Goal: Task Accomplishment & Management: Manage account settings

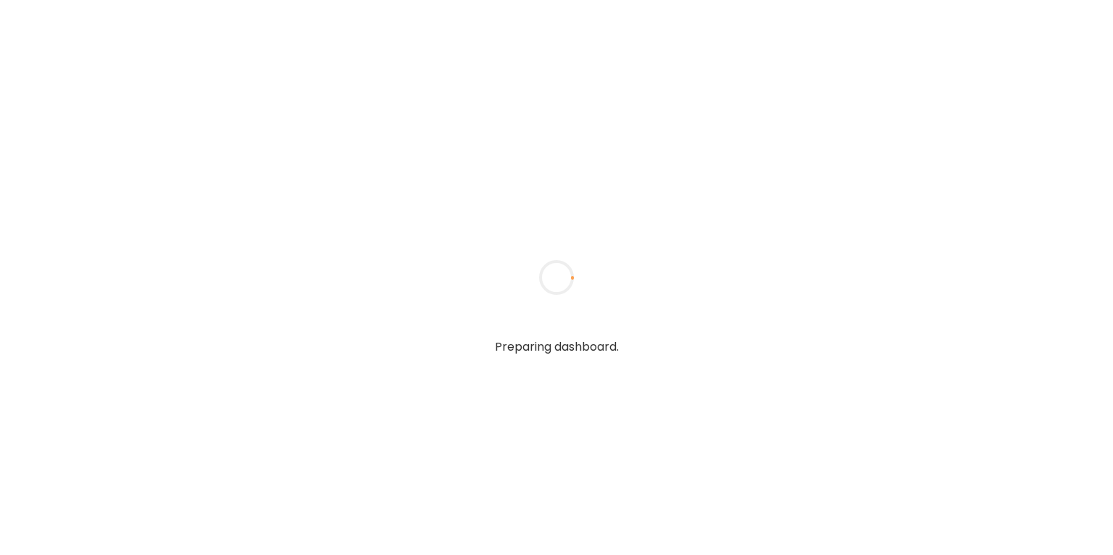
type input "**********"
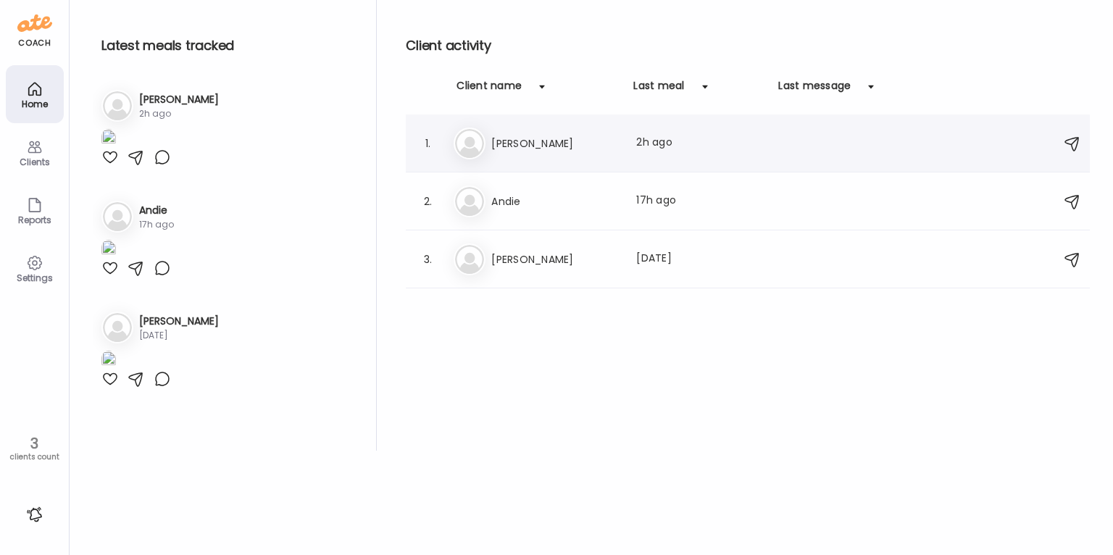
click at [541, 146] on h3 "[PERSON_NAME]" at bounding box center [555, 143] width 128 height 17
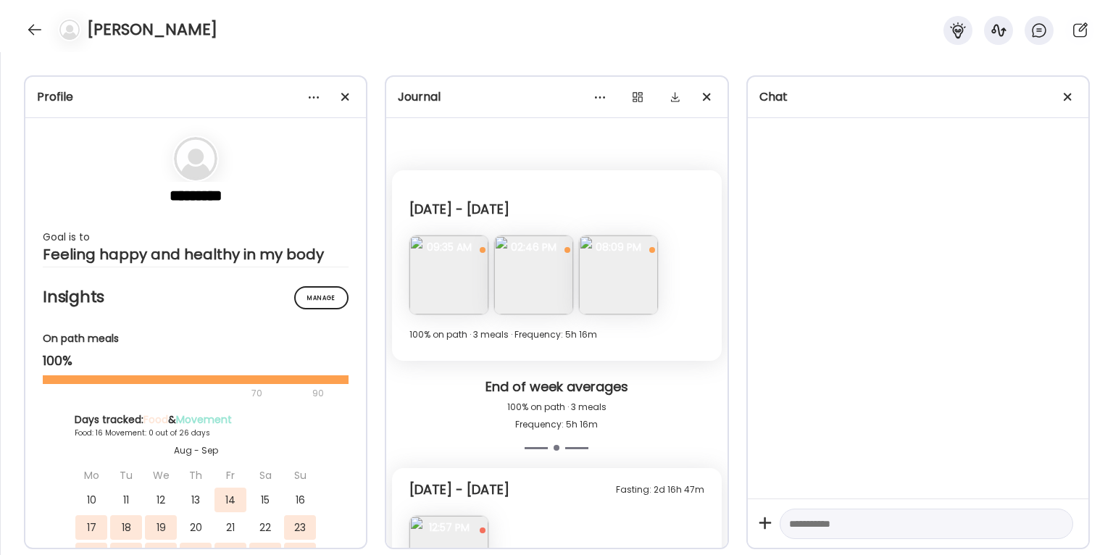
click at [507, 104] on div "Journal" at bounding box center [556, 96] width 317 height 17
click at [603, 99] on div at bounding box center [600, 97] width 29 height 29
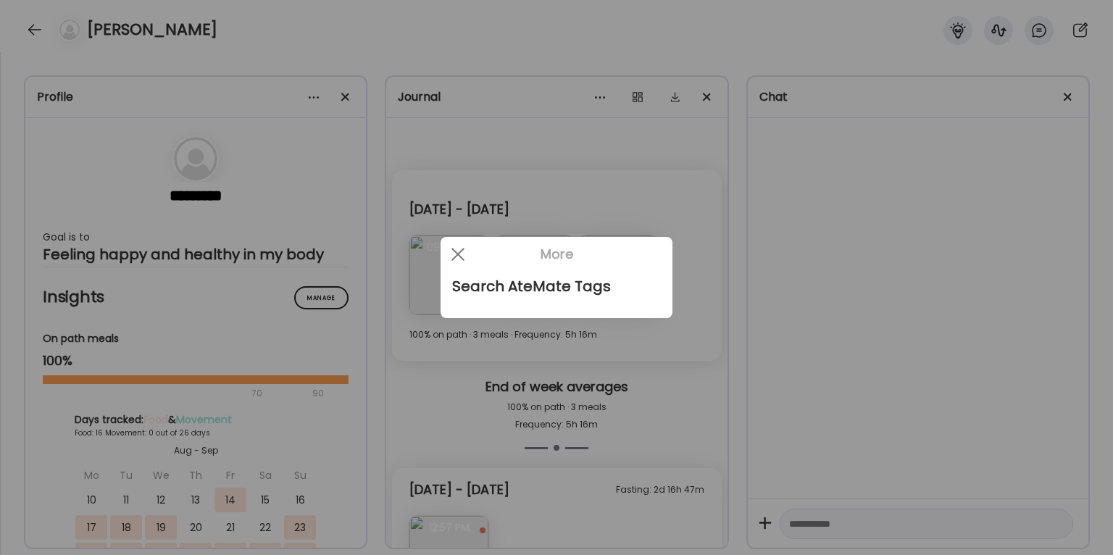
click at [546, 144] on div at bounding box center [556, 277] width 1113 height 555
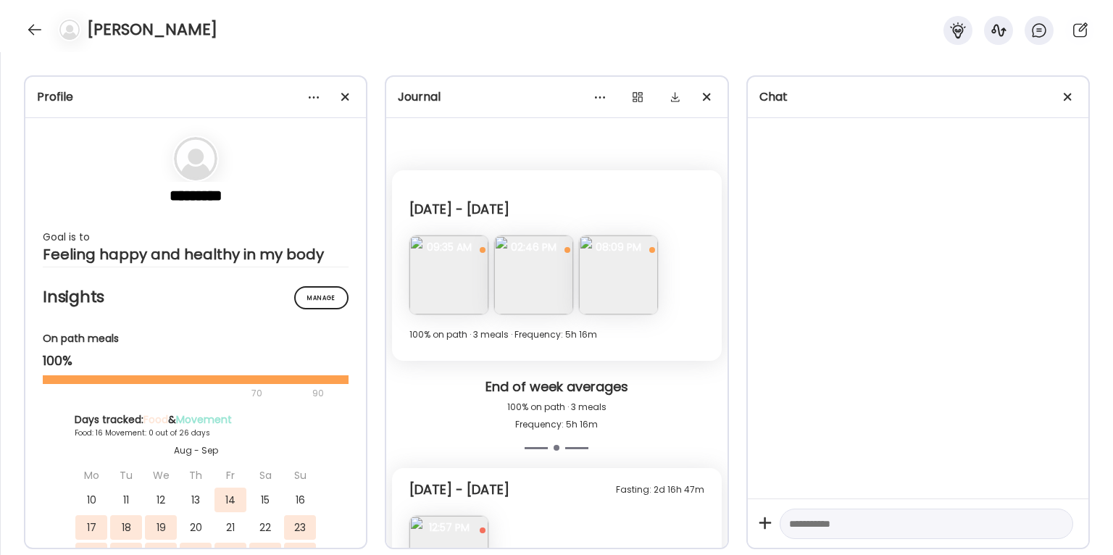
click at [1064, 94] on div at bounding box center [1068, 97] width 29 height 29
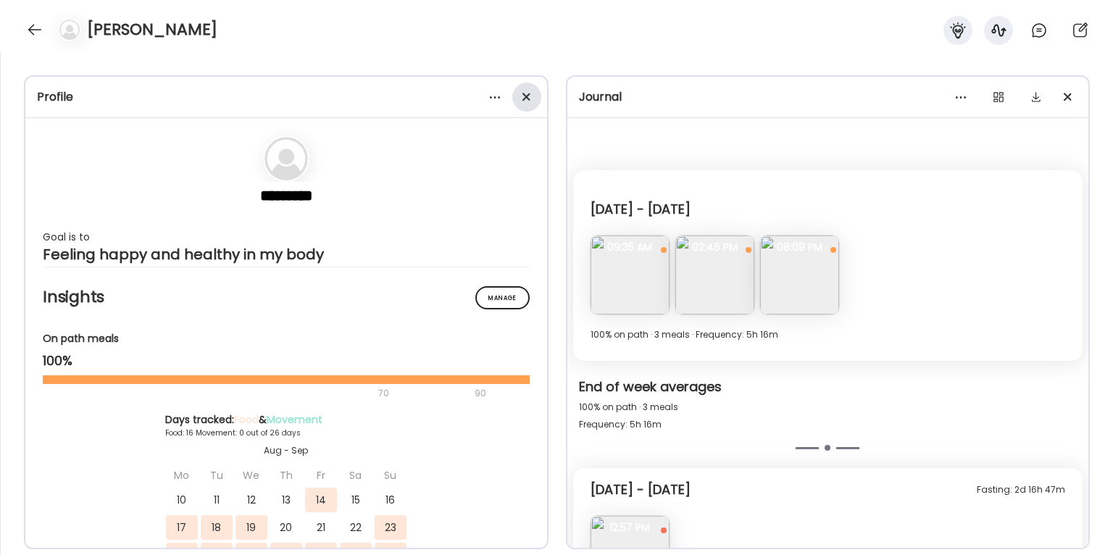
click at [526, 106] on div at bounding box center [526, 97] width 29 height 29
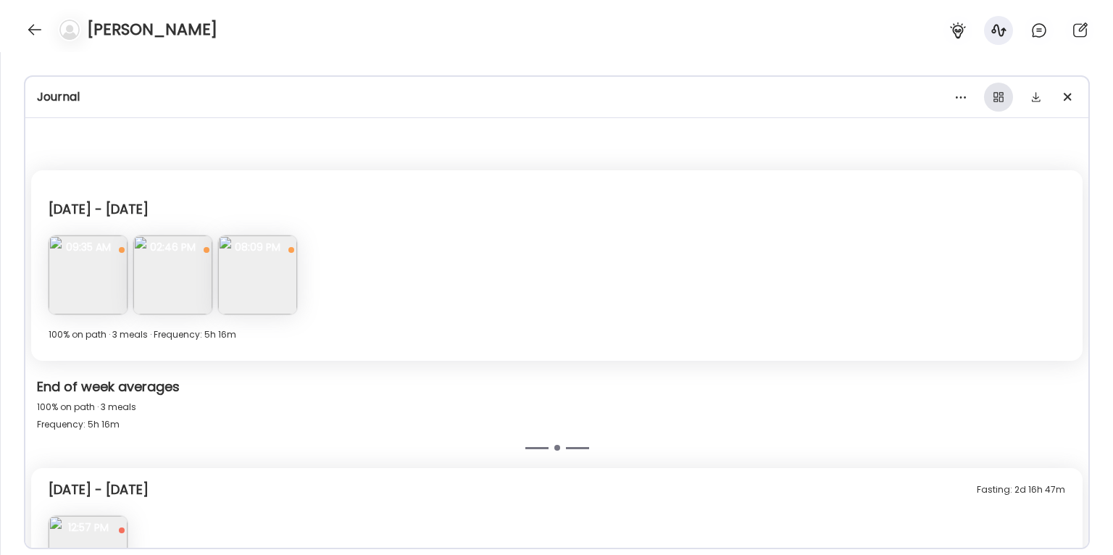
click at [998, 92] on div at bounding box center [998, 97] width 29 height 29
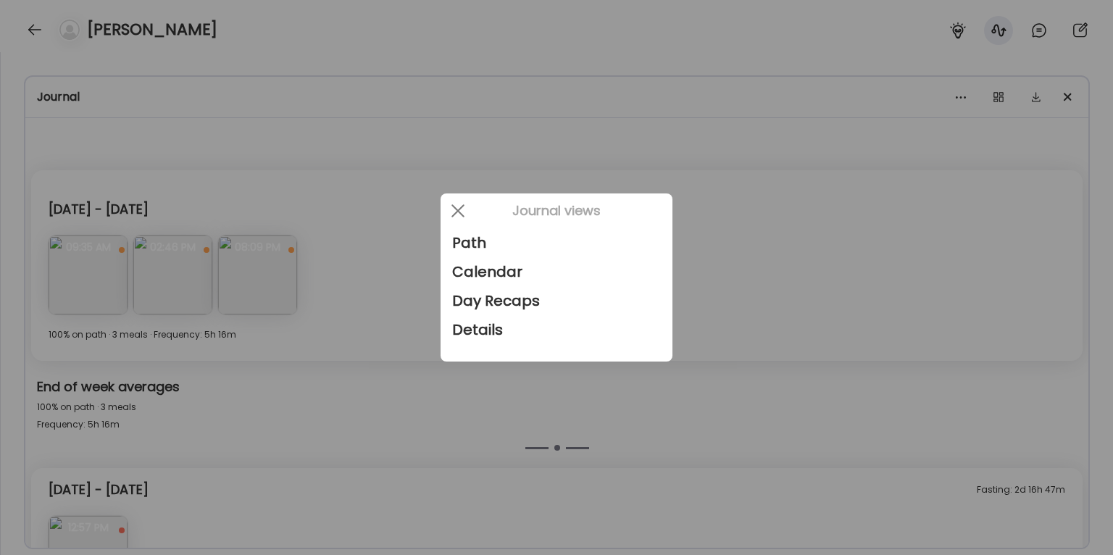
click at [998, 93] on div at bounding box center [556, 277] width 1113 height 555
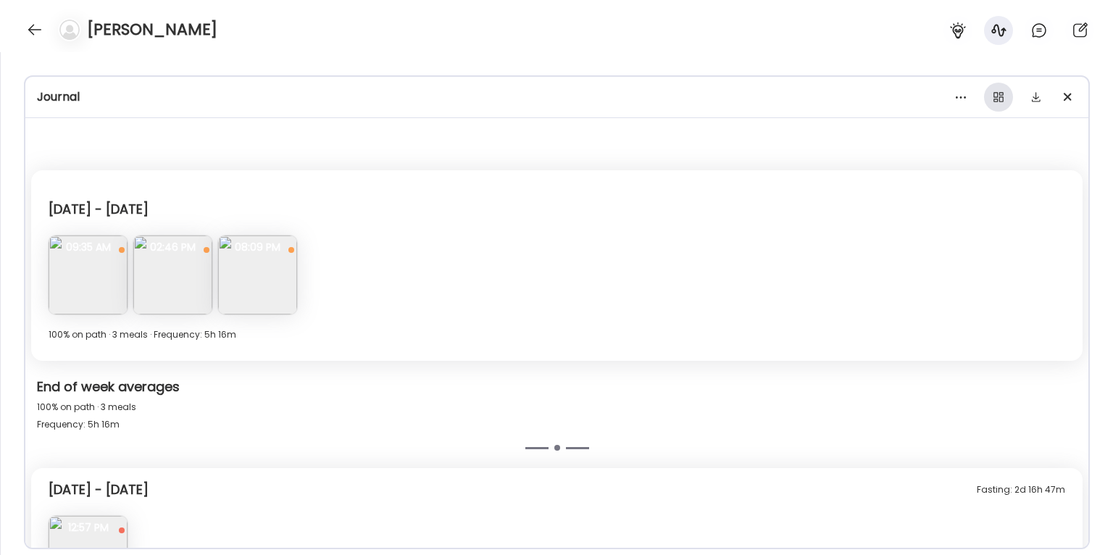
click at [1003, 93] on div at bounding box center [998, 97] width 29 height 29
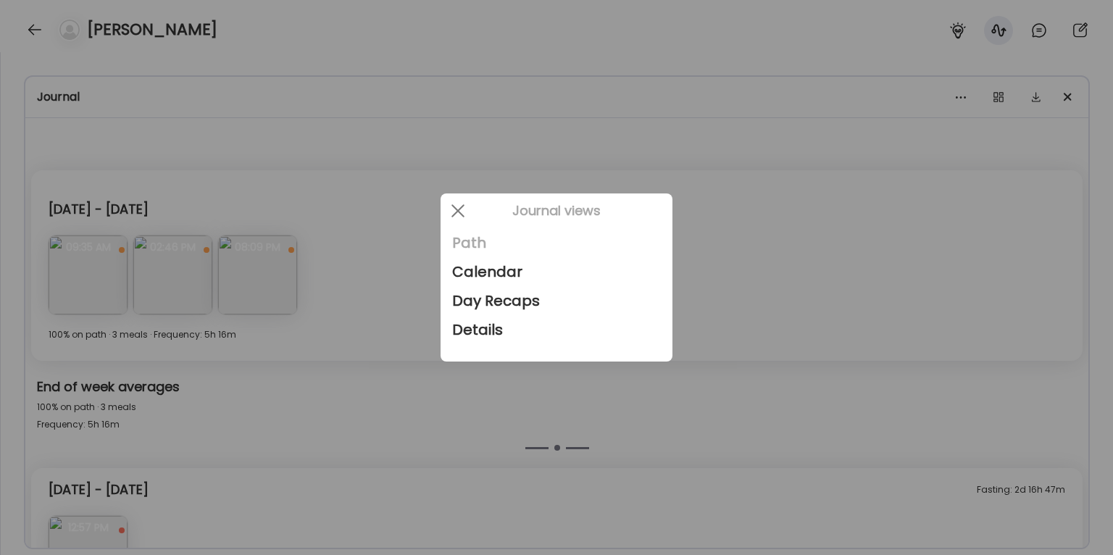
click at [486, 237] on div "Path" at bounding box center [556, 242] width 209 height 29
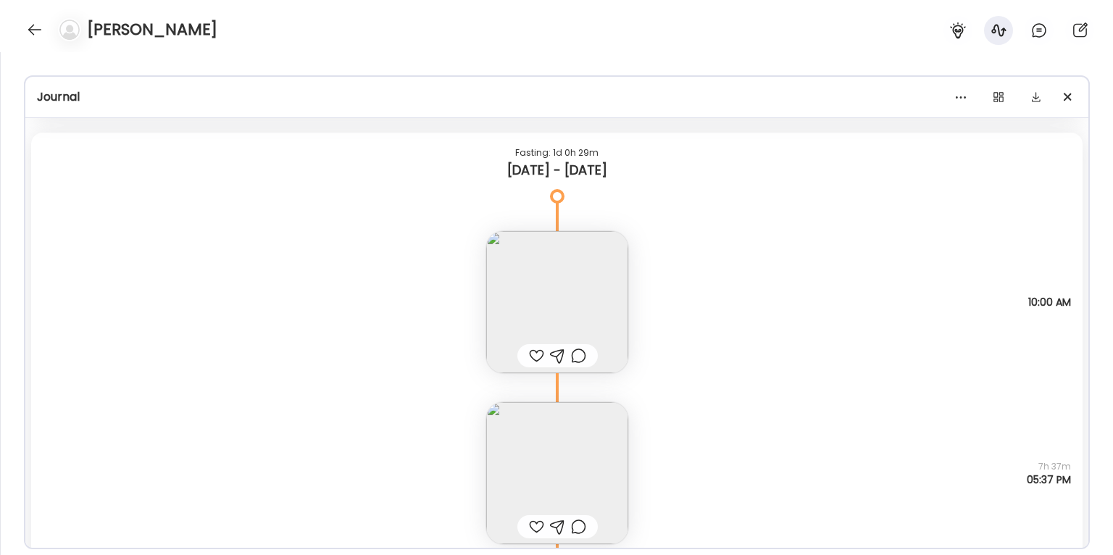
scroll to position [3738, 0]
click at [530, 280] on img at bounding box center [557, 301] width 142 height 142
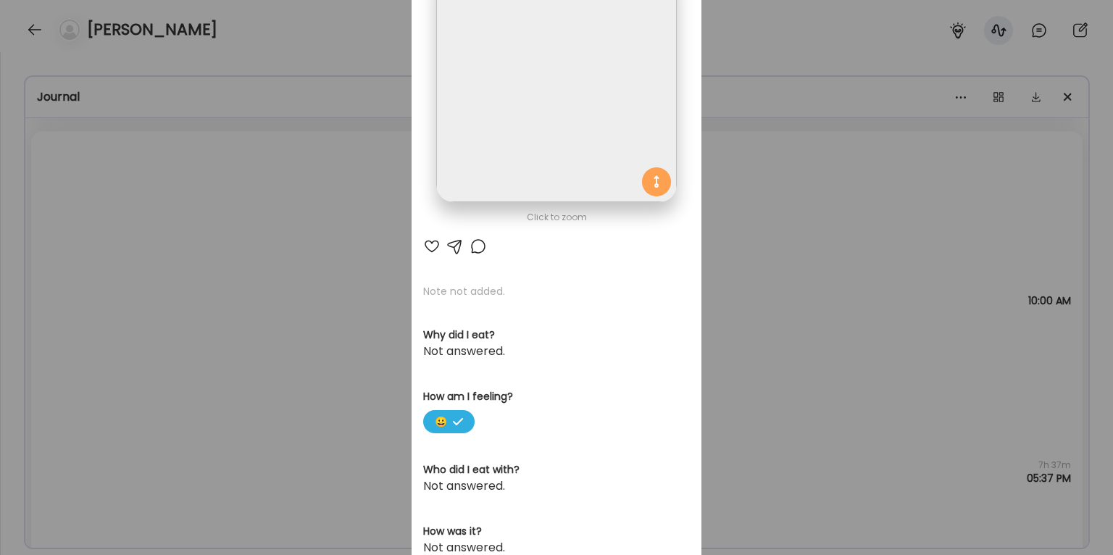
scroll to position [0, 0]
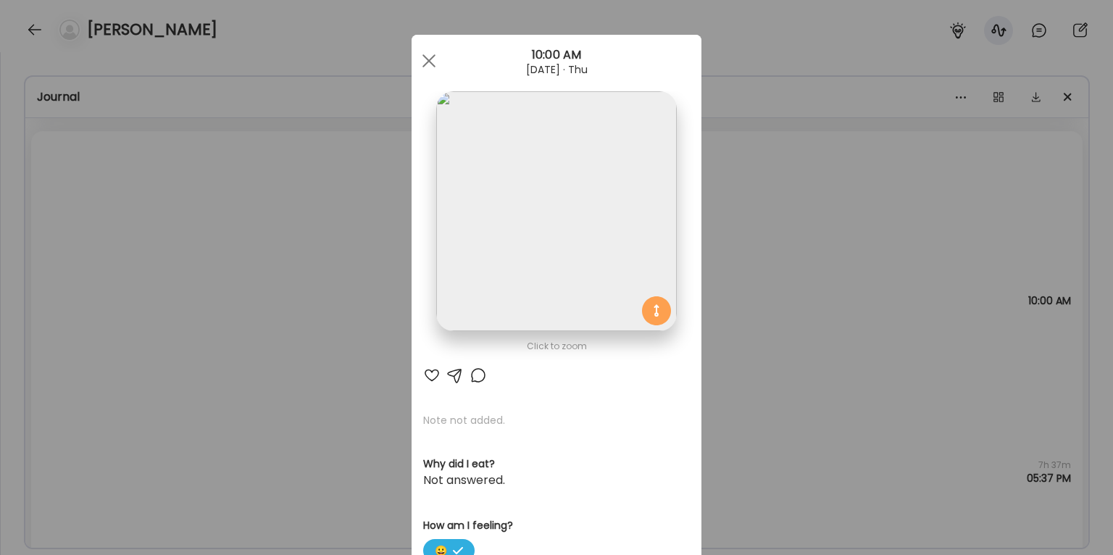
click at [850, 284] on div "Ate Coach Dashboard Wahoo! It’s official Take a moment to set up your Coach Pro…" at bounding box center [556, 277] width 1113 height 555
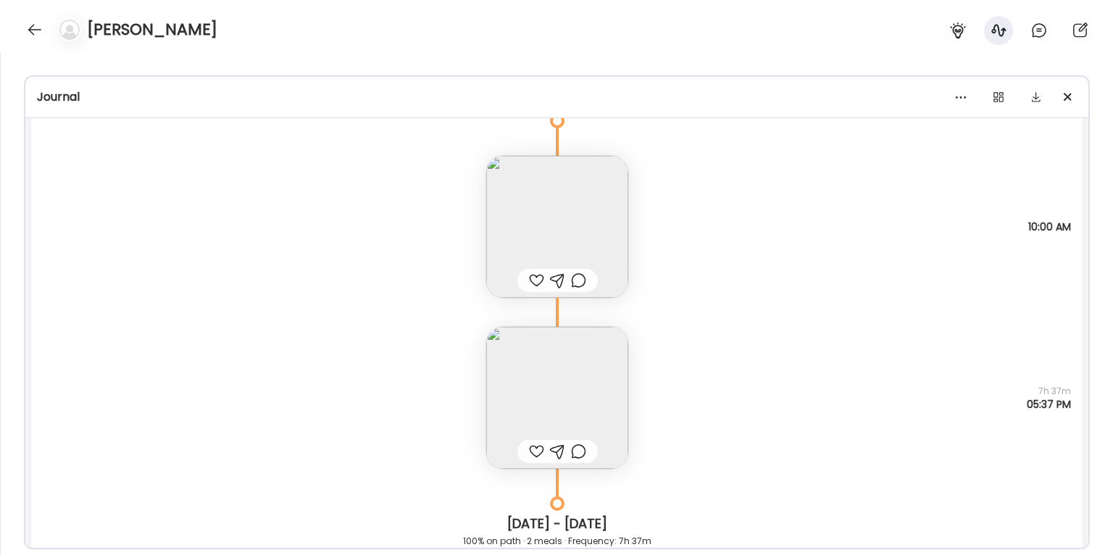
scroll to position [3815, 0]
click at [573, 402] on img at bounding box center [557, 395] width 142 height 142
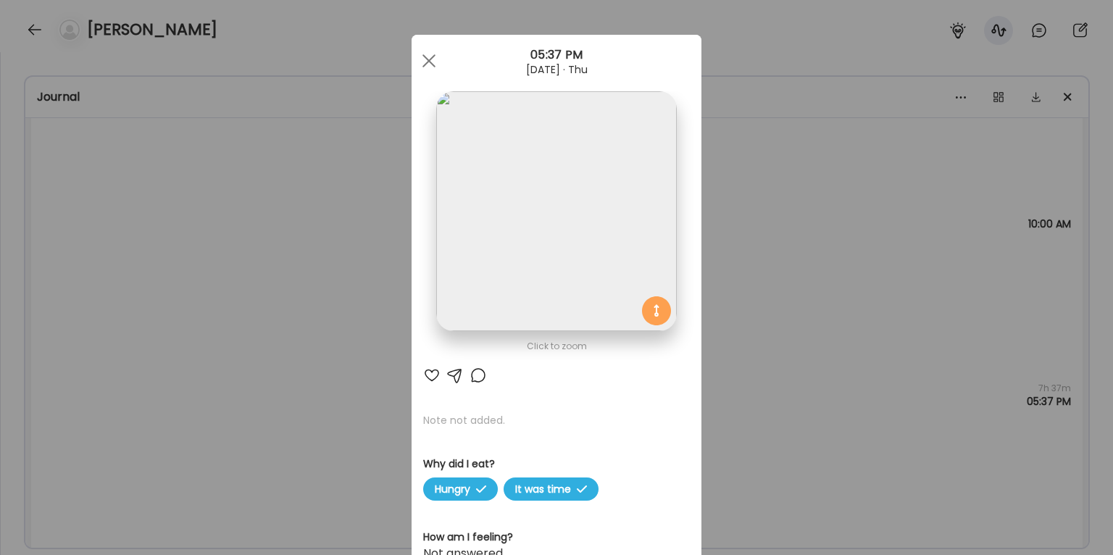
click at [582, 260] on img at bounding box center [556, 211] width 240 height 240
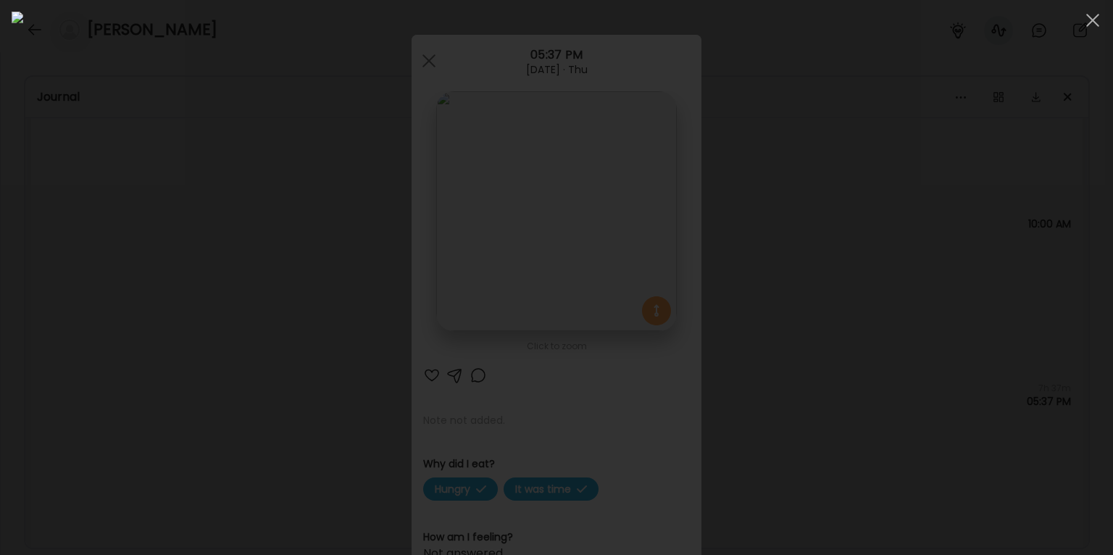
click at [891, 273] on div at bounding box center [557, 278] width 1090 height 532
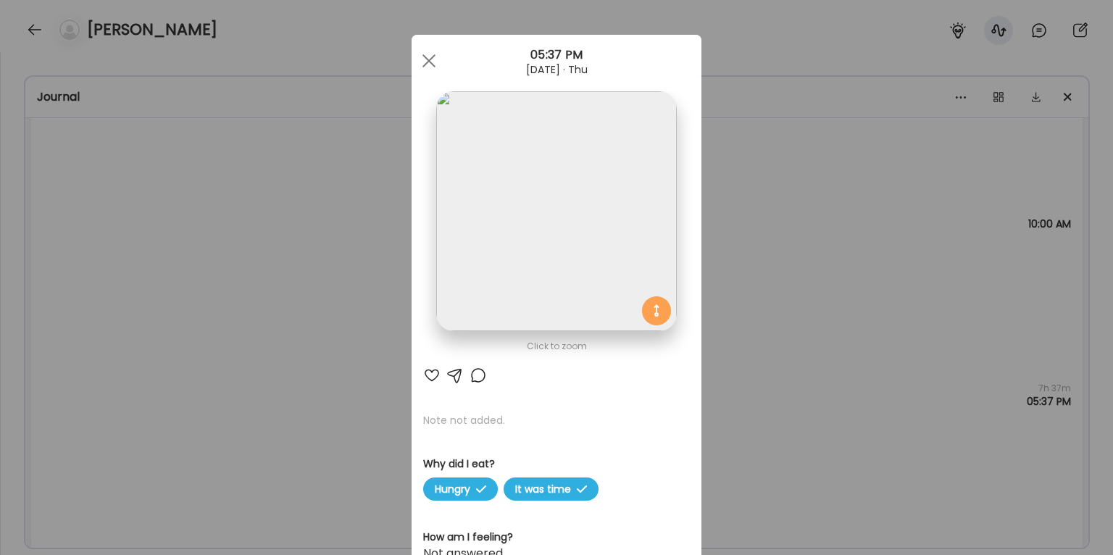
click at [548, 148] on img at bounding box center [556, 211] width 240 height 240
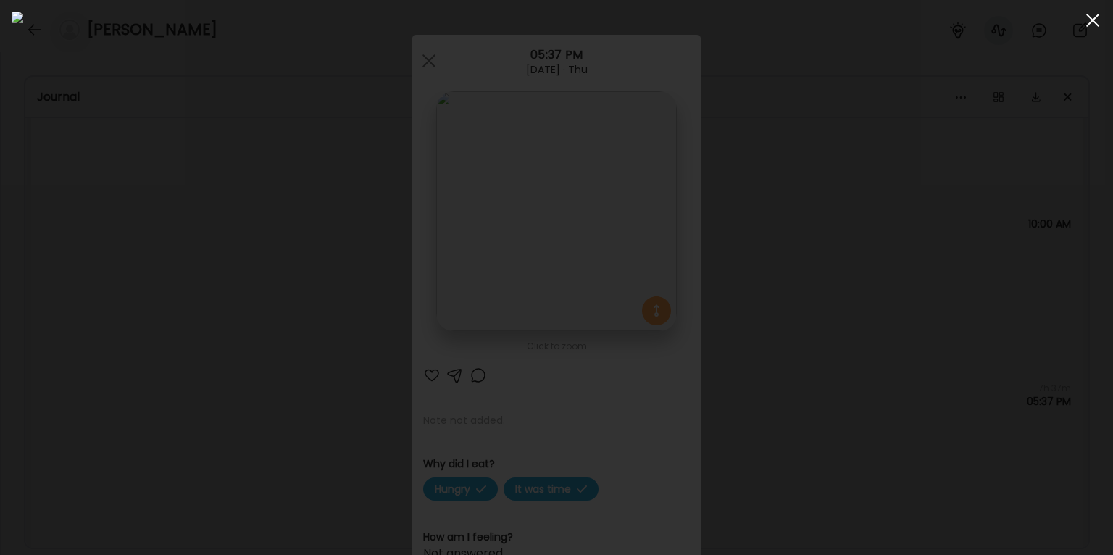
click at [1095, 22] on span at bounding box center [1092, 20] width 13 height 13
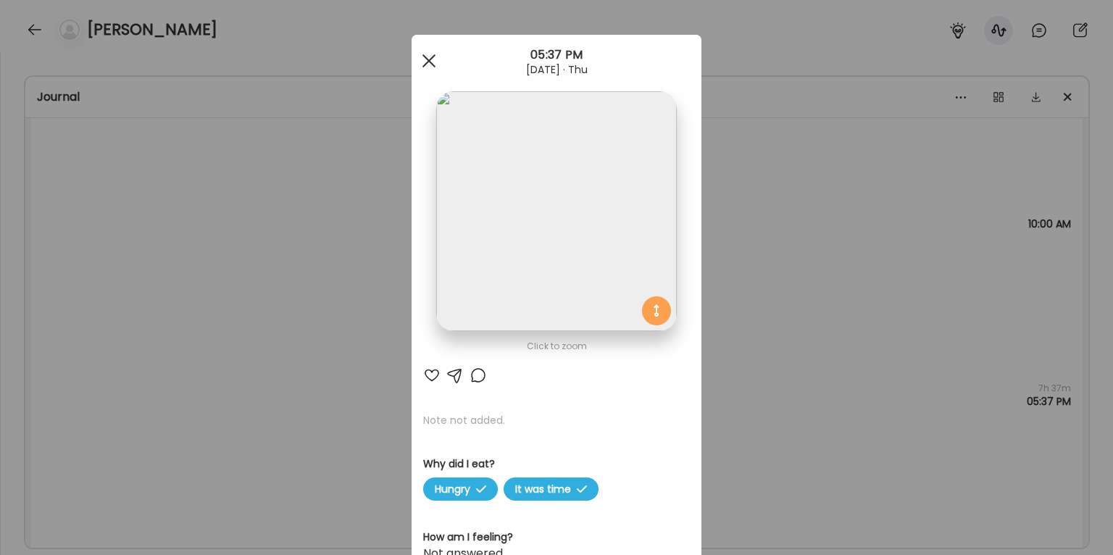
click at [426, 57] on div at bounding box center [429, 60] width 29 height 29
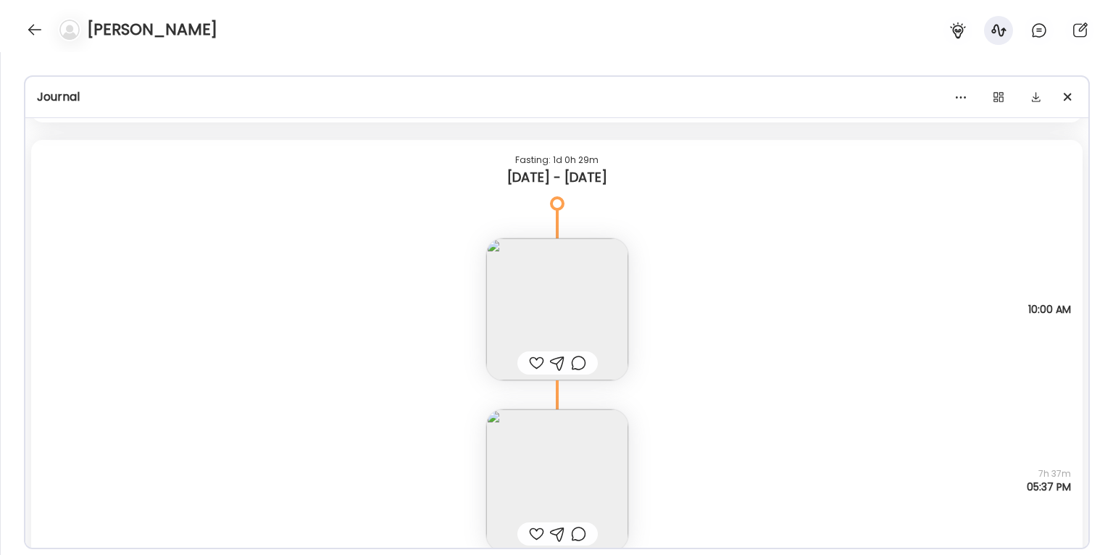
scroll to position [3757, 0]
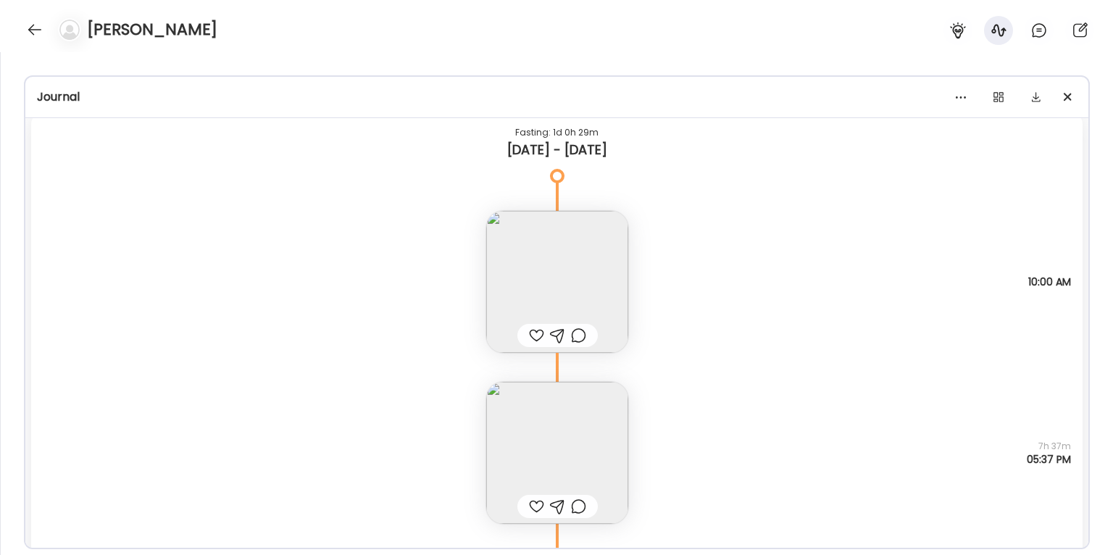
click at [591, 441] on img at bounding box center [557, 453] width 142 height 142
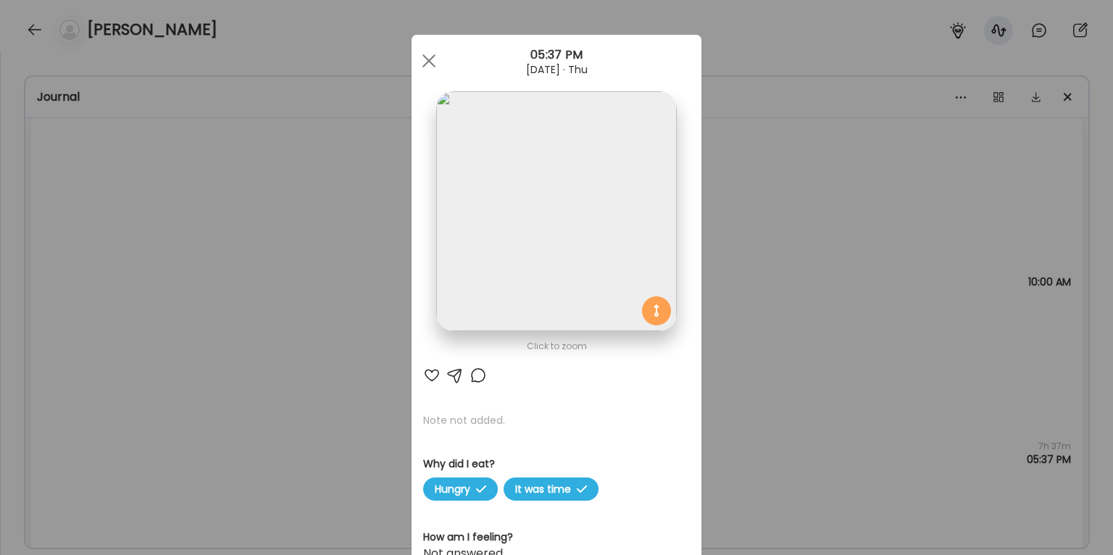
click at [960, 318] on div "Ate Coach Dashboard Wahoo! It’s official Take a moment to set up your Coach Pro…" at bounding box center [556, 277] width 1113 height 555
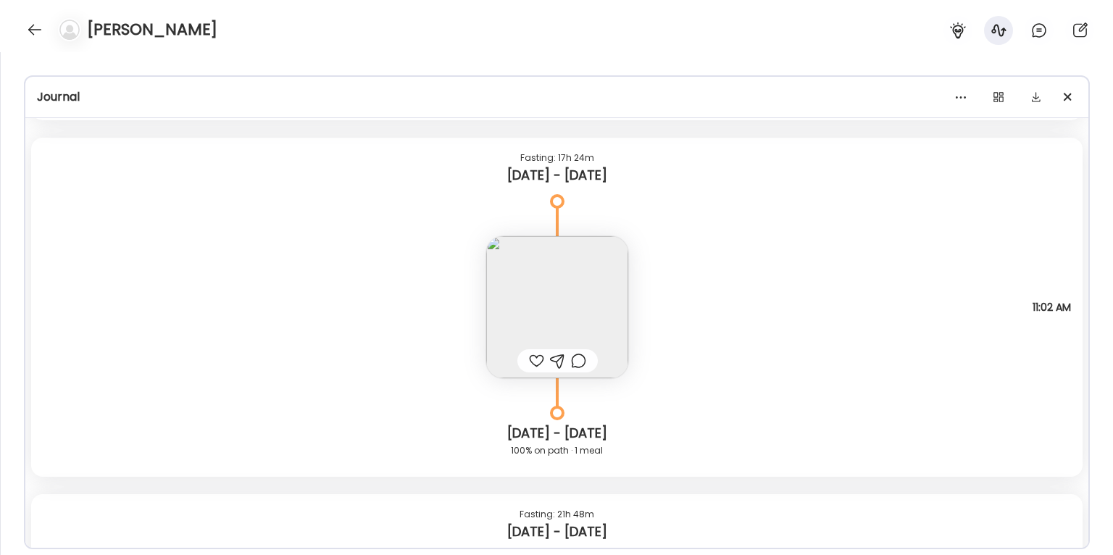
scroll to position [4258, 0]
click at [595, 309] on img at bounding box center [557, 309] width 142 height 142
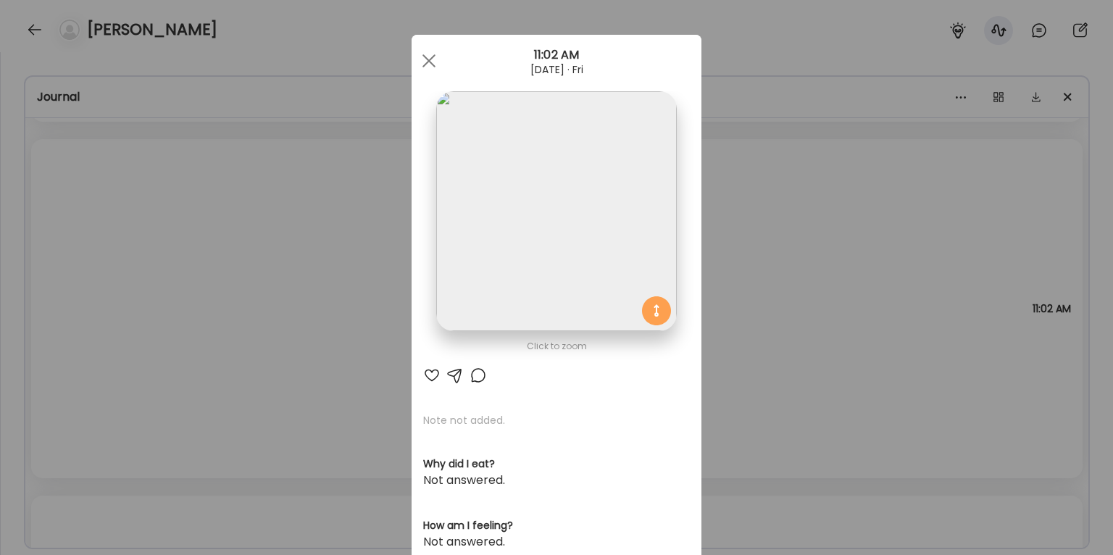
click at [584, 278] on img at bounding box center [556, 211] width 240 height 240
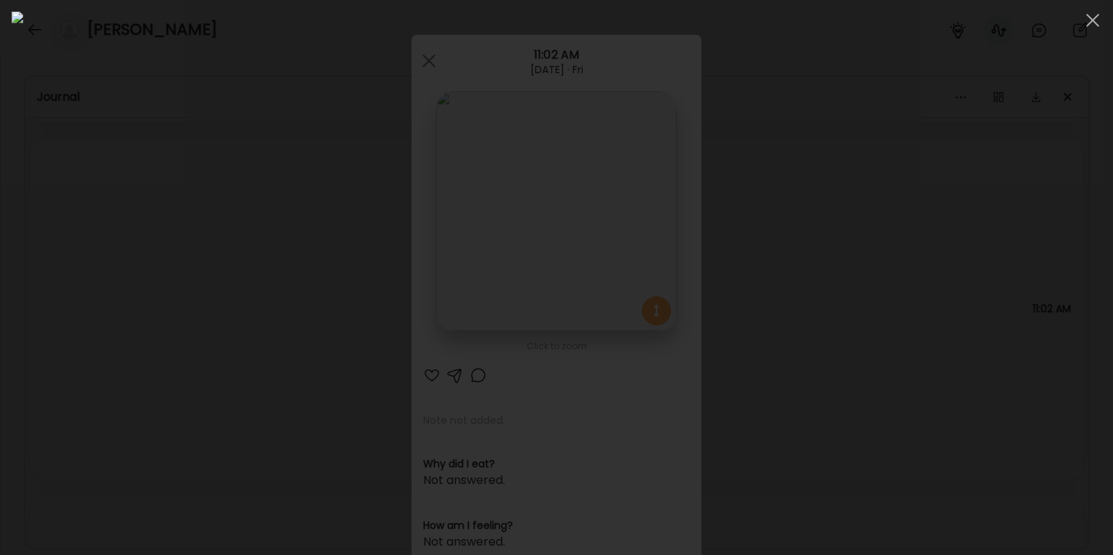
click at [894, 238] on div at bounding box center [557, 278] width 1090 height 532
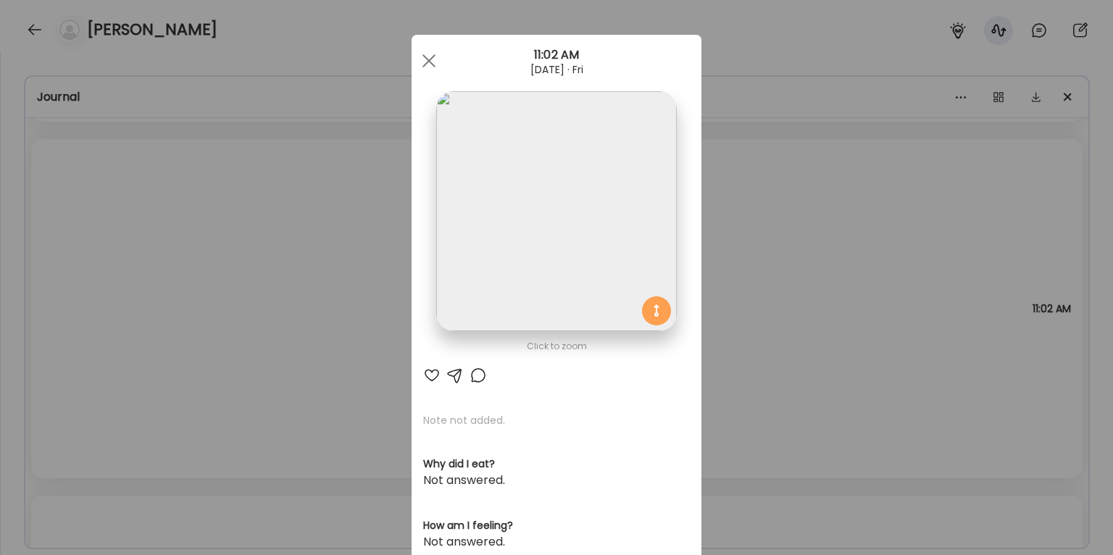
click at [832, 260] on div "Ate Coach Dashboard Wahoo! It’s official Take a moment to set up your Coach Pro…" at bounding box center [556, 277] width 1113 height 555
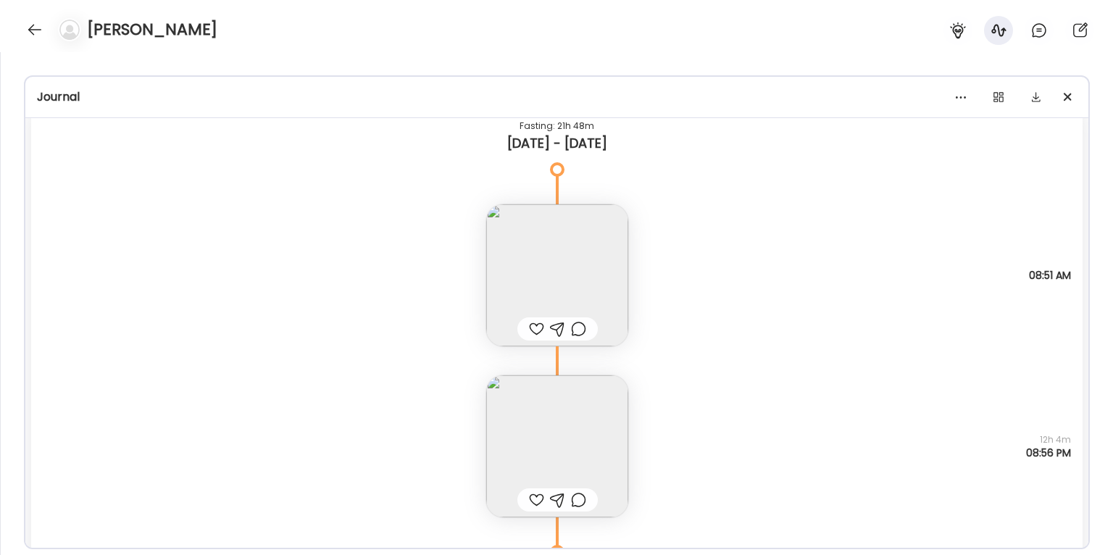
scroll to position [4656, 0]
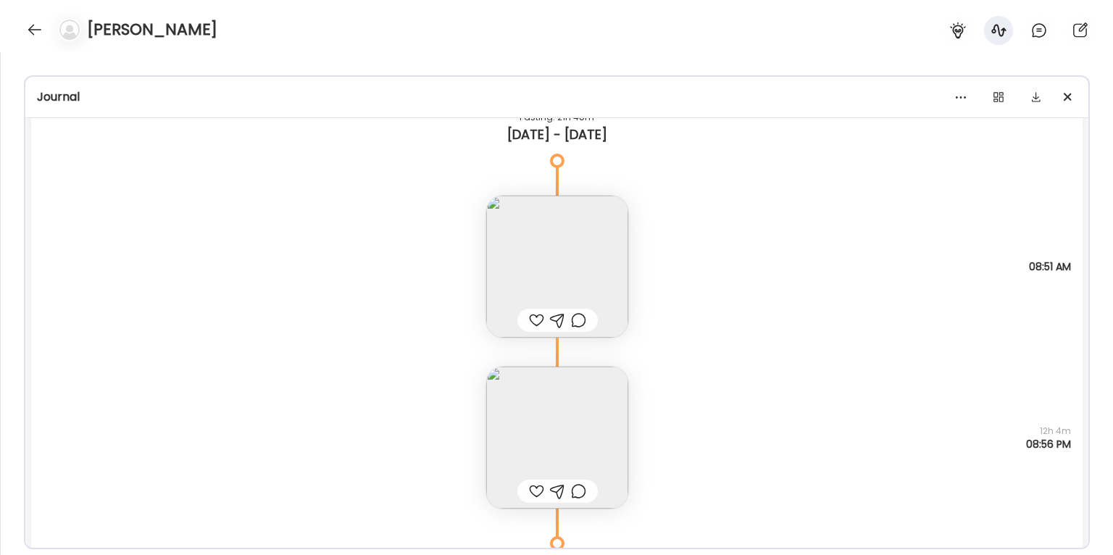
click at [538, 235] on img at bounding box center [557, 267] width 142 height 142
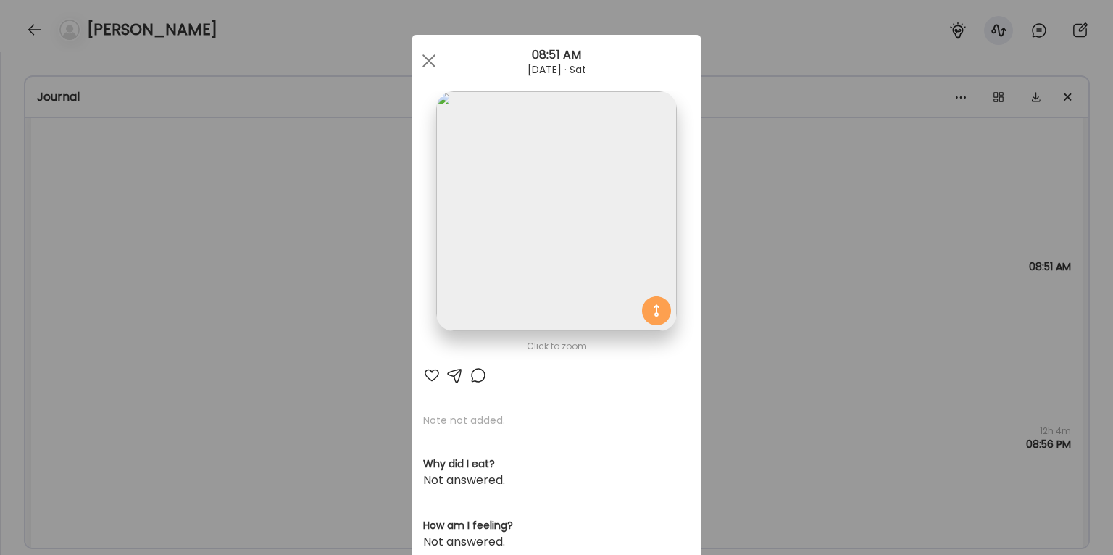
click at [538, 235] on img at bounding box center [556, 211] width 240 height 240
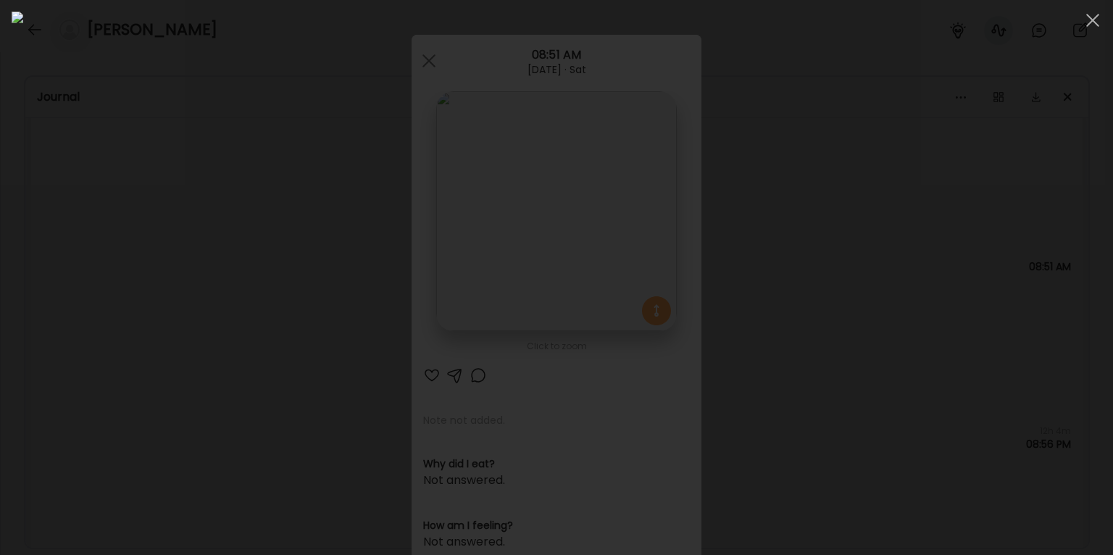
click at [931, 136] on div at bounding box center [557, 278] width 1090 height 532
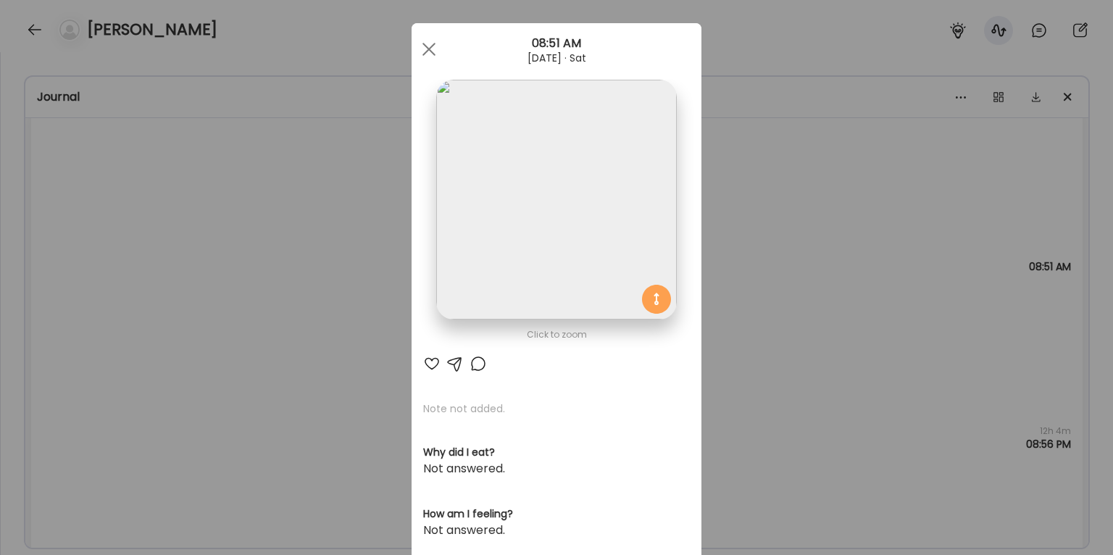
scroll to position [12, 0]
click at [883, 182] on div "Ate Coach Dashboard Wahoo! It’s official Take a moment to set up your Coach Pro…" at bounding box center [556, 277] width 1113 height 555
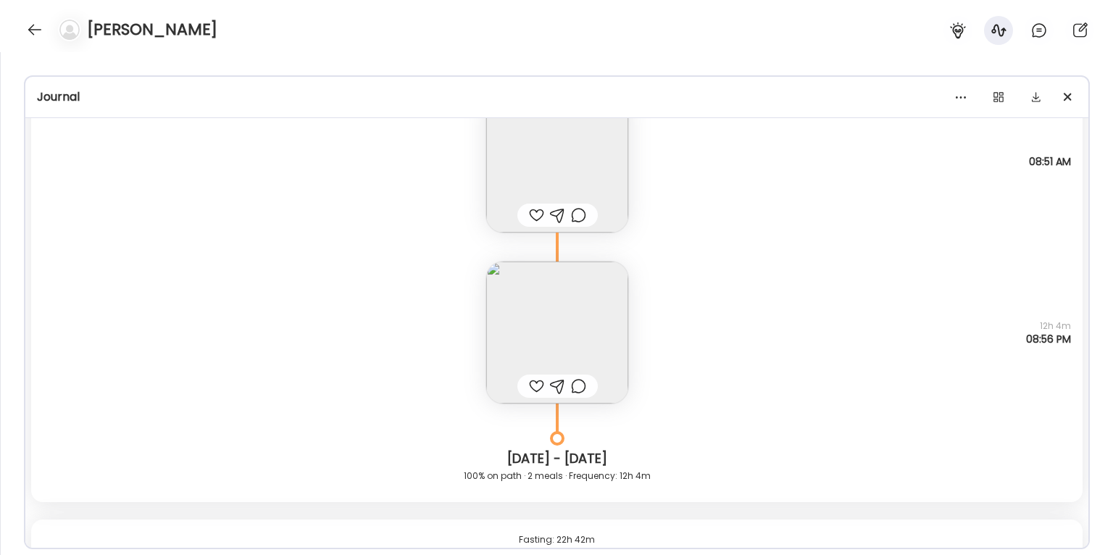
scroll to position [4762, 0]
click at [608, 307] on img at bounding box center [557, 332] width 142 height 142
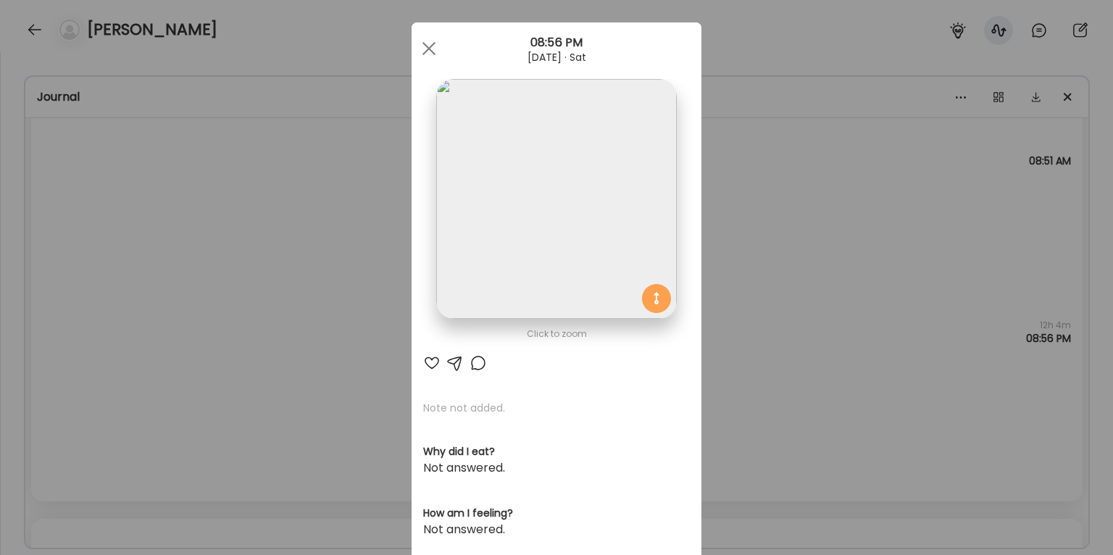
click at [590, 254] on img at bounding box center [556, 199] width 240 height 240
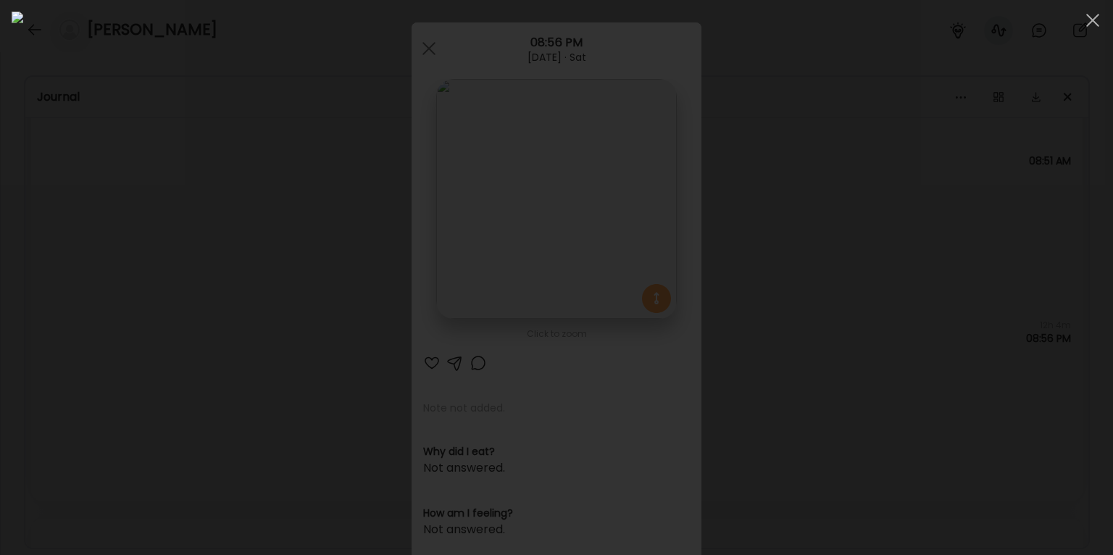
click at [928, 331] on div at bounding box center [557, 278] width 1090 height 532
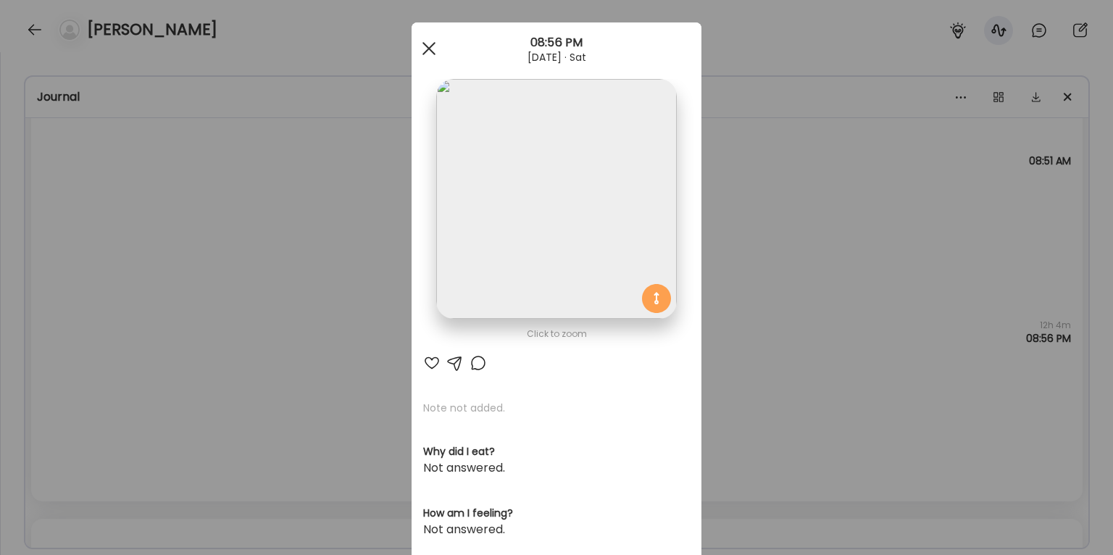
click at [434, 42] on span at bounding box center [429, 48] width 13 height 13
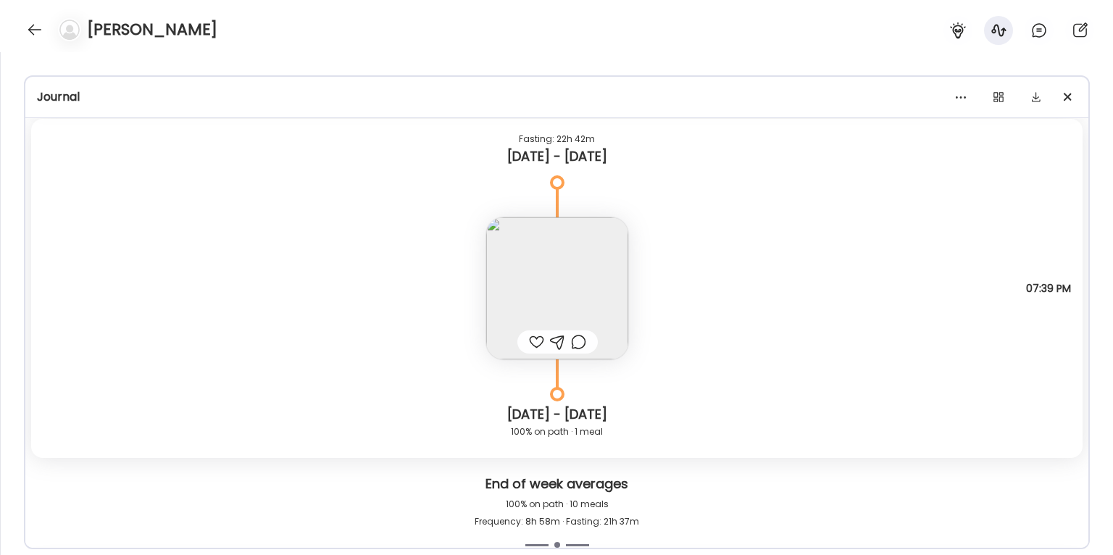
scroll to position [5188, 0]
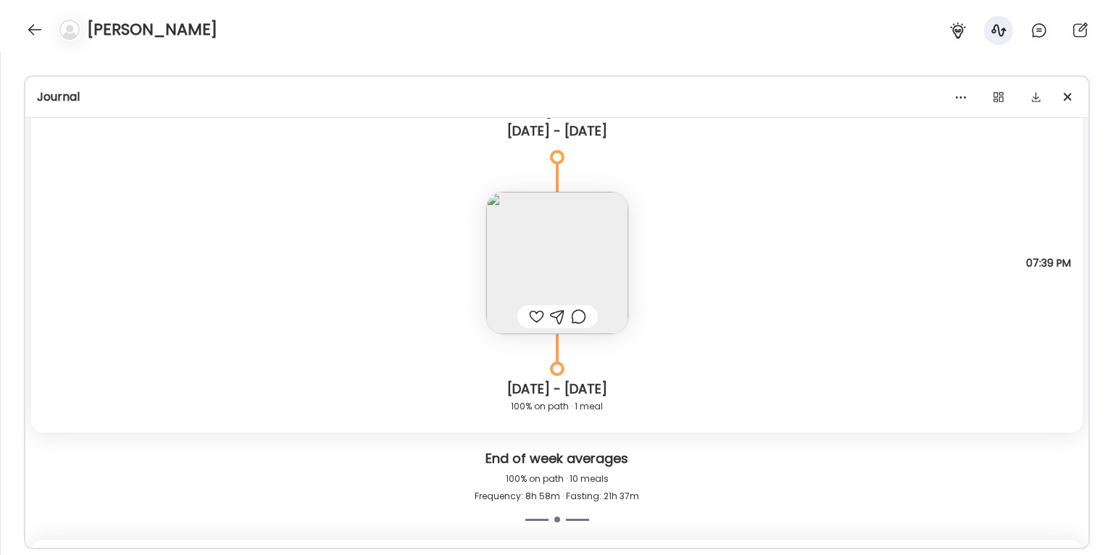
click at [570, 242] on img at bounding box center [557, 263] width 142 height 142
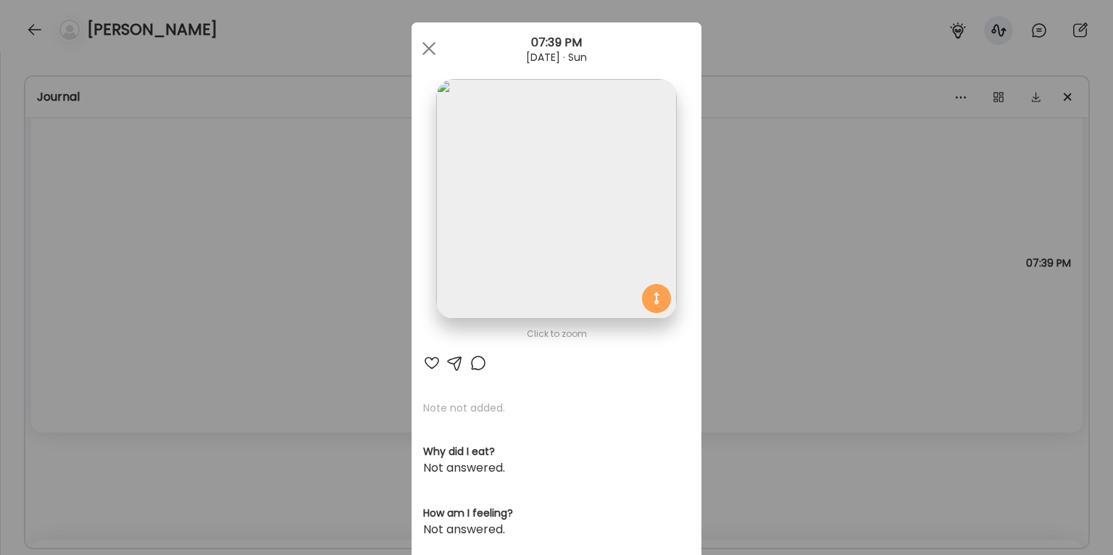
click at [581, 245] on img at bounding box center [556, 199] width 240 height 240
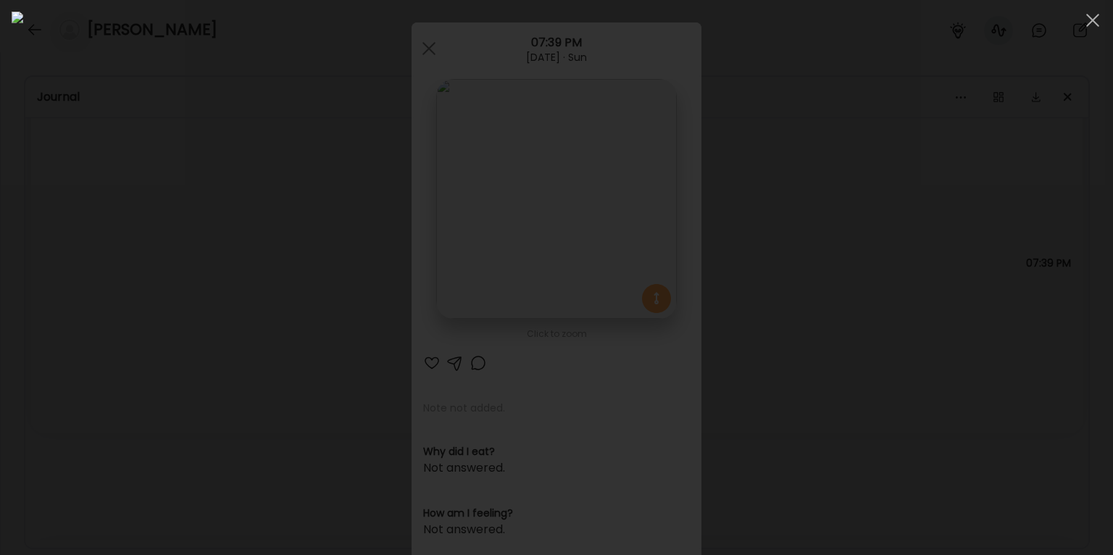
click at [870, 54] on div at bounding box center [557, 278] width 1090 height 532
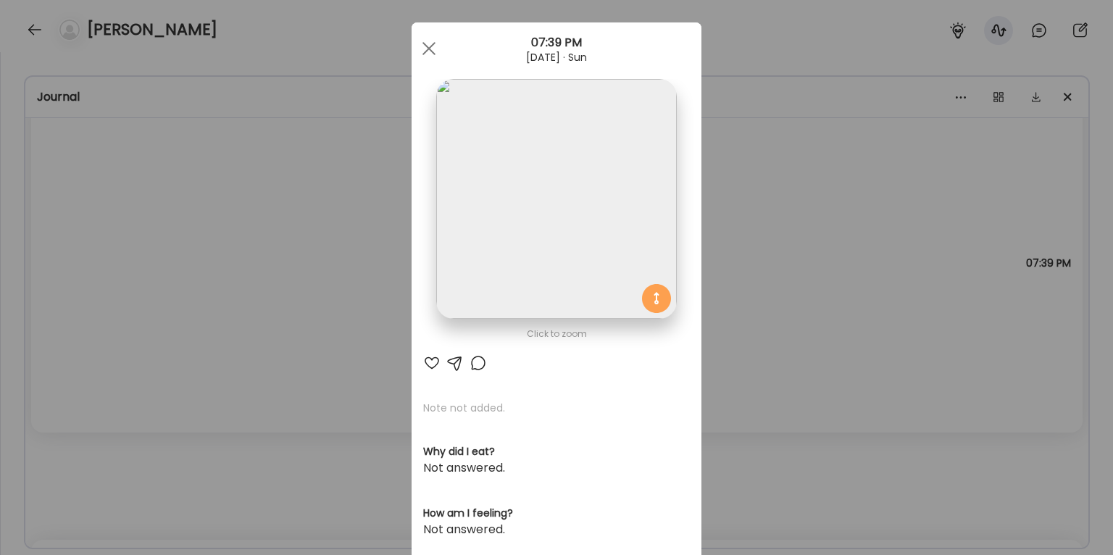
click at [878, 254] on div "Ate Coach Dashboard Wahoo! It’s official Take a moment to set up your Coach Pro…" at bounding box center [556, 277] width 1113 height 555
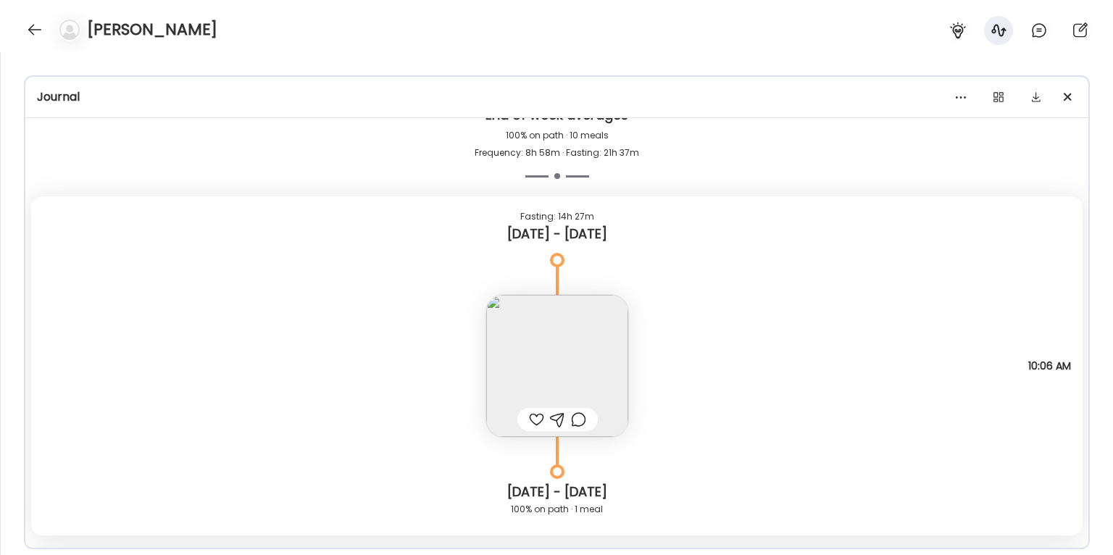
scroll to position [5594, 0]
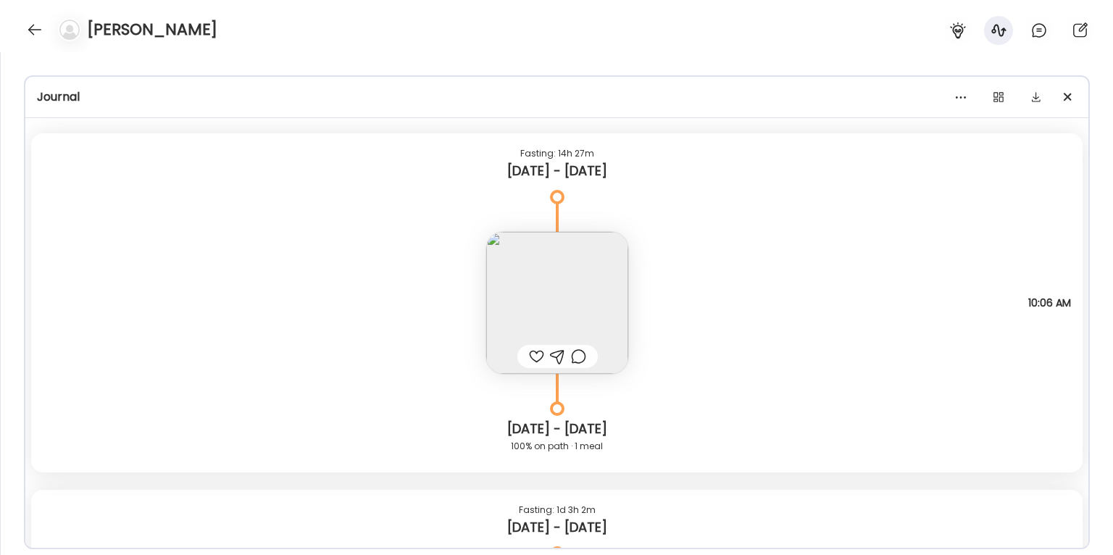
click at [606, 278] on img at bounding box center [557, 303] width 142 height 142
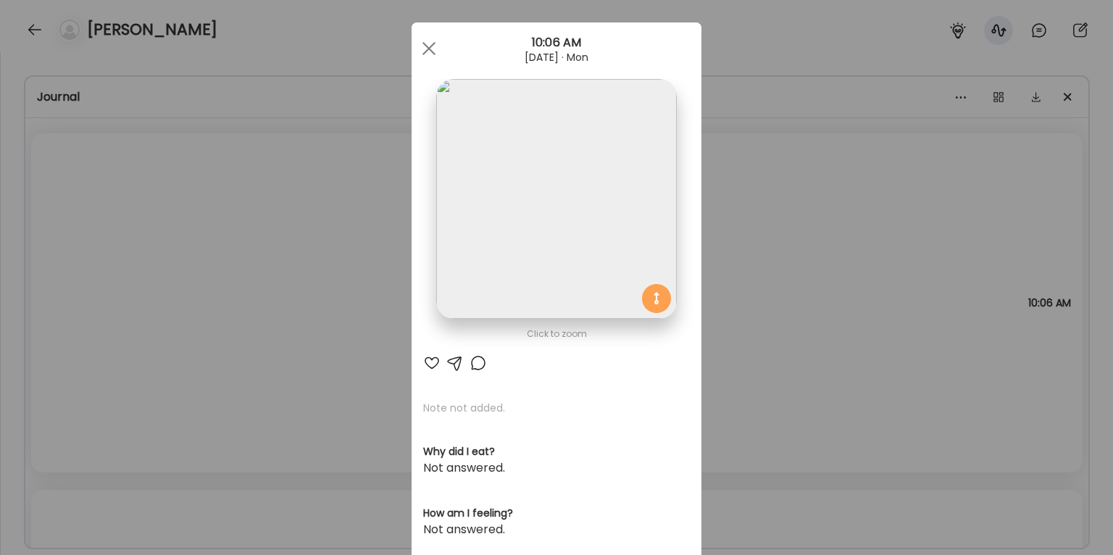
click at [606, 278] on img at bounding box center [556, 199] width 240 height 240
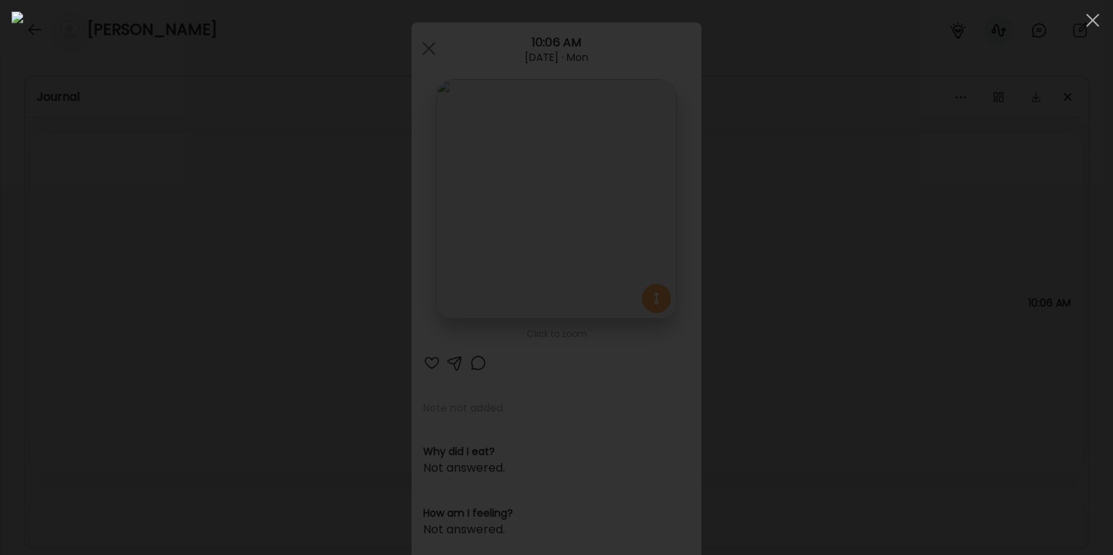
drag, startPoint x: 828, startPoint y: 404, endPoint x: 829, endPoint y: 397, distance: 7.3
click at [829, 397] on div at bounding box center [557, 278] width 1090 height 532
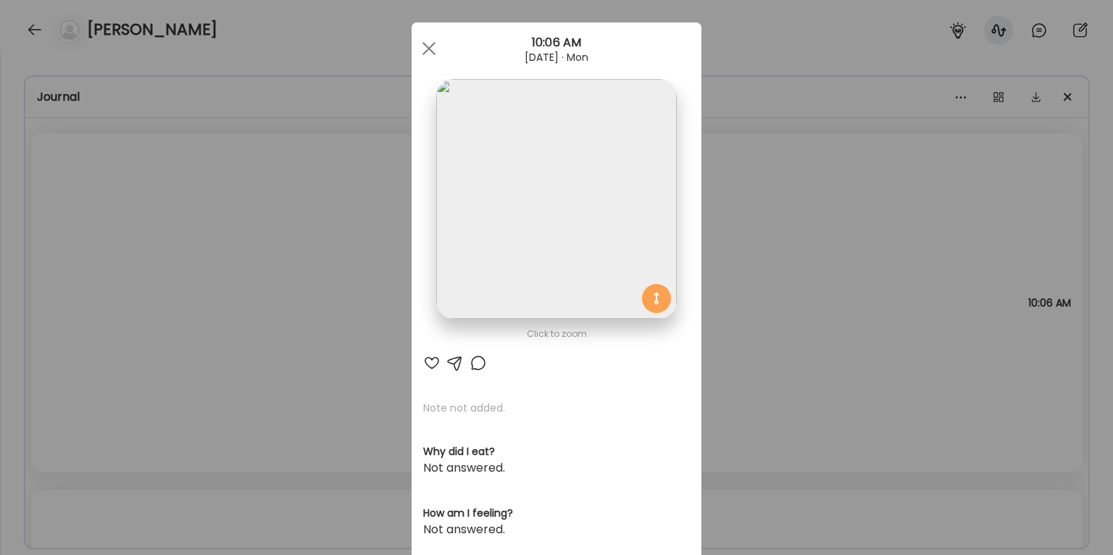
click at [752, 330] on div "Ate Coach Dashboard Wahoo! It’s official Take a moment to set up your Coach Pro…" at bounding box center [556, 277] width 1113 height 555
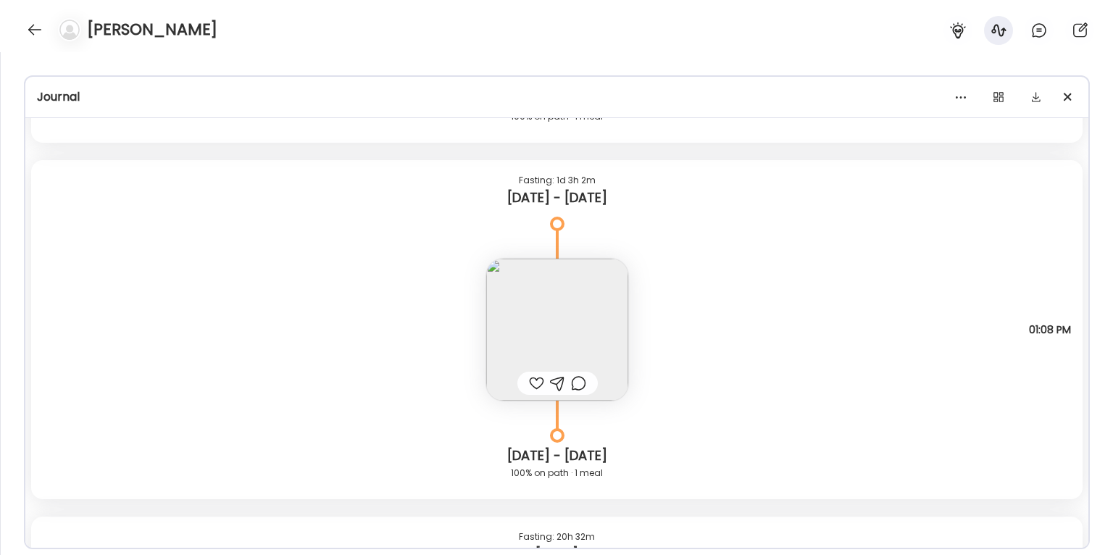
scroll to position [5923, 0]
click at [556, 289] on img at bounding box center [557, 331] width 142 height 142
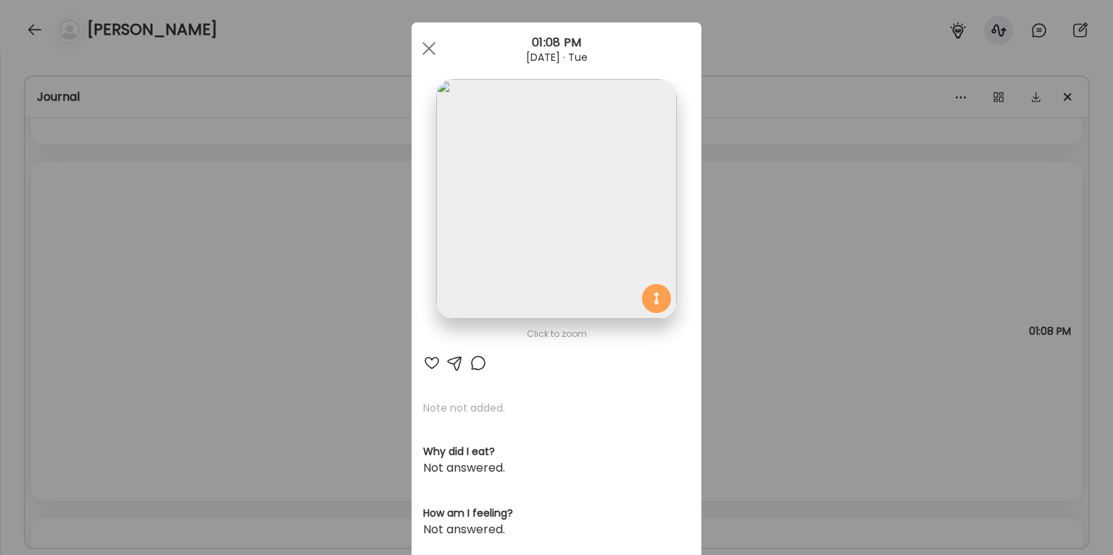
click at [598, 230] on img at bounding box center [556, 199] width 240 height 240
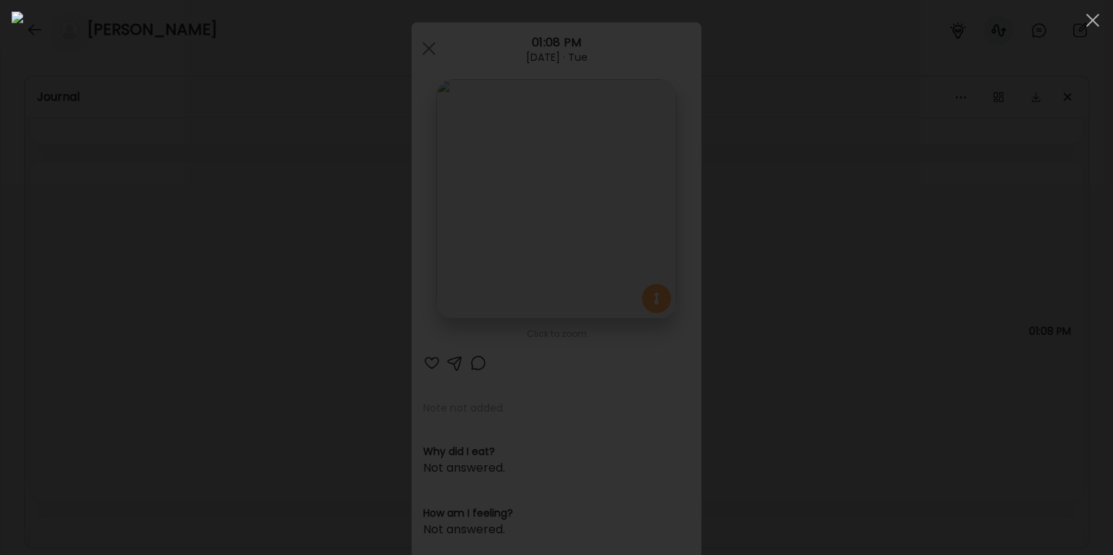
click at [854, 307] on div at bounding box center [557, 278] width 1090 height 532
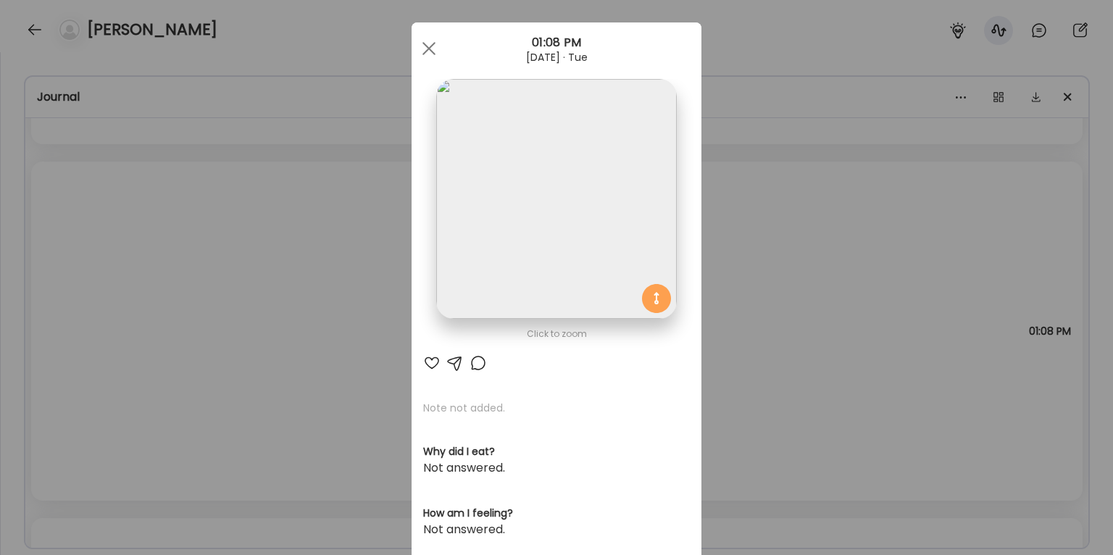
click at [819, 267] on div "Ate Coach Dashboard Wahoo! It’s official Take a moment to set up your Coach Pro…" at bounding box center [556, 277] width 1113 height 555
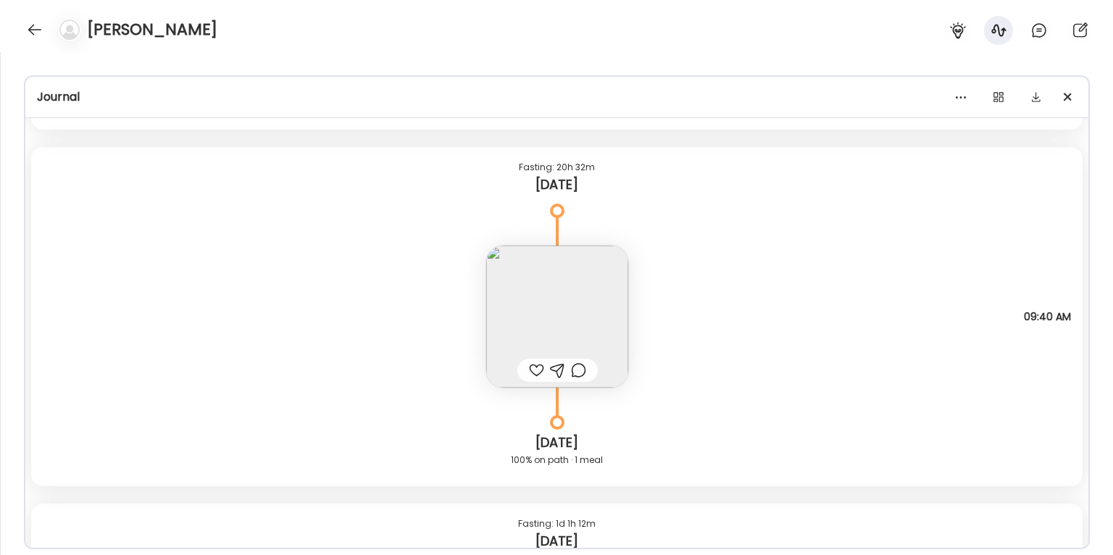
scroll to position [6296, 0]
click at [531, 315] on img at bounding box center [557, 315] width 142 height 142
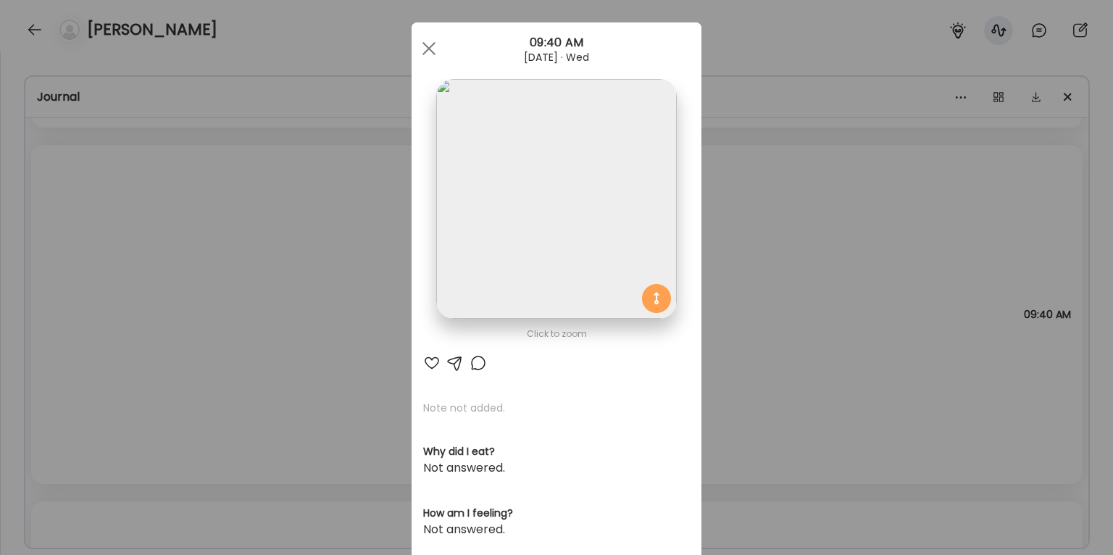
click at [768, 180] on div "Ate Coach Dashboard Wahoo! It’s official Take a moment to set up your Coach Pro…" at bounding box center [556, 277] width 1113 height 555
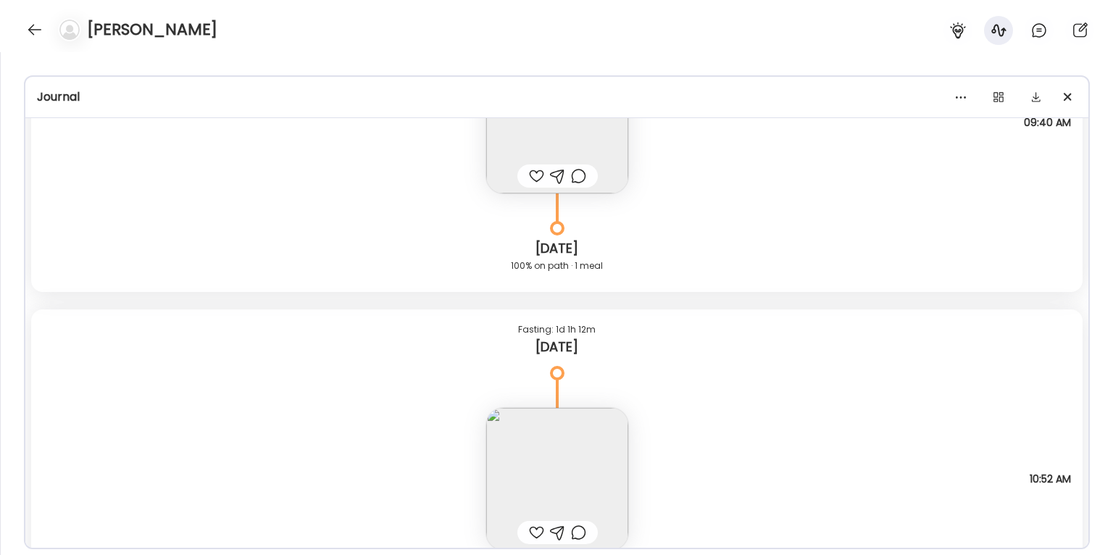
scroll to position [6610, 0]
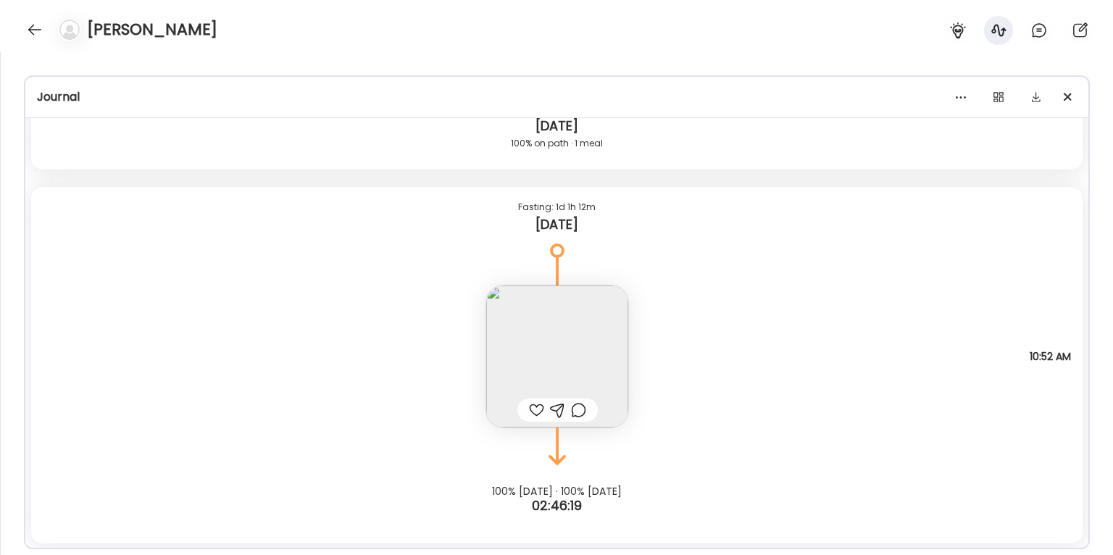
click at [538, 315] on img at bounding box center [557, 357] width 142 height 142
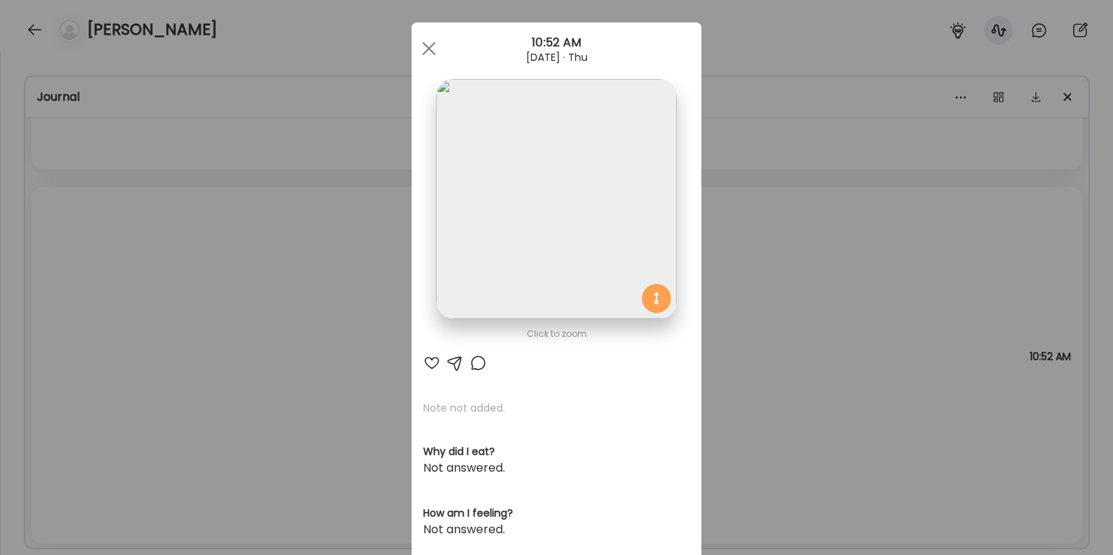
click at [831, 315] on div "Ate Coach Dashboard Wahoo! It’s official Take a moment to set up your Coach Pro…" at bounding box center [556, 277] width 1113 height 555
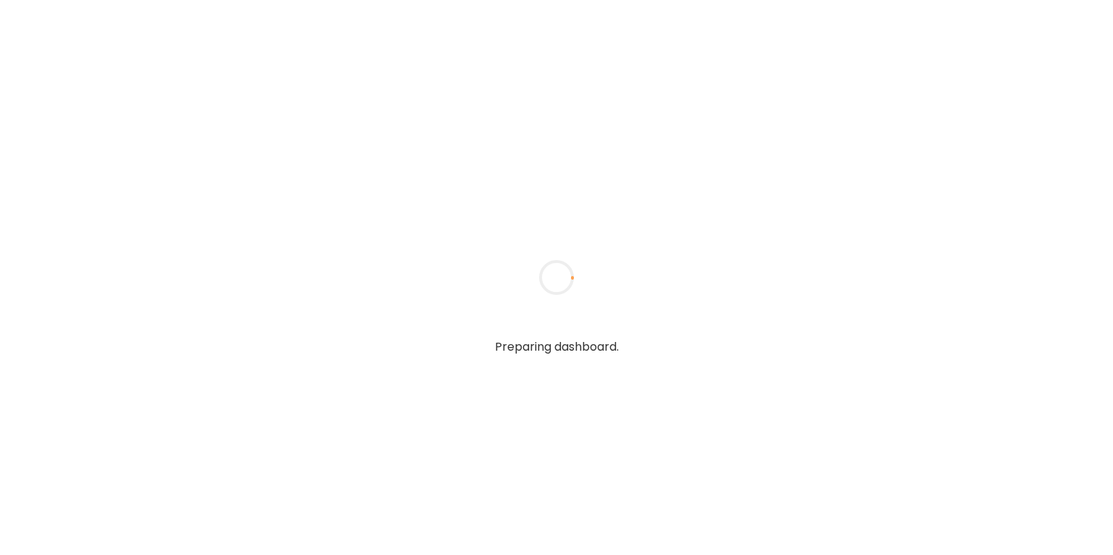
type input "**********"
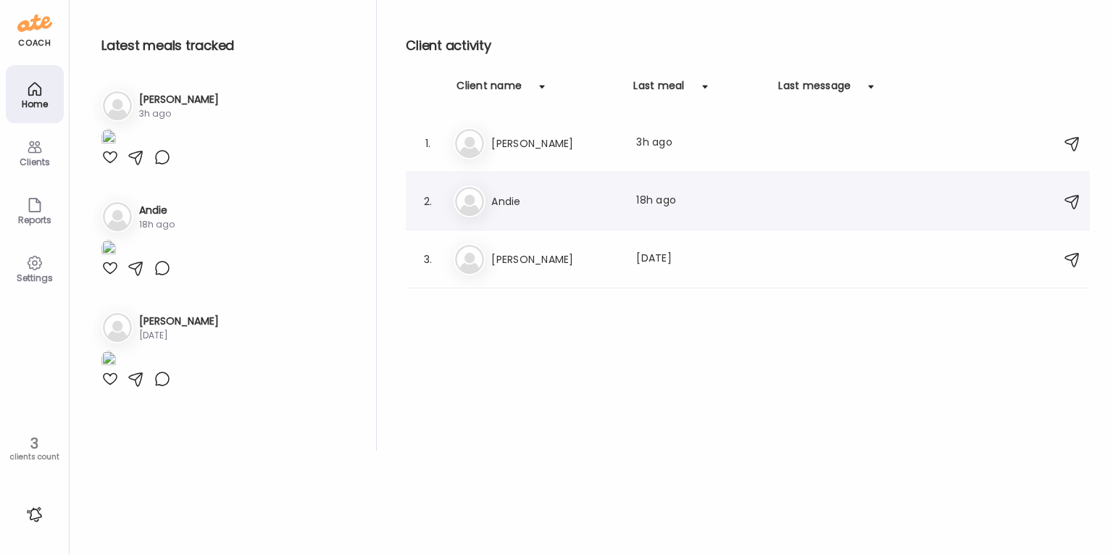
click at [502, 191] on div "An Andie Last meal: 18h ago" at bounding box center [750, 202] width 593 height 32
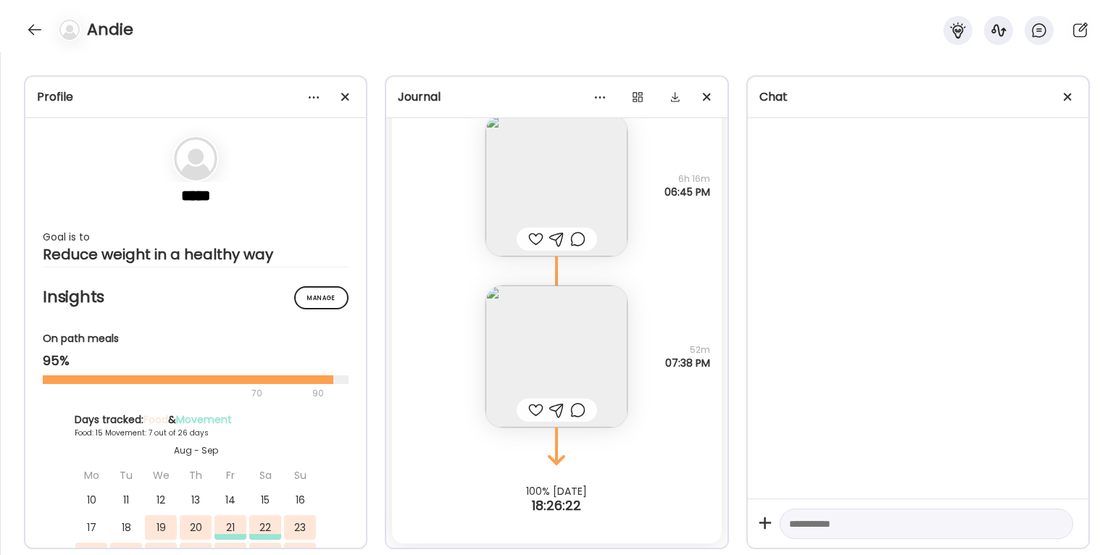
scroll to position [13384, 0]
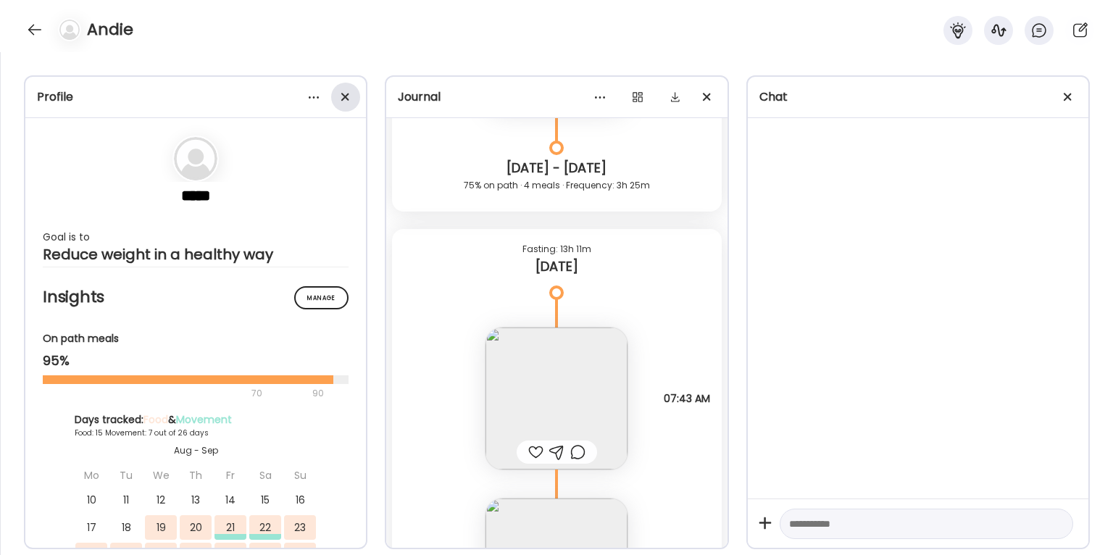
click at [351, 103] on div at bounding box center [345, 97] width 29 height 29
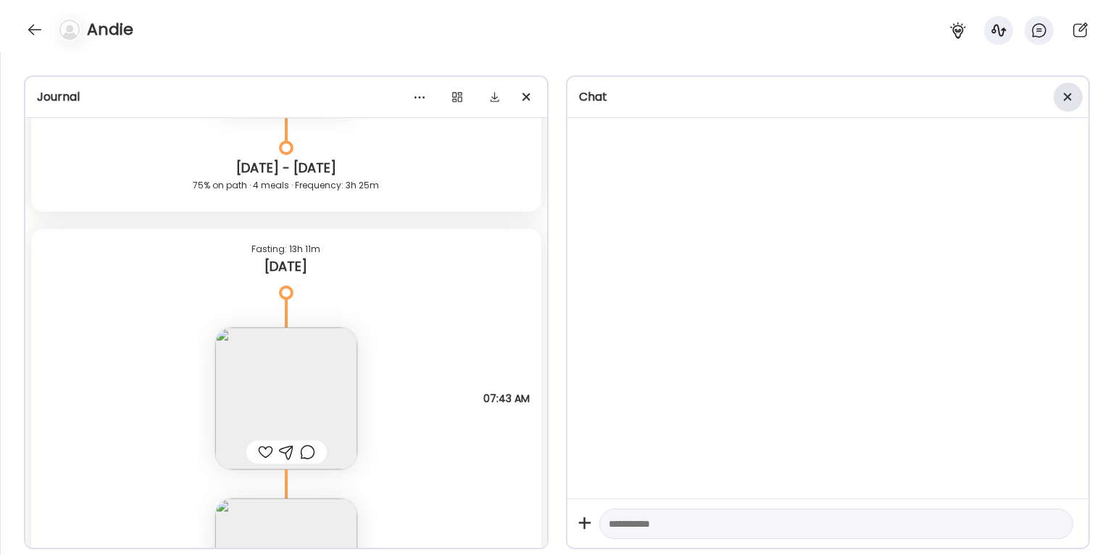
click at [1080, 101] on div at bounding box center [1068, 97] width 29 height 29
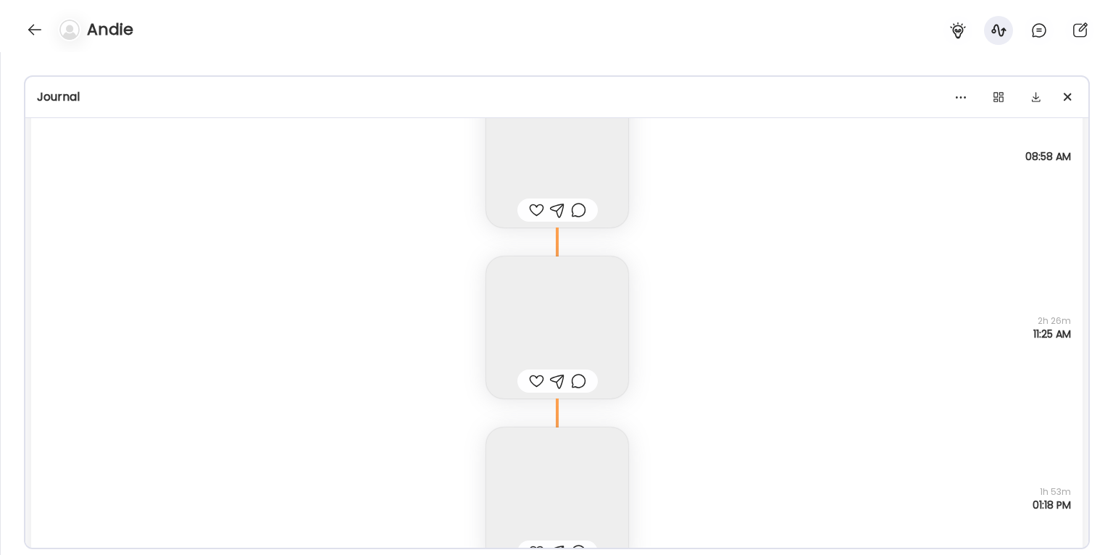
scroll to position [3593, 0]
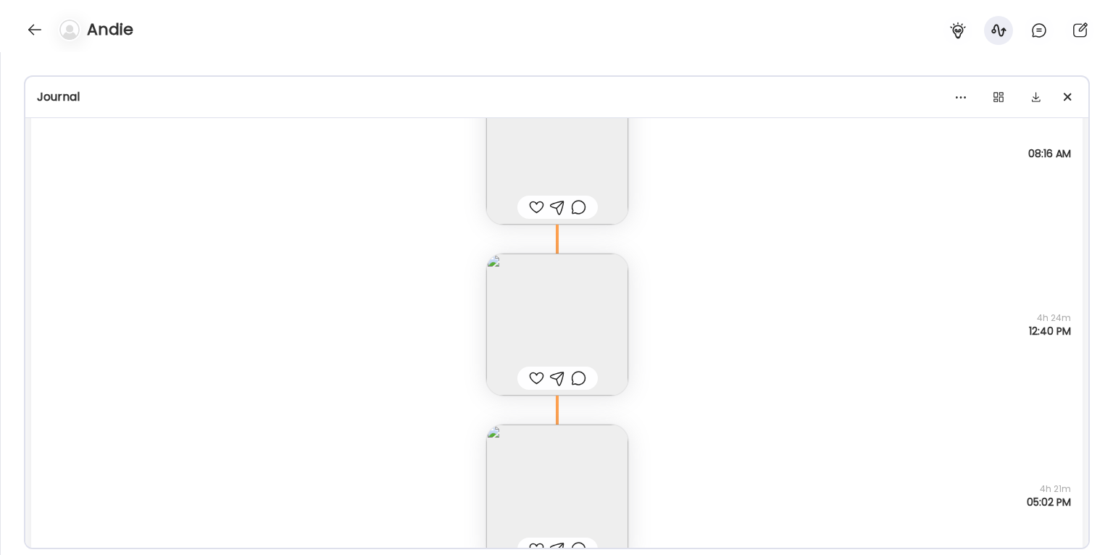
scroll to position [6398, 0]
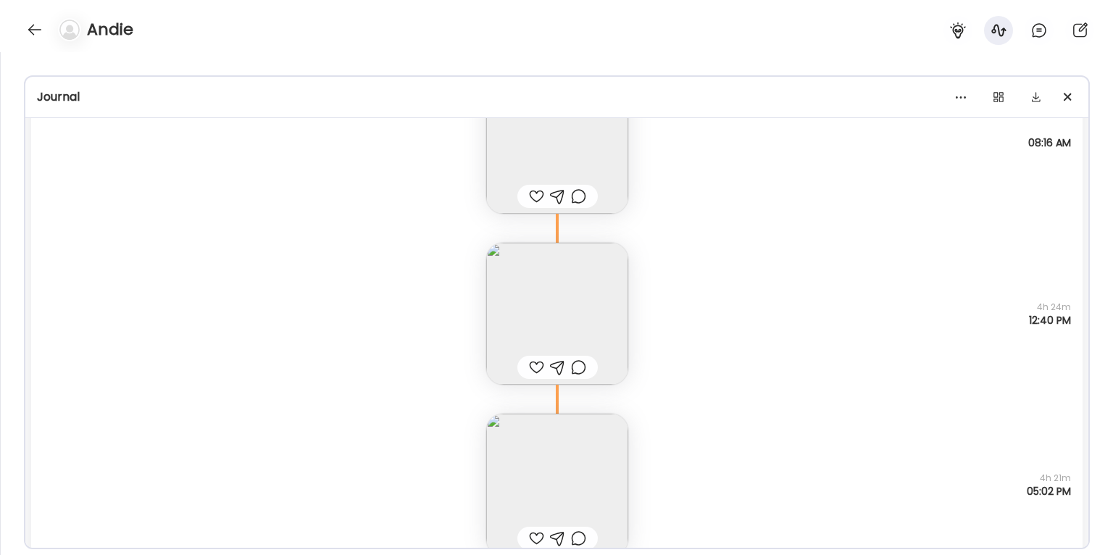
click at [589, 320] on img at bounding box center [557, 314] width 142 height 142
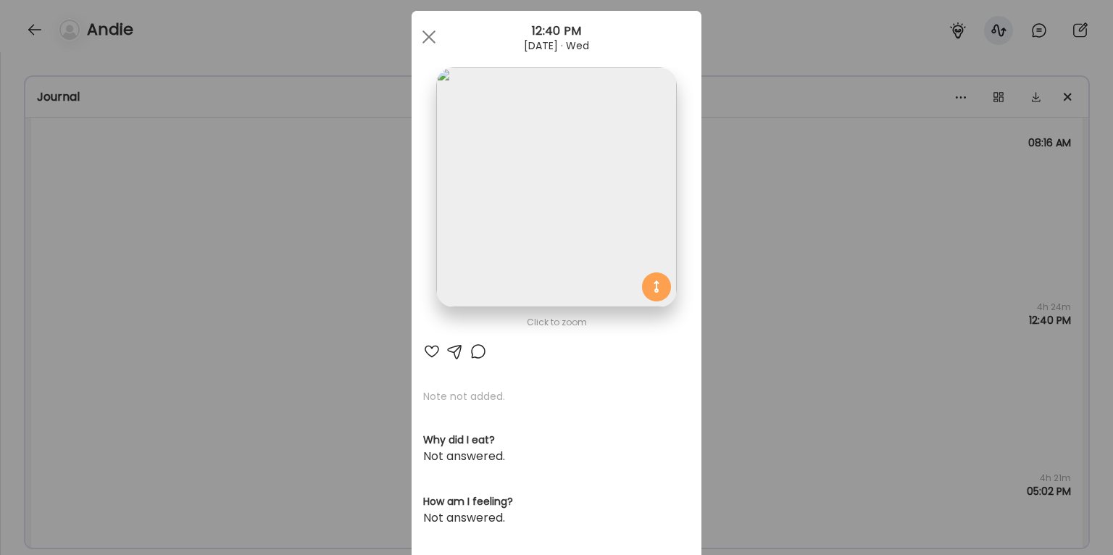
scroll to position [29, 0]
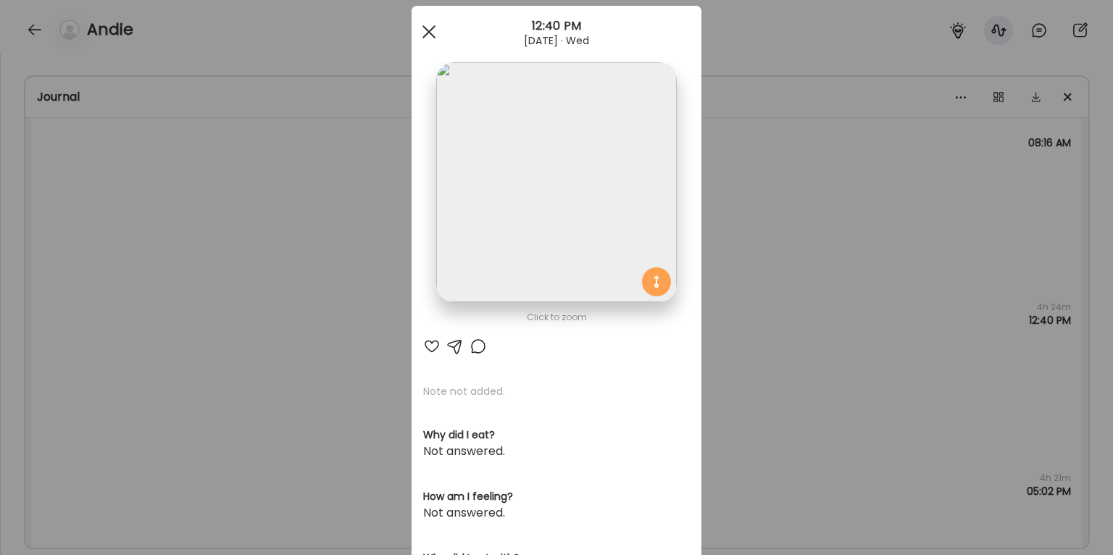
click at [437, 35] on div at bounding box center [429, 31] width 29 height 29
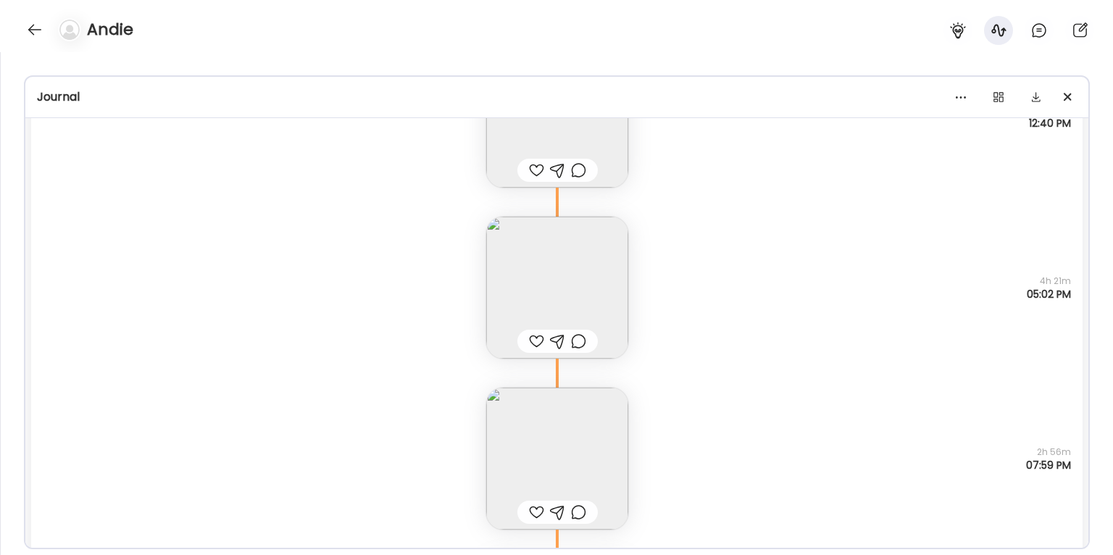
scroll to position [6601, 0]
click at [562, 446] on img at bounding box center [557, 453] width 142 height 142
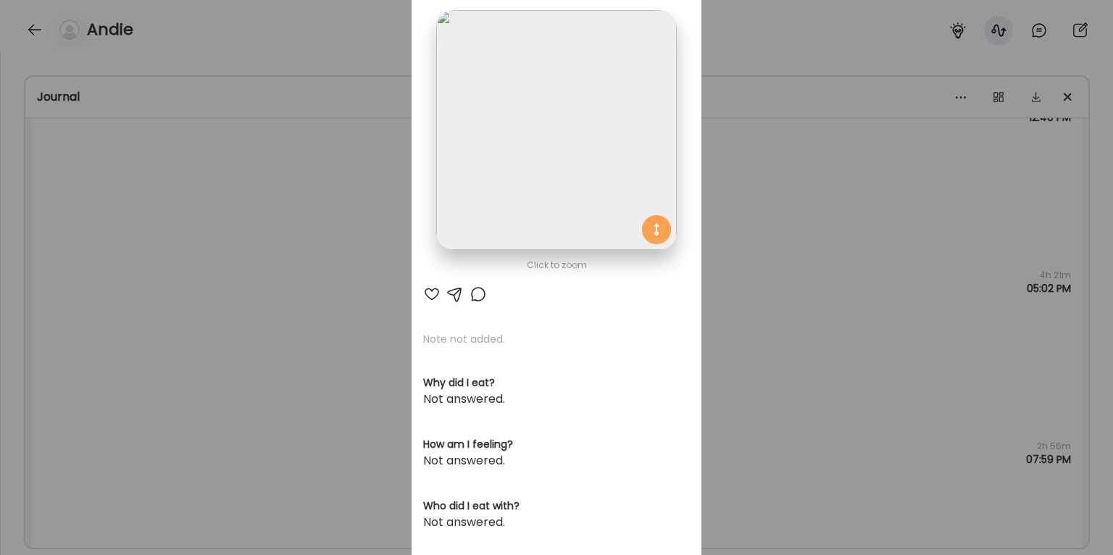
scroll to position [42, 0]
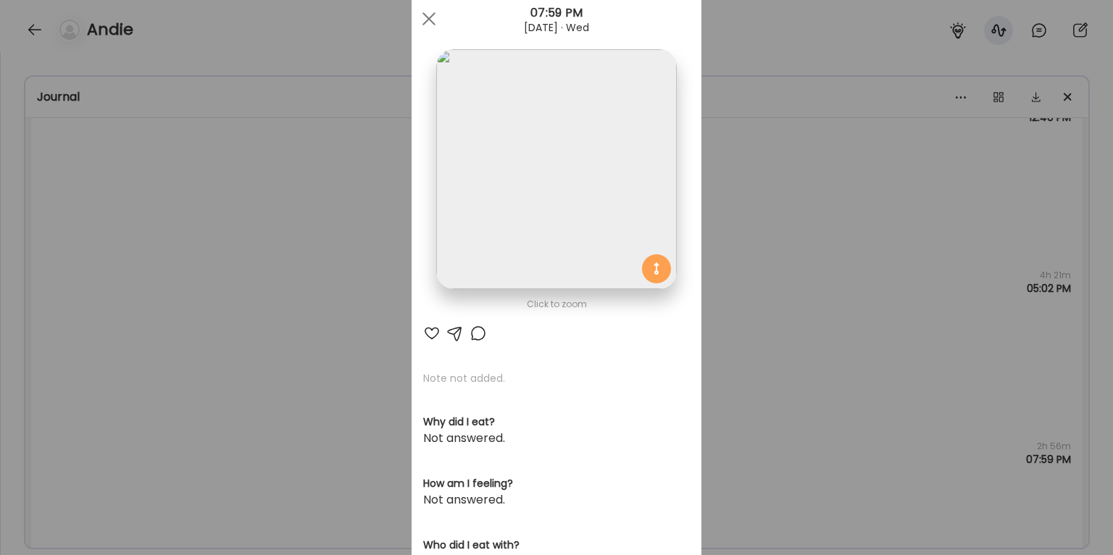
click at [743, 327] on div "Ate Coach Dashboard Wahoo! It’s official Take a moment to set up your Coach Pro…" at bounding box center [556, 277] width 1113 height 555
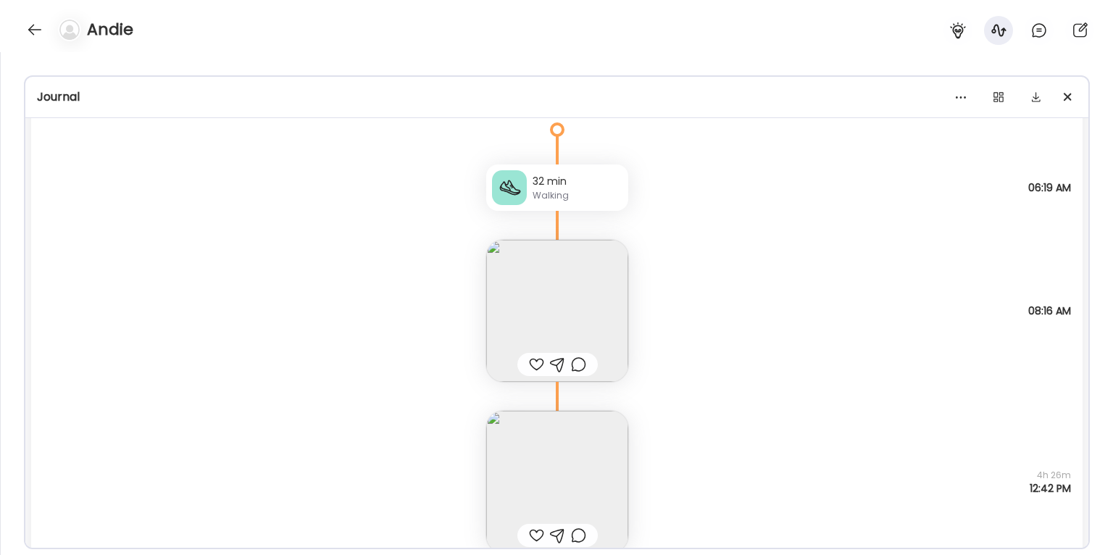
scroll to position [7266, 0]
click at [542, 302] on img at bounding box center [557, 312] width 142 height 142
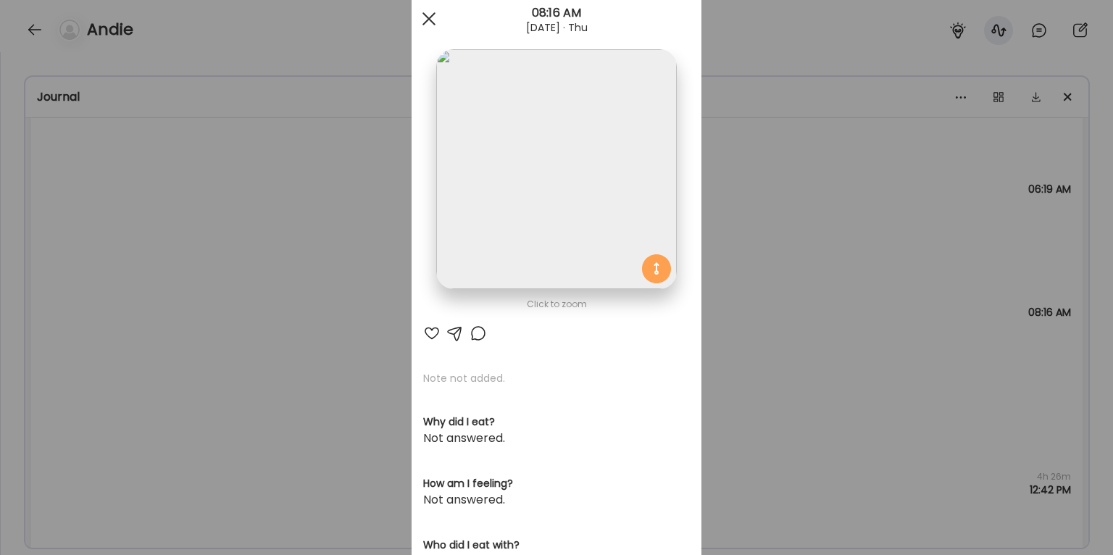
click at [430, 25] on div at bounding box center [429, 18] width 29 height 29
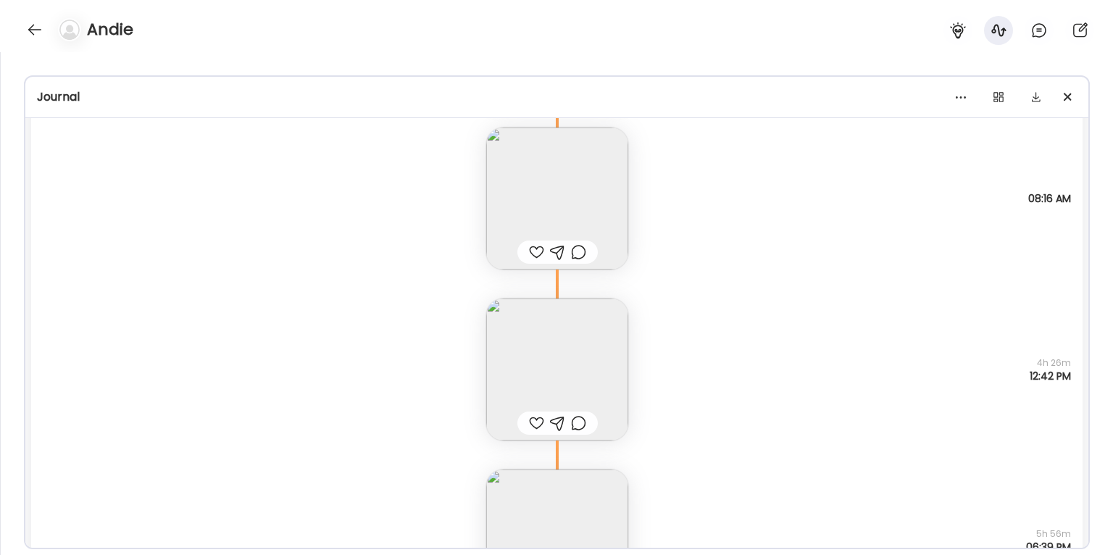
scroll to position [7392, 0]
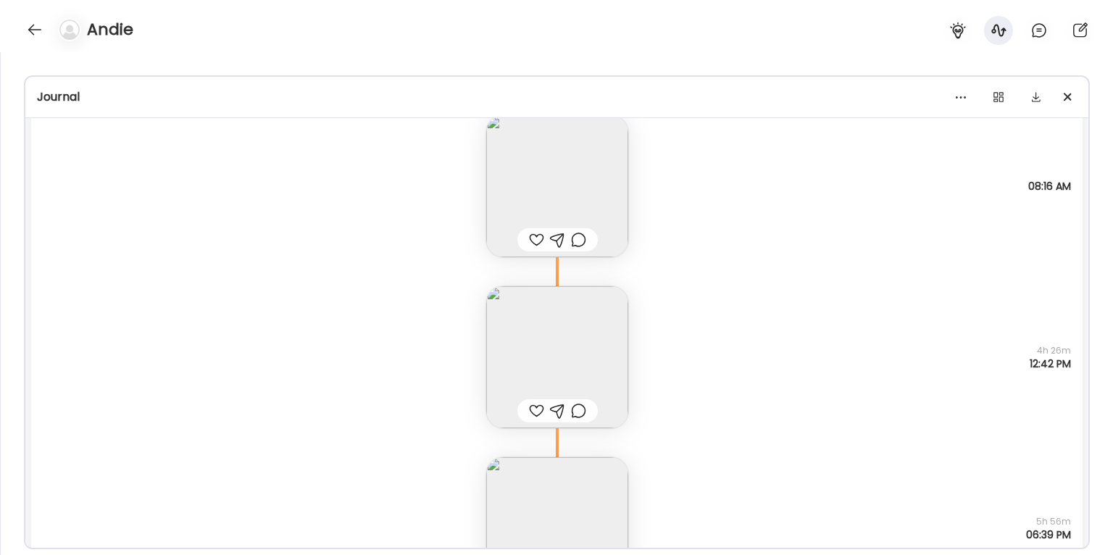
click at [553, 318] on img at bounding box center [557, 357] width 142 height 142
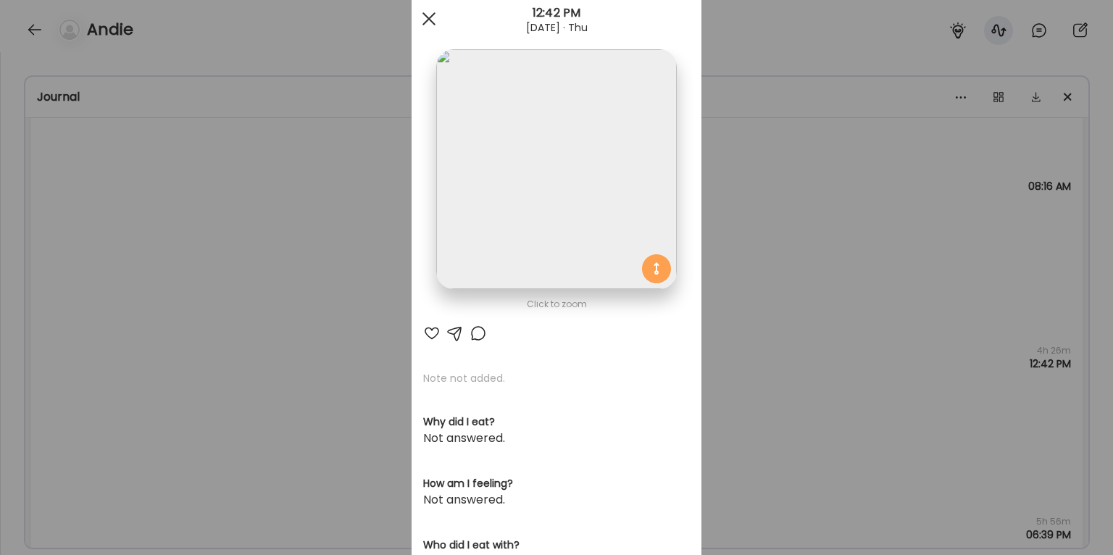
click at [423, 17] on div at bounding box center [429, 18] width 29 height 29
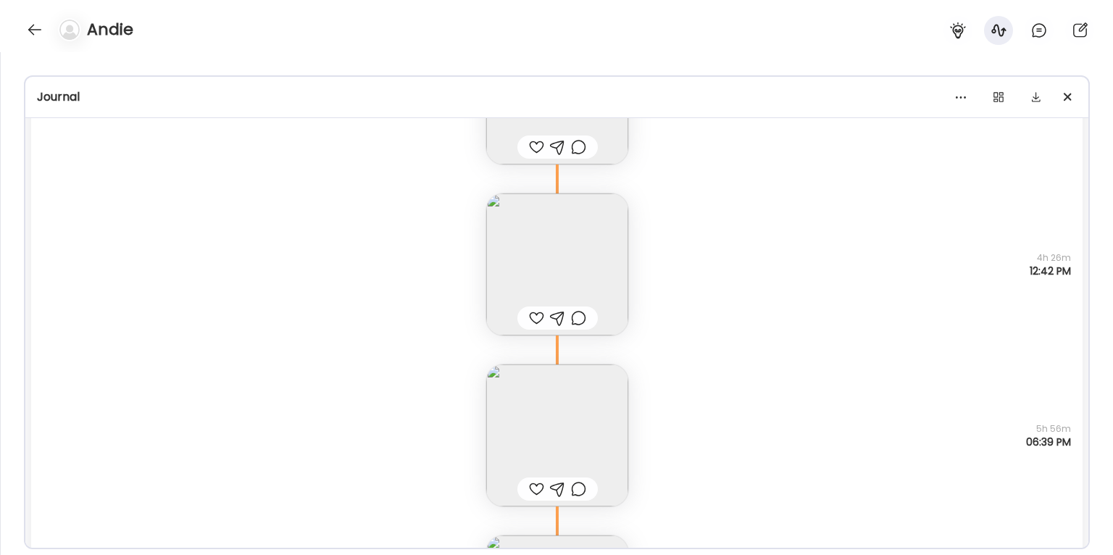
scroll to position [7488, 0]
click at [552, 435] on img at bounding box center [557, 433] width 142 height 142
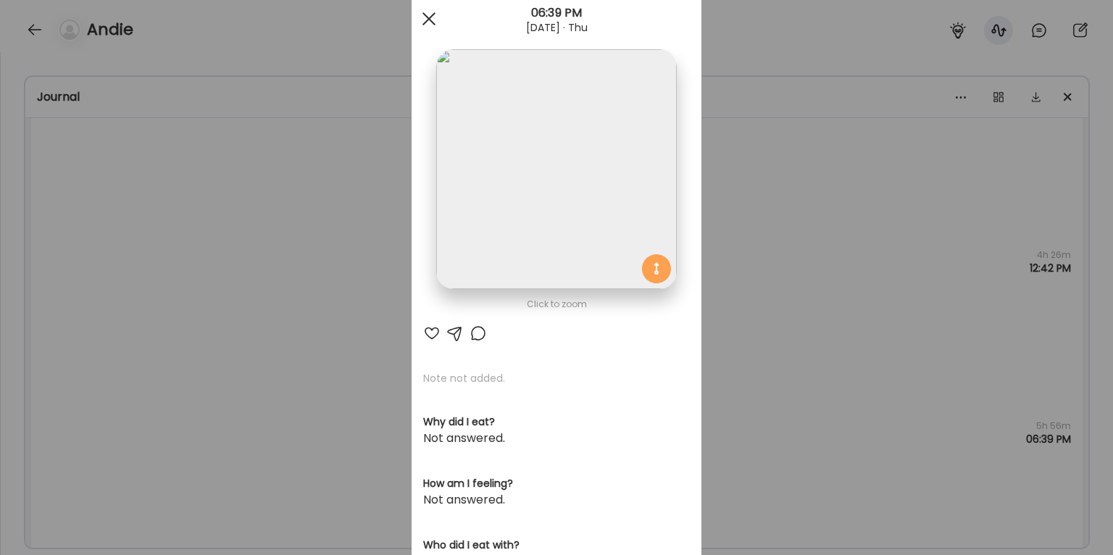
click at [435, 23] on span at bounding box center [429, 18] width 13 height 13
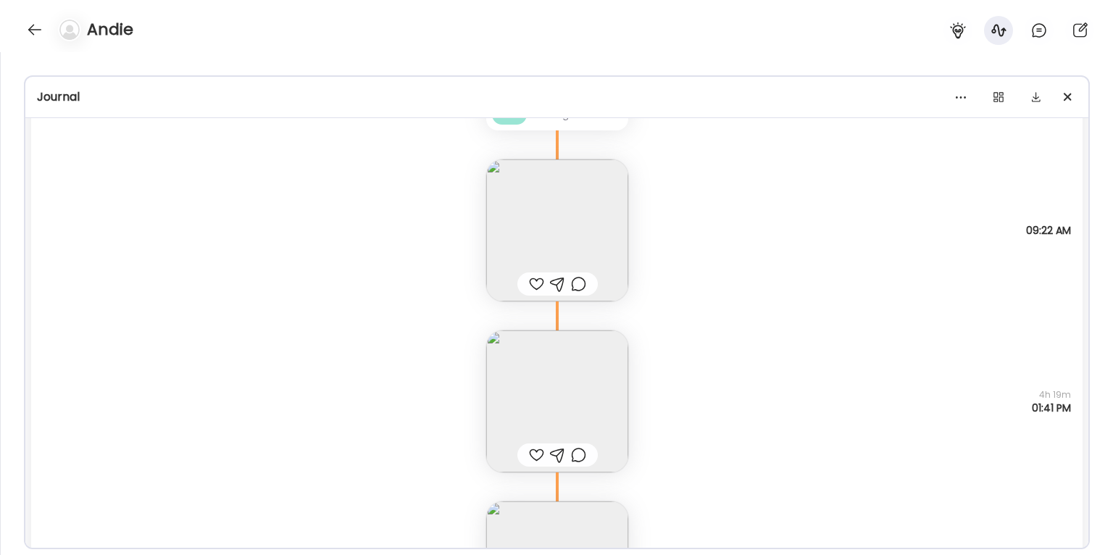
scroll to position [8392, 0]
click at [526, 362] on img at bounding box center [557, 395] width 142 height 142
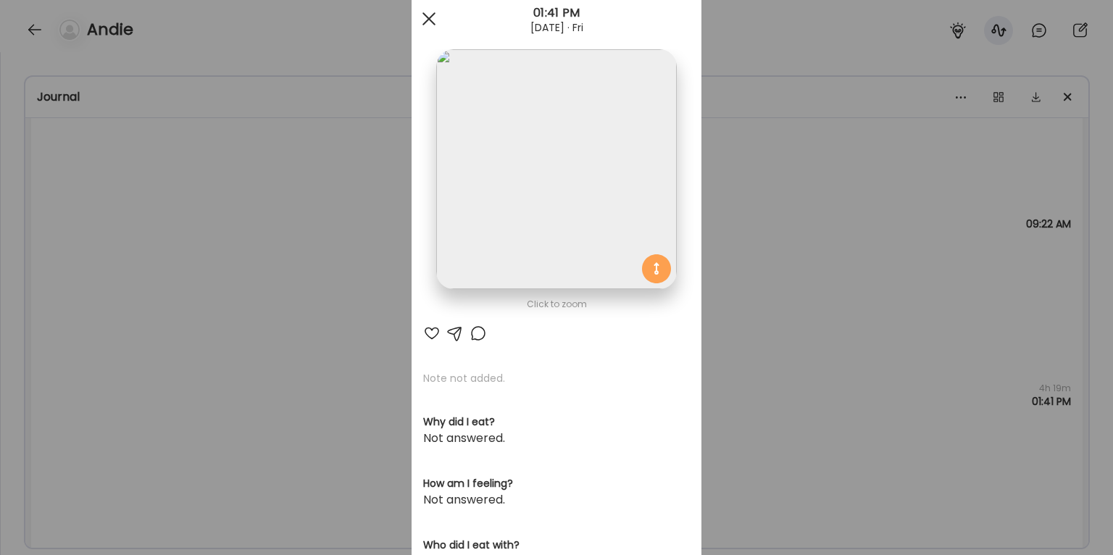
click at [432, 22] on span at bounding box center [429, 18] width 13 height 13
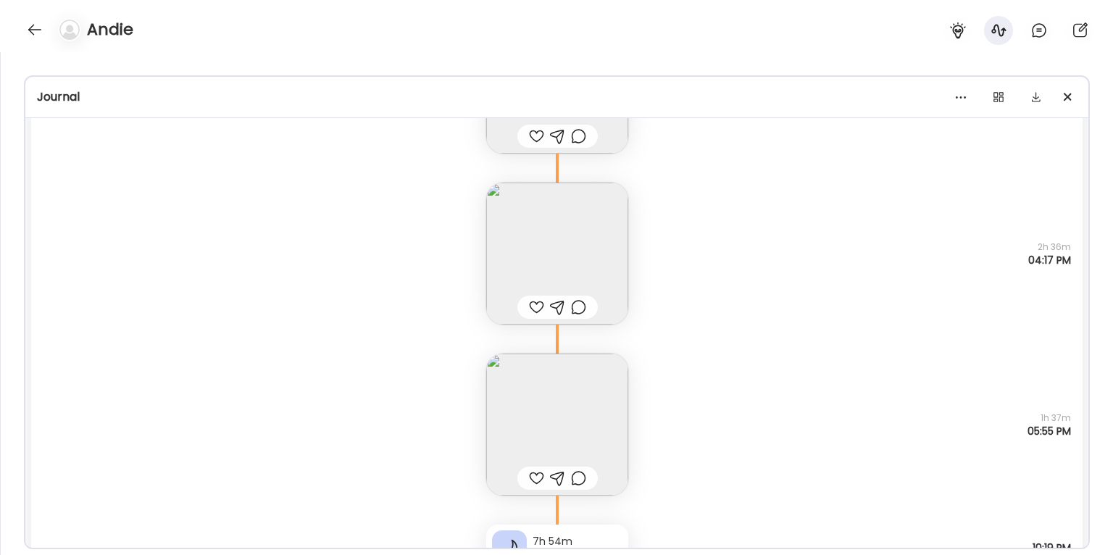
scroll to position [8706, 0]
click at [531, 244] on img at bounding box center [557, 253] width 142 height 142
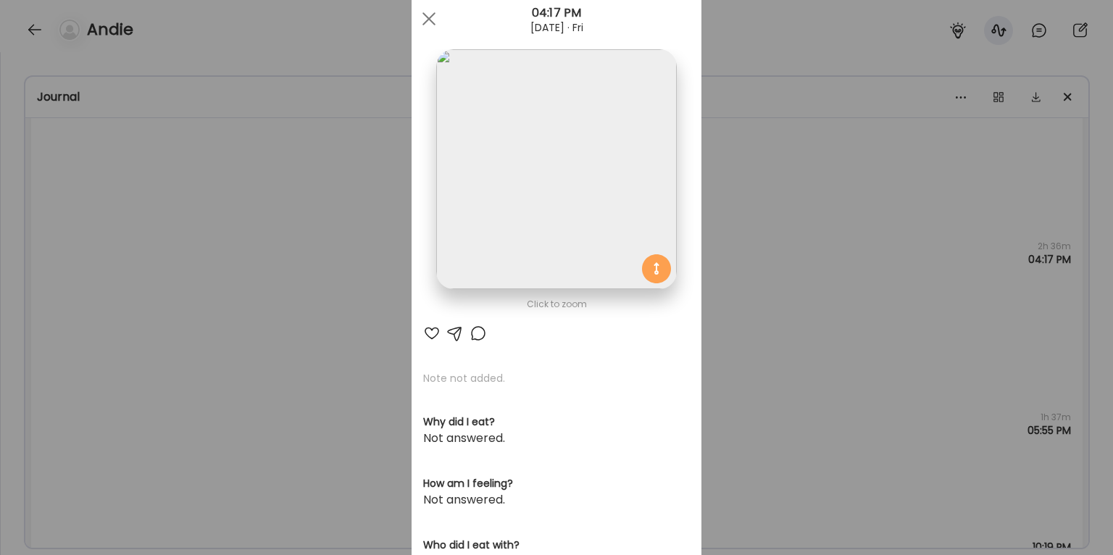
click at [344, 255] on div "Ate Coach Dashboard Wahoo! It’s official Take a moment to set up your Coach Pro…" at bounding box center [556, 277] width 1113 height 555
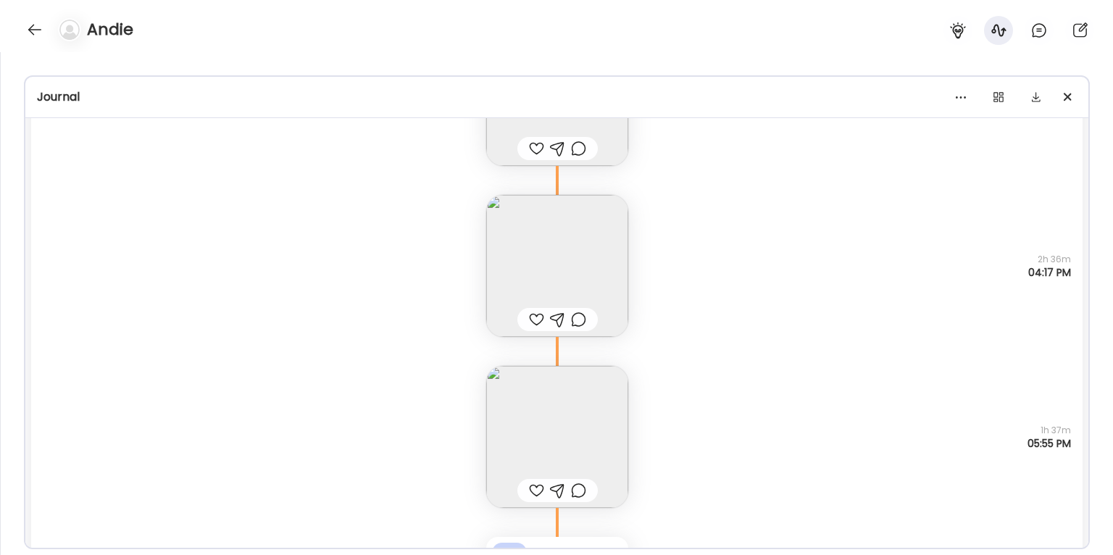
scroll to position [8706, 0]
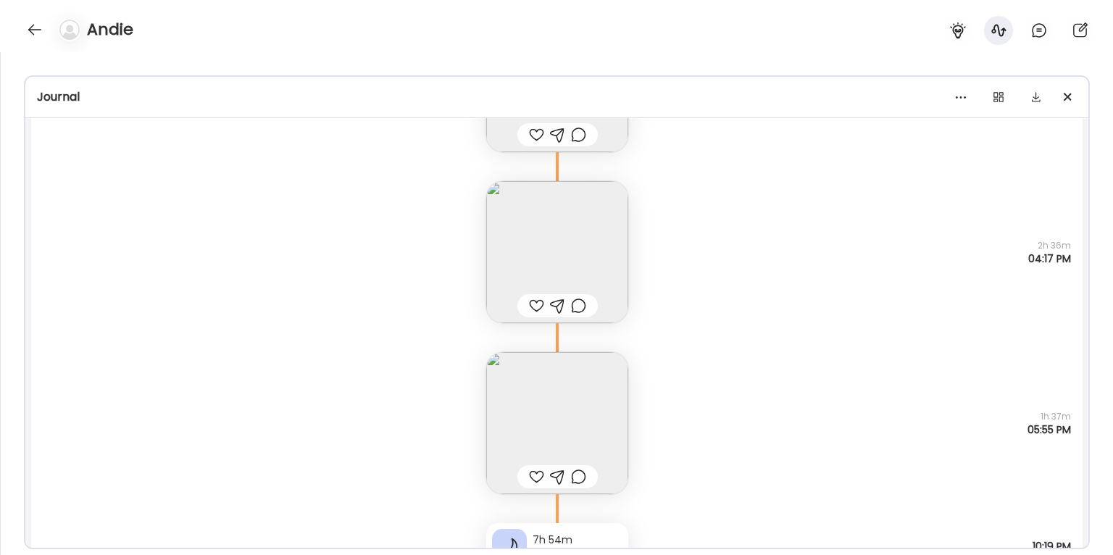
click at [520, 401] on img at bounding box center [557, 423] width 142 height 142
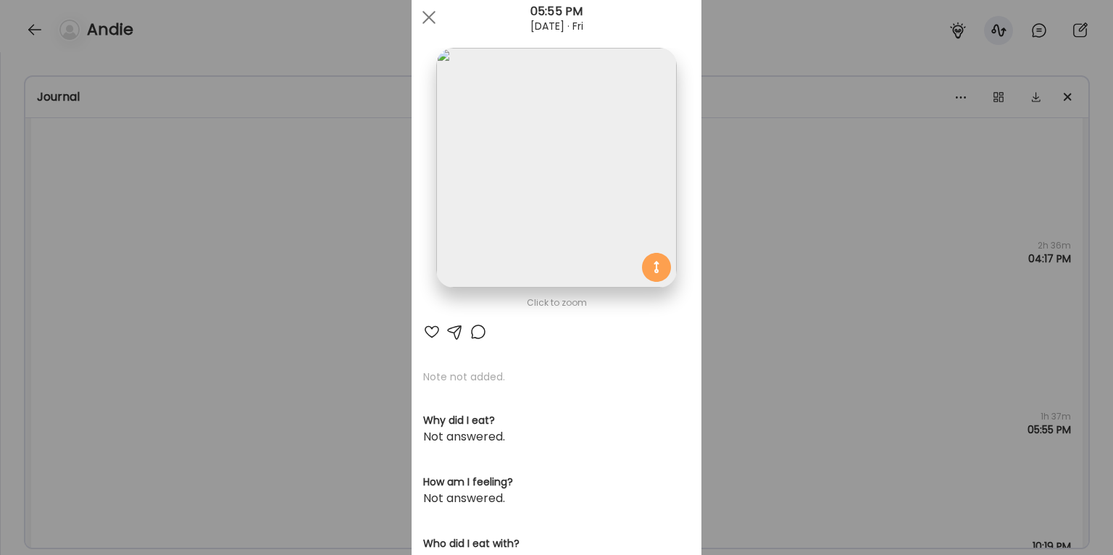
scroll to position [41, 0]
click at [711, 246] on div "Ate Coach Dashboard Wahoo! It’s official Take a moment to set up your Coach Pro…" at bounding box center [556, 277] width 1113 height 555
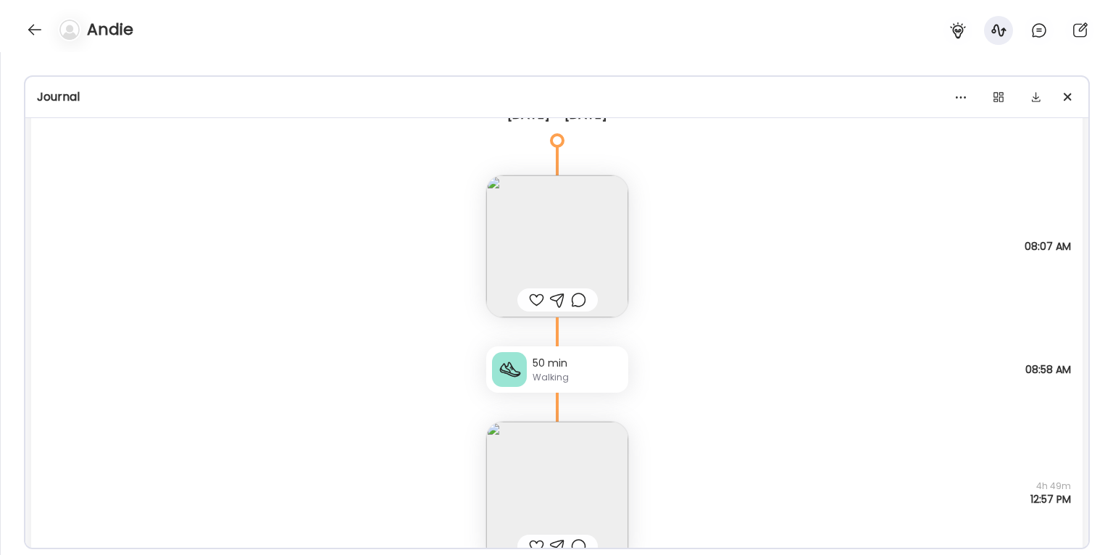
scroll to position [9338, 0]
click at [534, 270] on img at bounding box center [557, 241] width 142 height 142
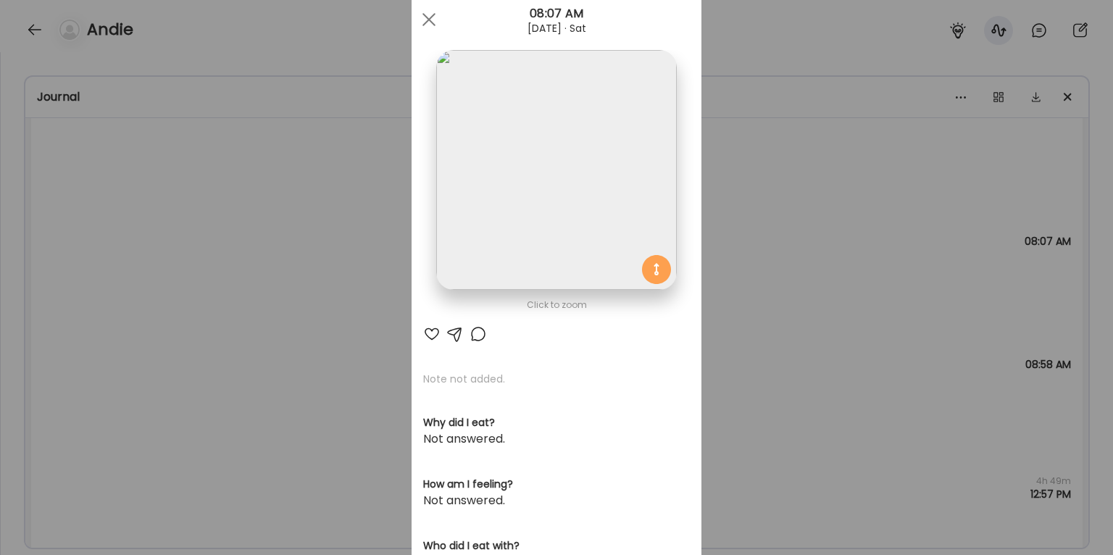
click at [803, 149] on div "Ate Coach Dashboard Wahoo! It’s official Take a moment to set up your Coach Pro…" at bounding box center [556, 277] width 1113 height 555
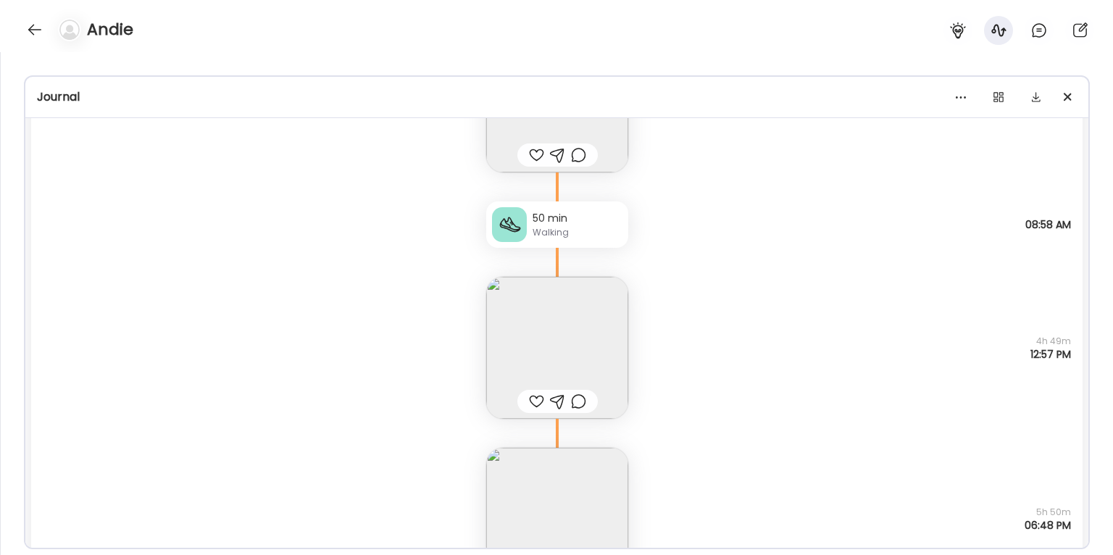
scroll to position [9477, 0]
click at [546, 340] on img at bounding box center [557, 349] width 142 height 142
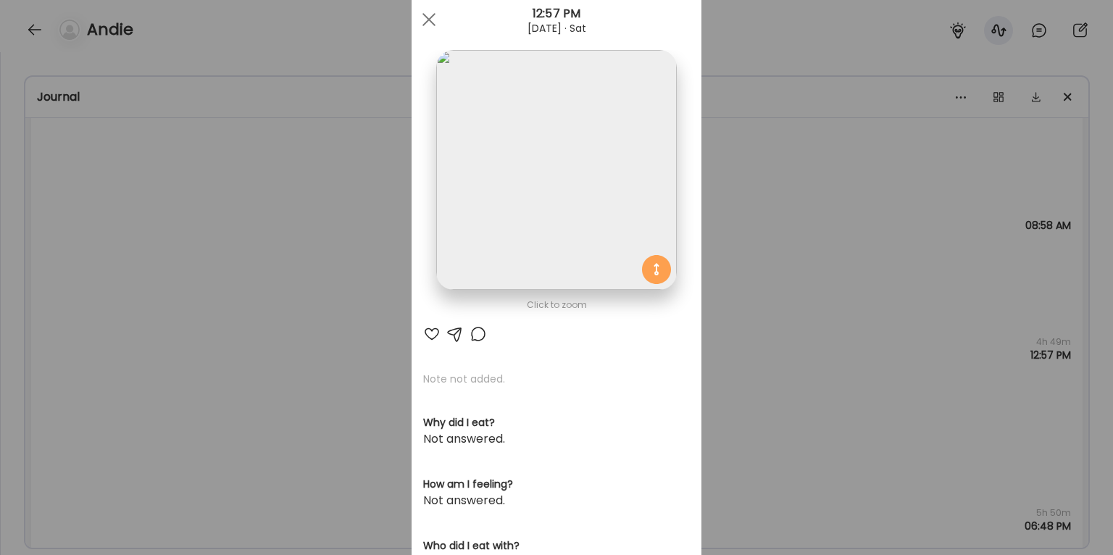
click at [659, 272] on div at bounding box center [556, 170] width 240 height 240
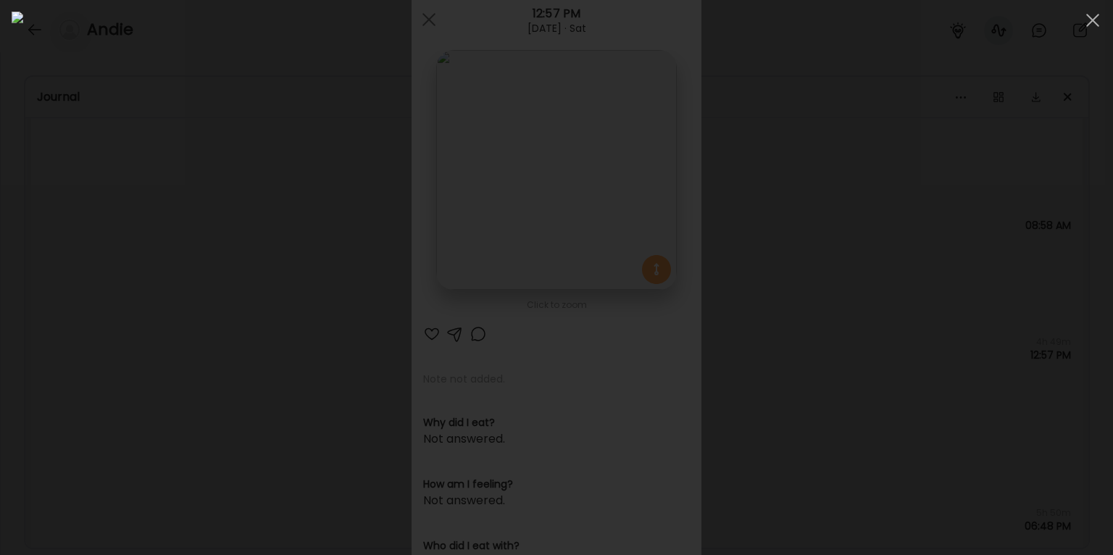
click at [991, 181] on div at bounding box center [557, 278] width 1090 height 532
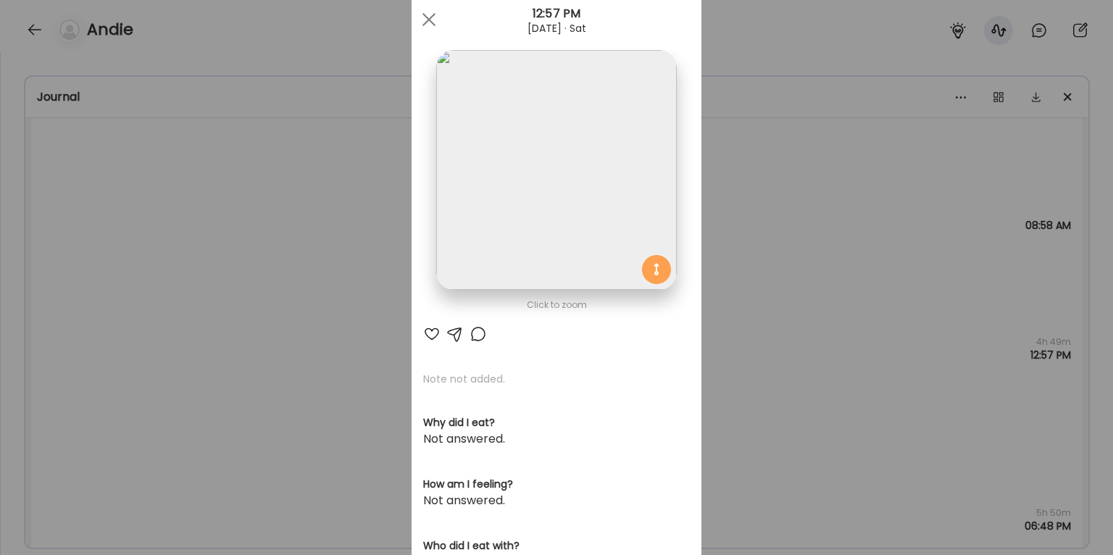
click at [991, 180] on div "Ate Coach Dashboard Wahoo! It’s official Take a moment to set up your Coach Pro…" at bounding box center [556, 277] width 1113 height 555
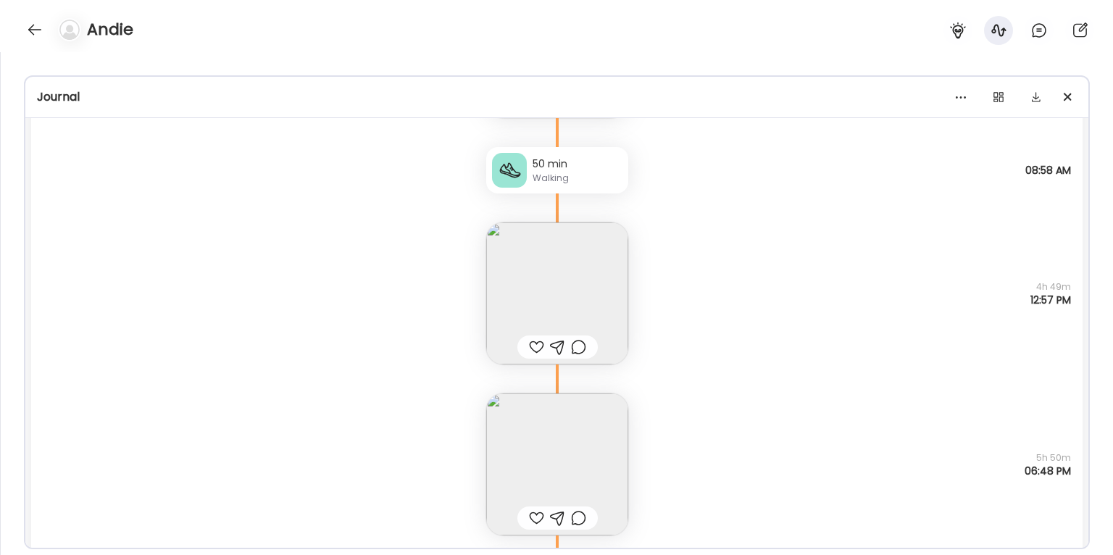
scroll to position [9537, 0]
click at [573, 438] on img at bounding box center [557, 459] width 142 height 142
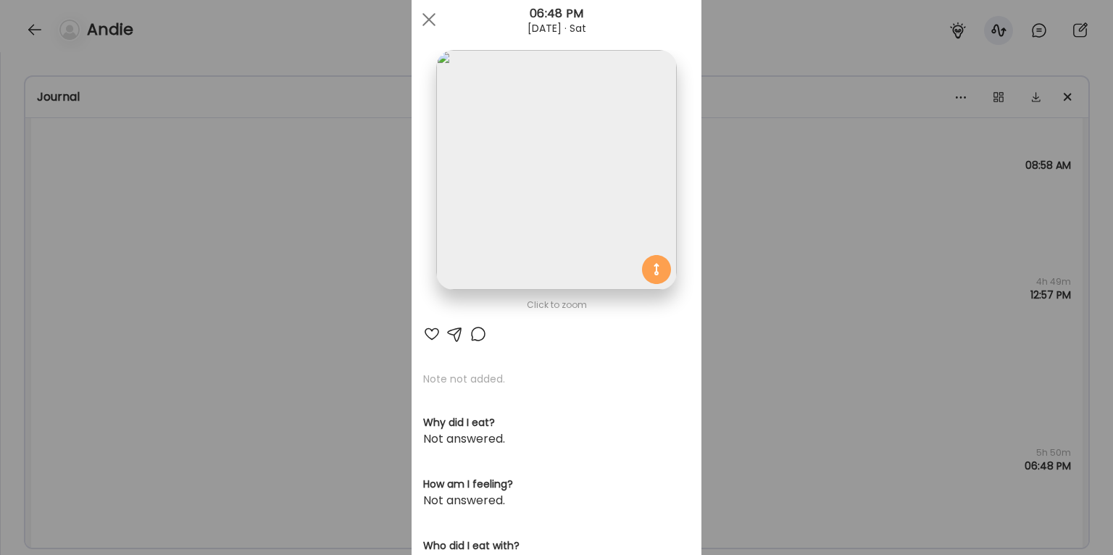
click at [614, 183] on img at bounding box center [556, 170] width 240 height 240
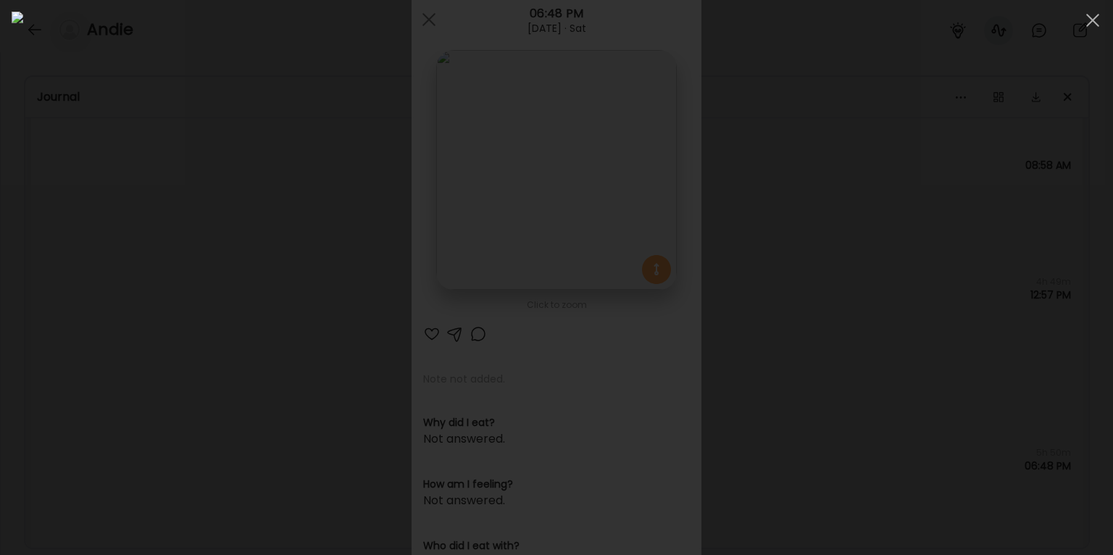
click at [1001, 291] on div at bounding box center [557, 278] width 1090 height 532
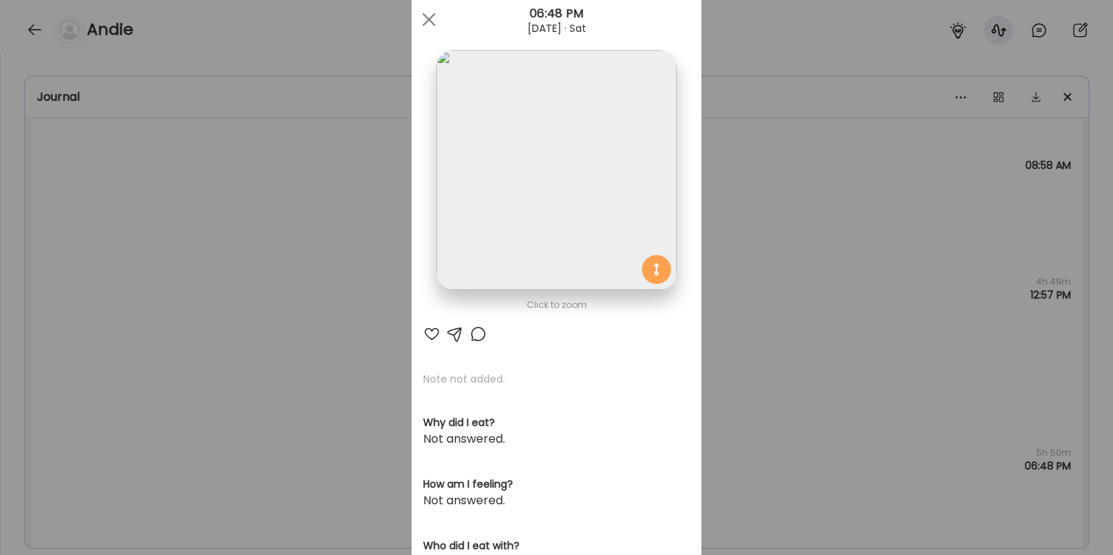
click at [868, 238] on div "Ate Coach Dashboard Wahoo! It’s official Take a moment to set up your Coach Pro…" at bounding box center [556, 277] width 1113 height 555
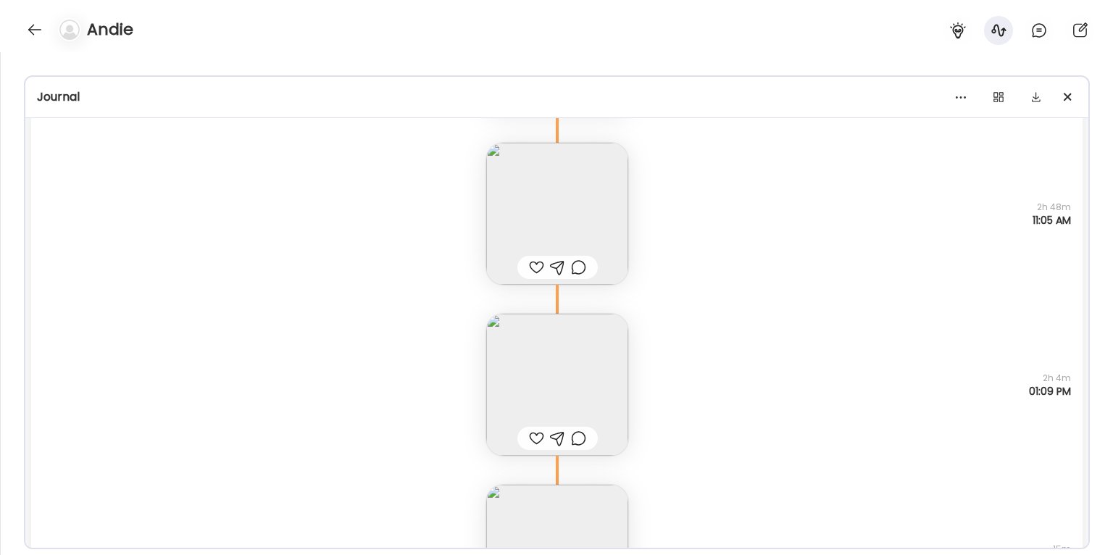
scroll to position [10496, 0]
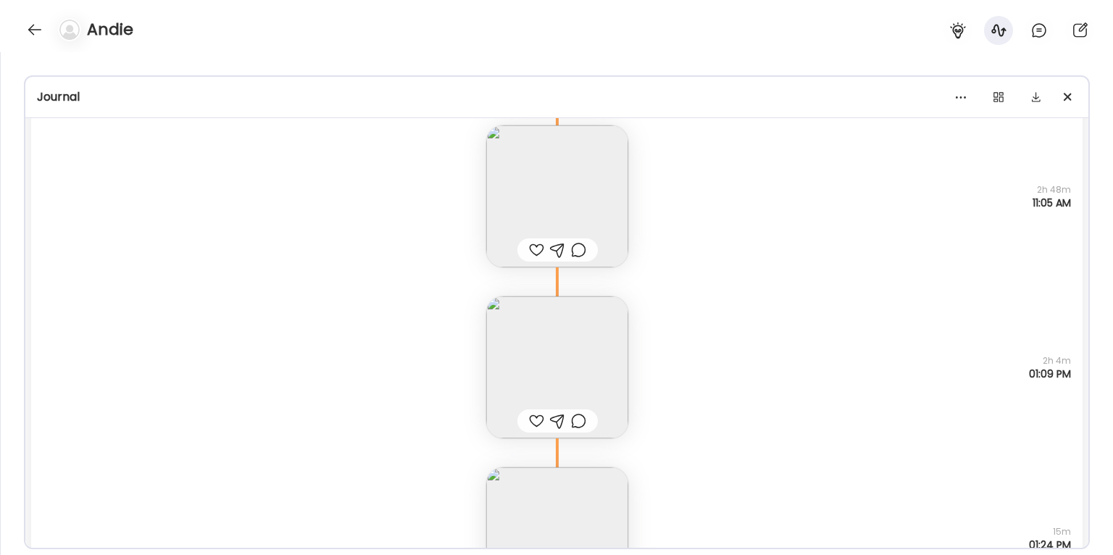
click at [538, 356] on img at bounding box center [557, 367] width 142 height 142
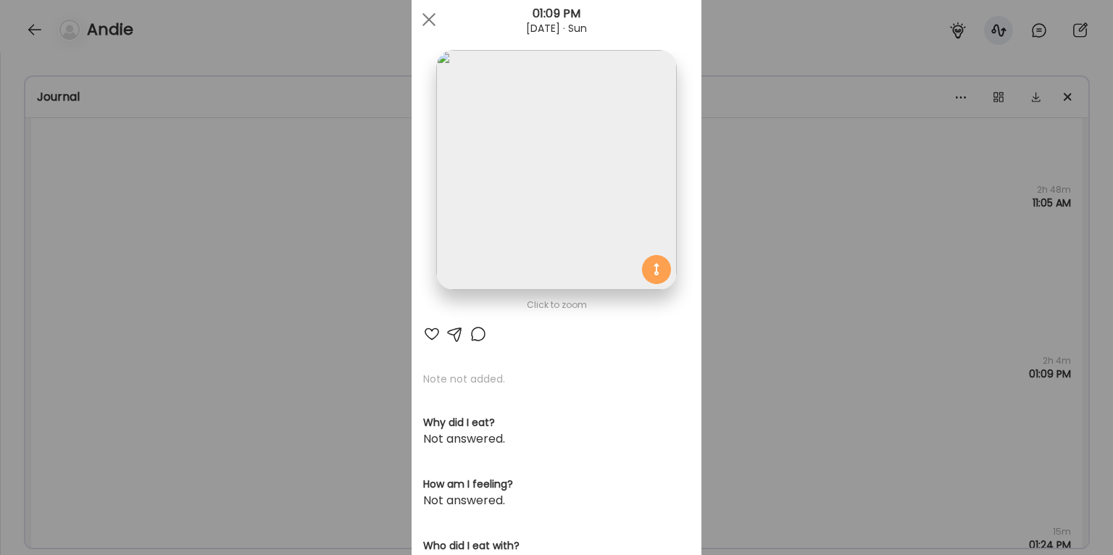
click at [883, 215] on div "Ate Coach Dashboard Wahoo! It’s official Take a moment to set up your Coach Pro…" at bounding box center [556, 277] width 1113 height 555
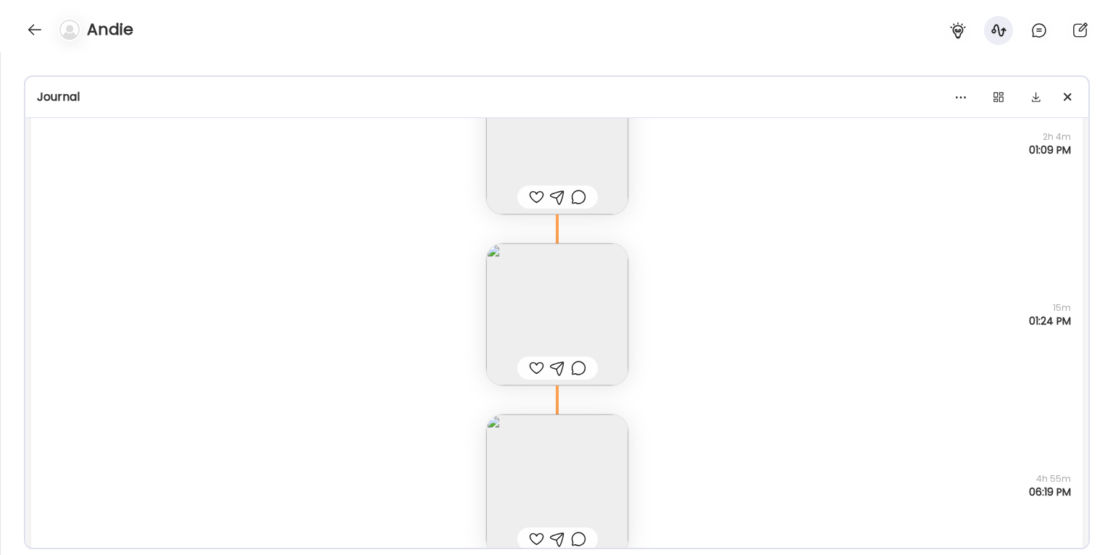
scroll to position [10755, 0]
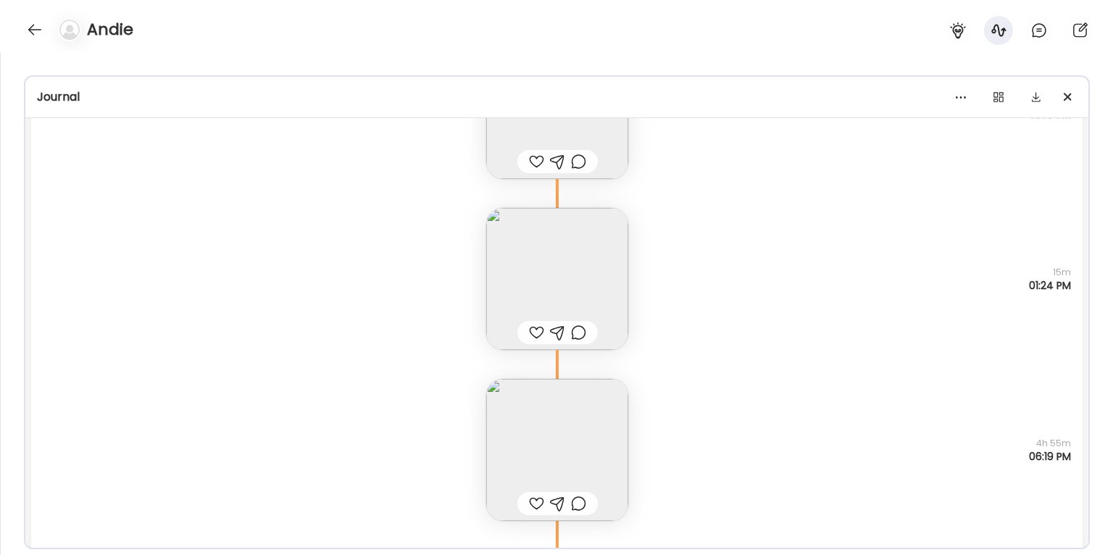
click at [502, 241] on img at bounding box center [557, 279] width 142 height 142
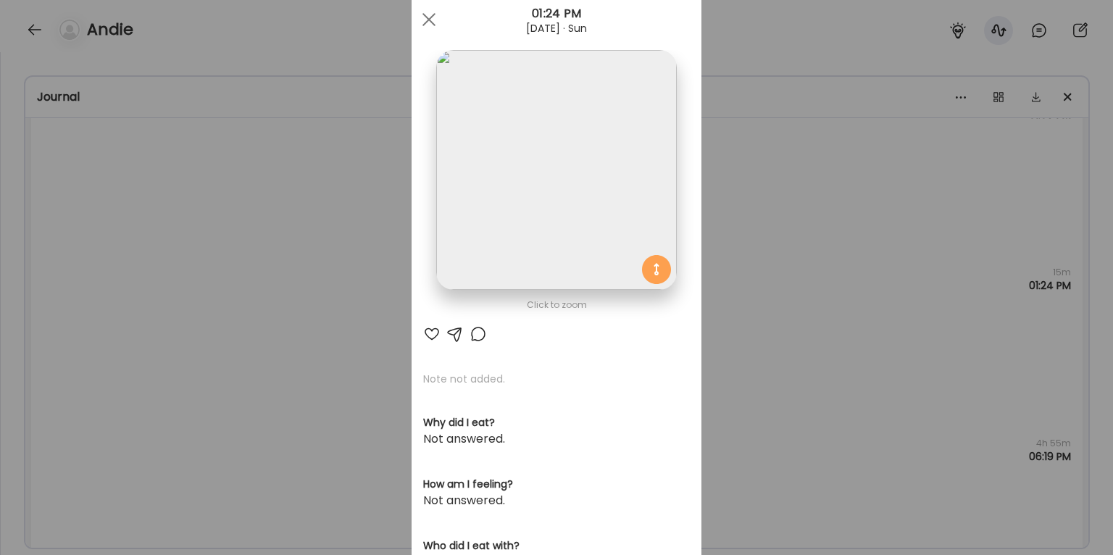
click at [804, 323] on div "Ate Coach Dashboard Wahoo! It’s official Take a moment to set up your Coach Pro…" at bounding box center [556, 277] width 1113 height 555
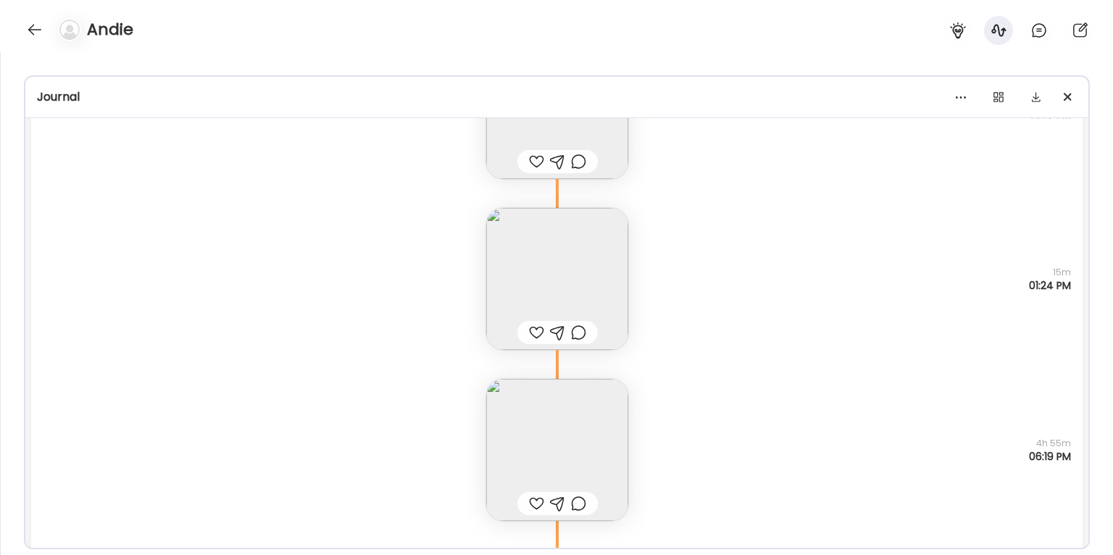
click at [554, 441] on img at bounding box center [557, 450] width 142 height 142
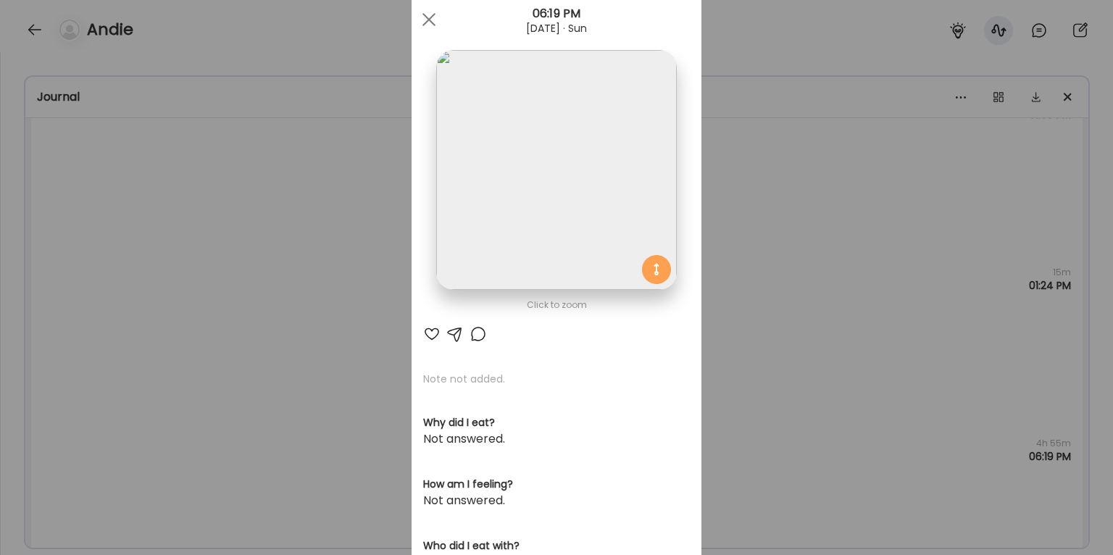
click at [923, 335] on div "Ate Coach Dashboard Wahoo! It’s official Take a moment to set up your Coach Pro…" at bounding box center [556, 277] width 1113 height 555
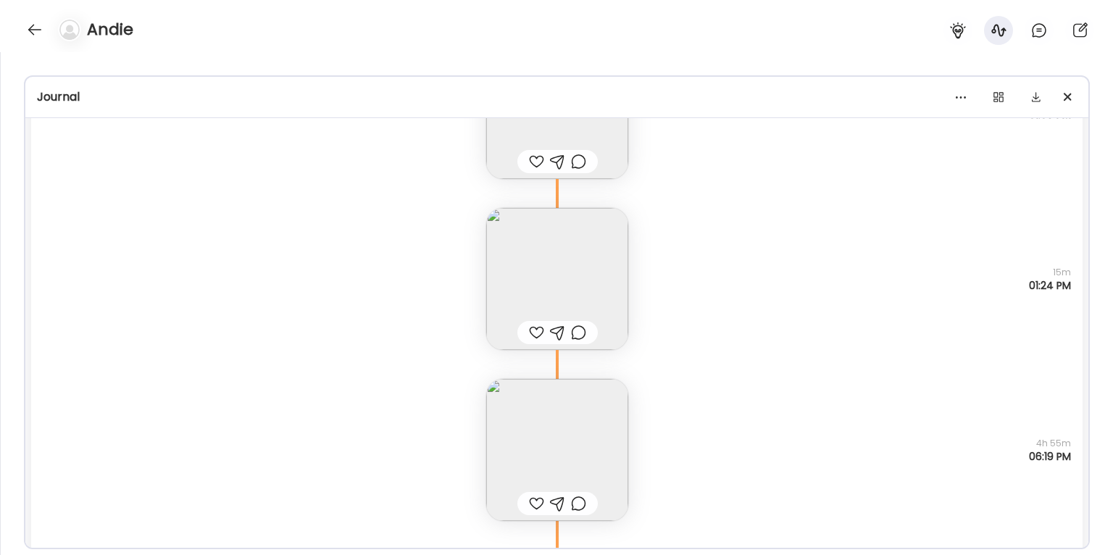
click at [585, 253] on img at bounding box center [557, 279] width 142 height 142
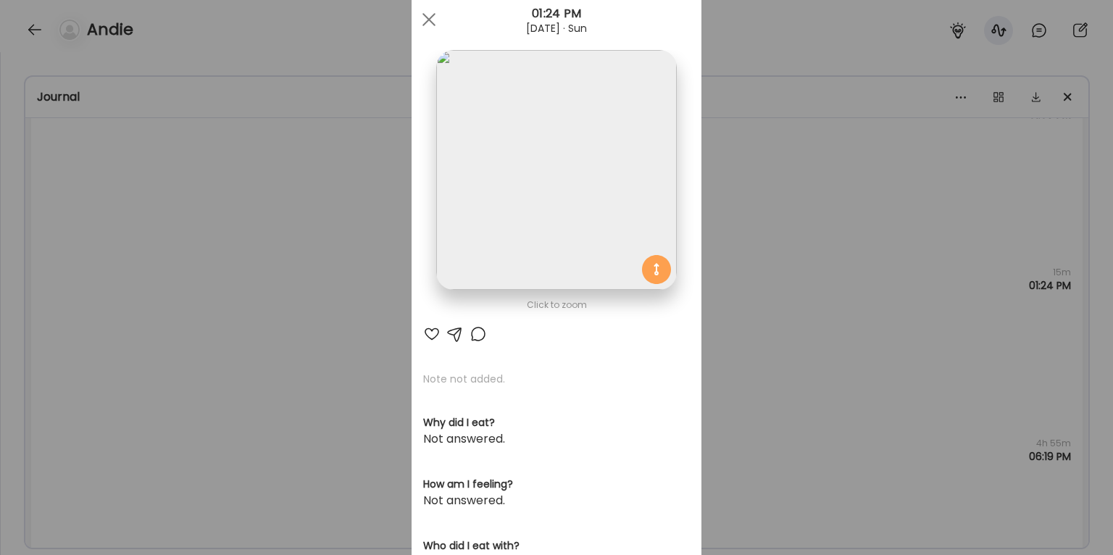
click at [835, 243] on div "Ate Coach Dashboard Wahoo! It’s official Take a moment to set up your Coach Pro…" at bounding box center [556, 277] width 1113 height 555
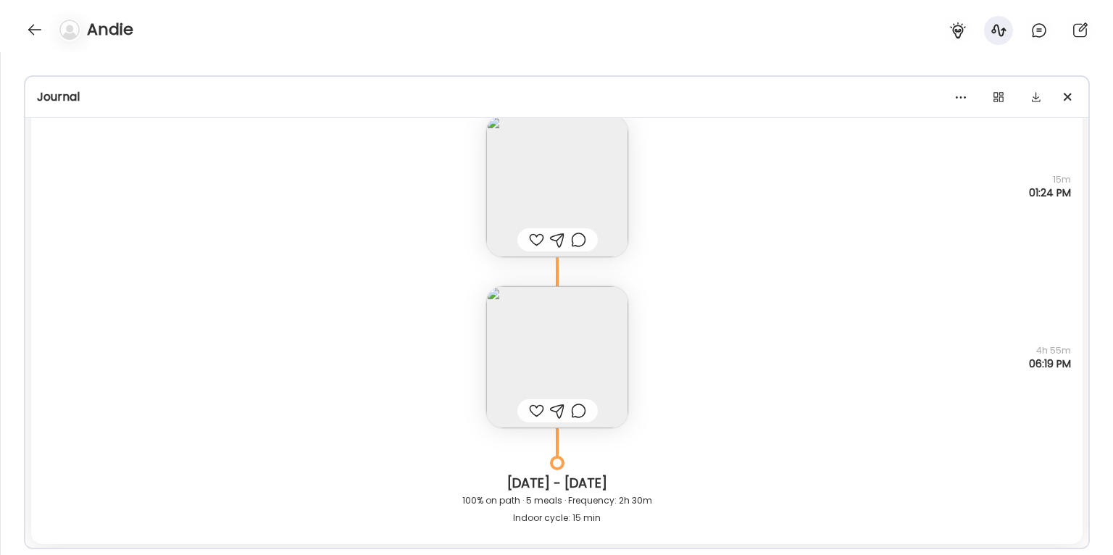
scroll to position [10849, 0]
click at [590, 375] on img at bounding box center [557, 356] width 142 height 142
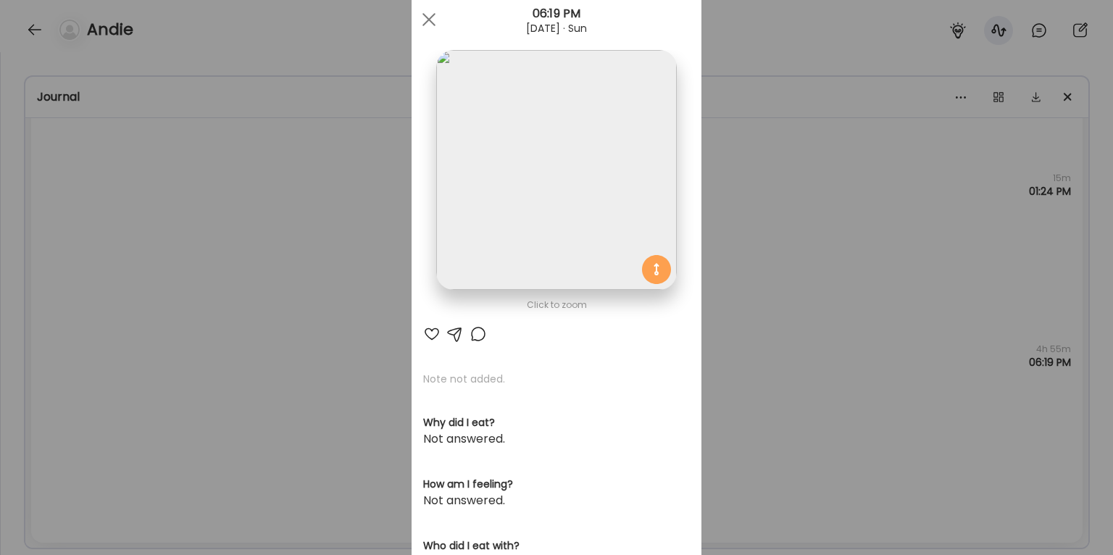
click at [928, 396] on div "Ate Coach Dashboard Wahoo! It’s official Take a moment to set up your Coach Pro…" at bounding box center [556, 277] width 1113 height 555
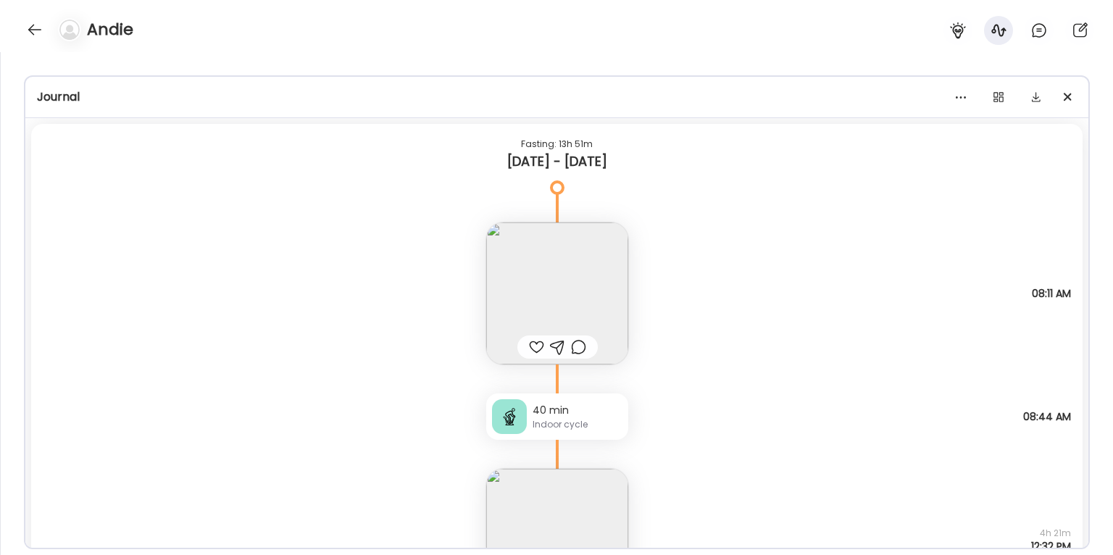
scroll to position [11412, 0]
click at [594, 273] on img at bounding box center [557, 291] width 142 height 142
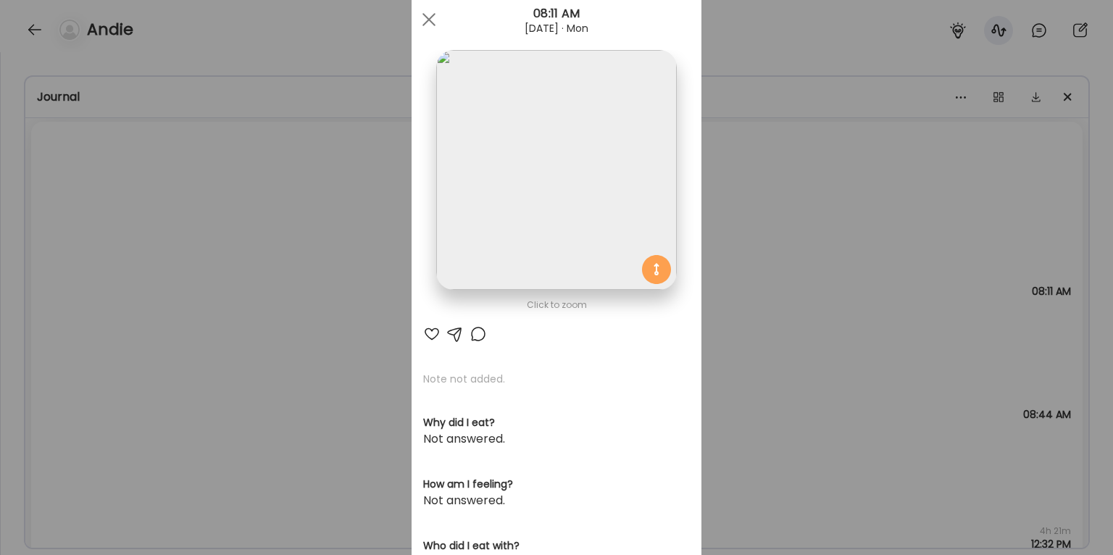
click at [792, 157] on div "Ate Coach Dashboard Wahoo! It’s official Take a moment to set up your Coach Pro…" at bounding box center [556, 277] width 1113 height 555
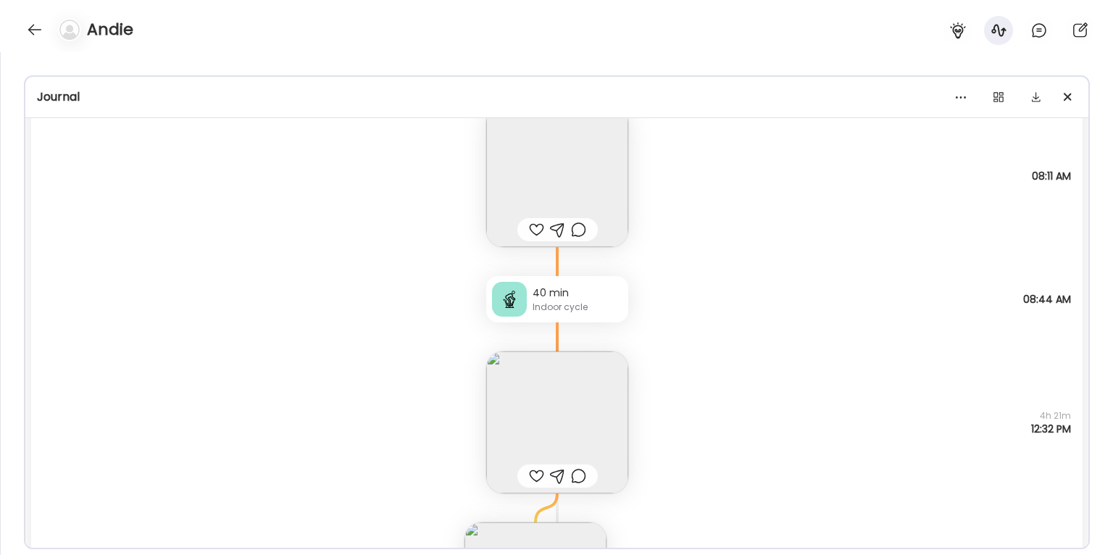
scroll to position [11535, 0]
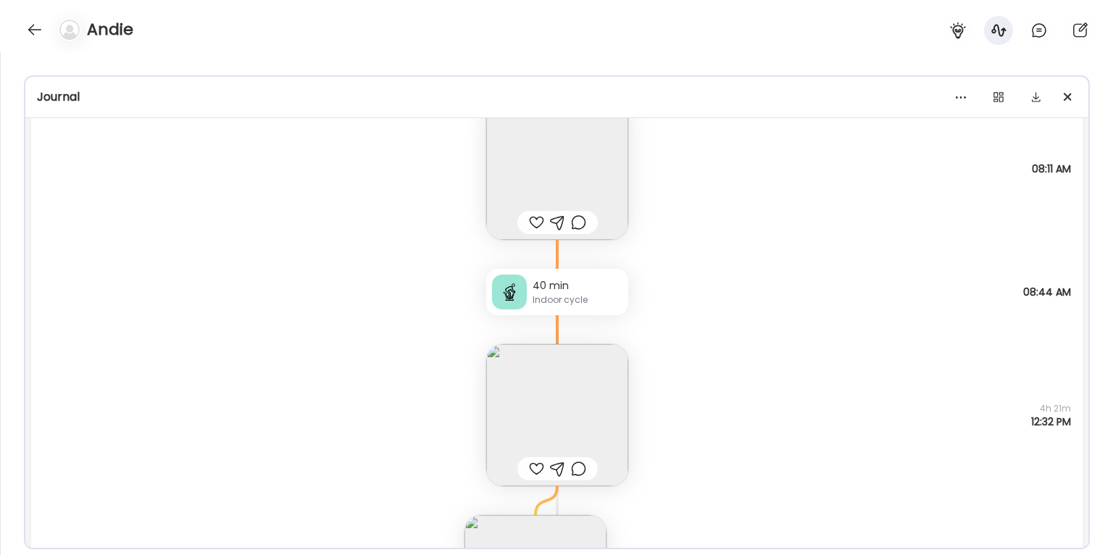
click at [571, 408] on img at bounding box center [557, 415] width 142 height 142
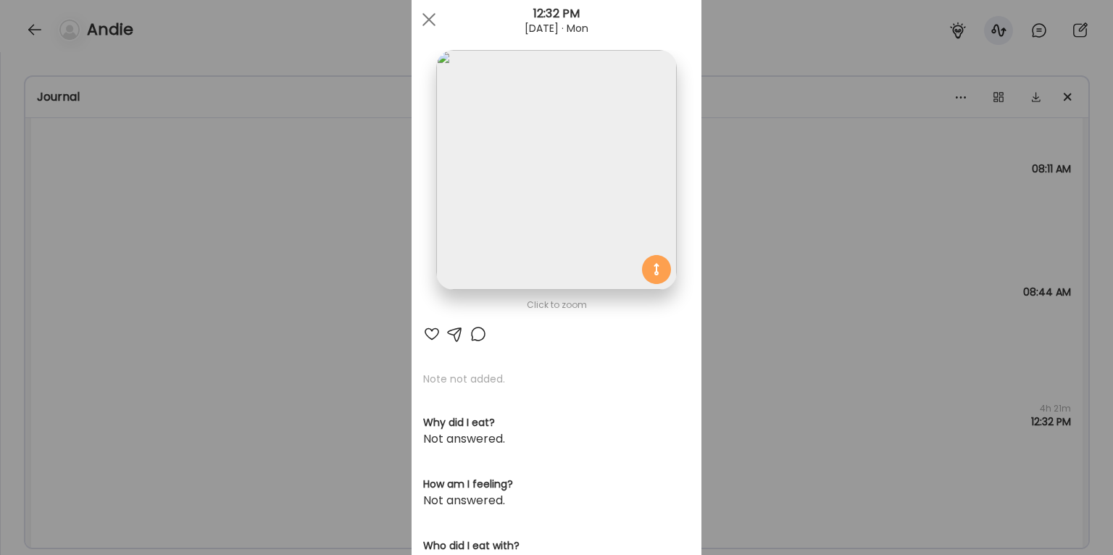
click at [753, 244] on div "Ate Coach Dashboard Wahoo! It’s official Take a moment to set up your Coach Pro…" at bounding box center [556, 277] width 1113 height 555
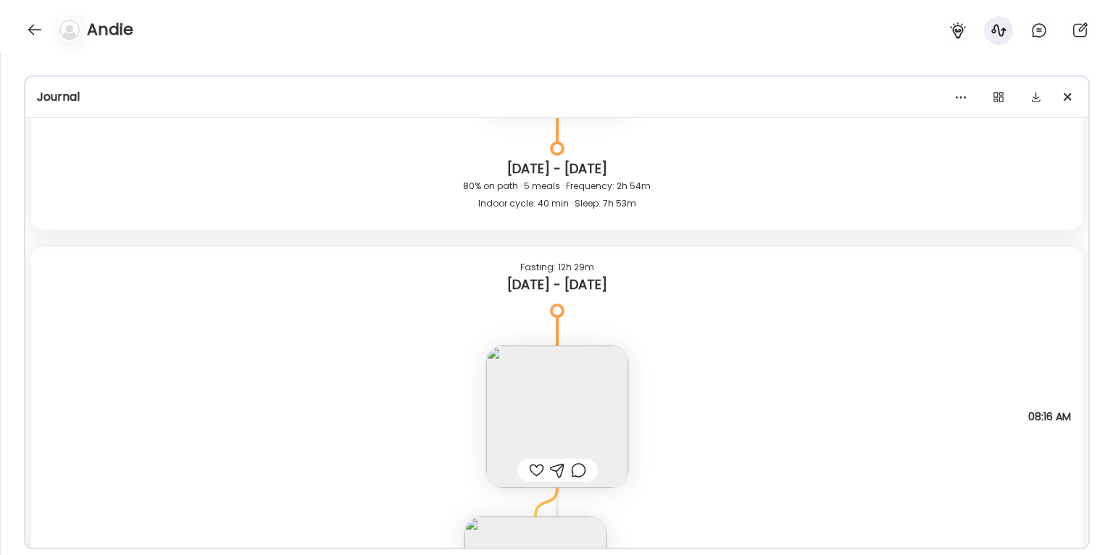
scroll to position [12587, 0]
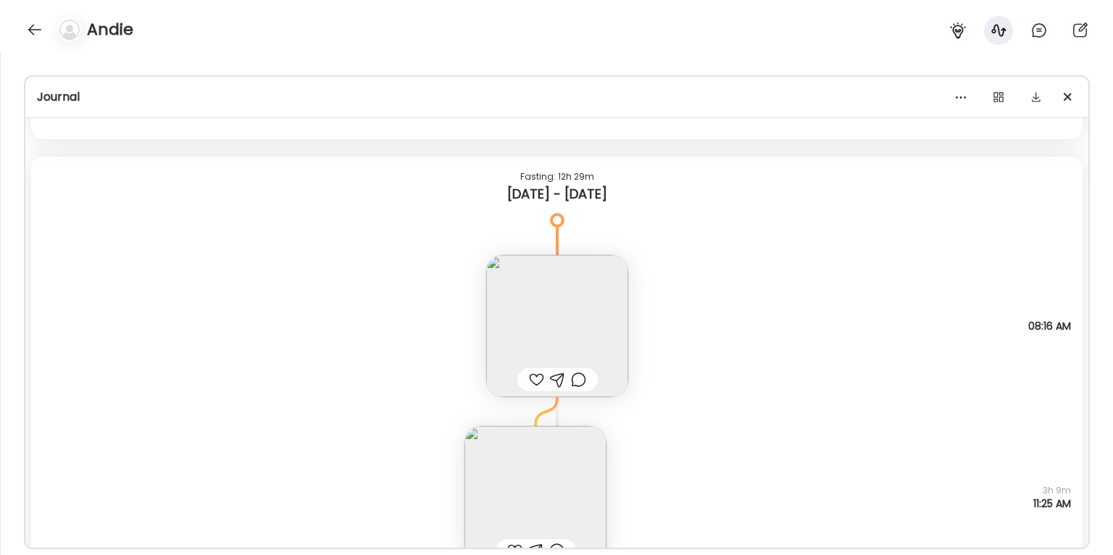
click at [550, 322] on img at bounding box center [557, 326] width 142 height 142
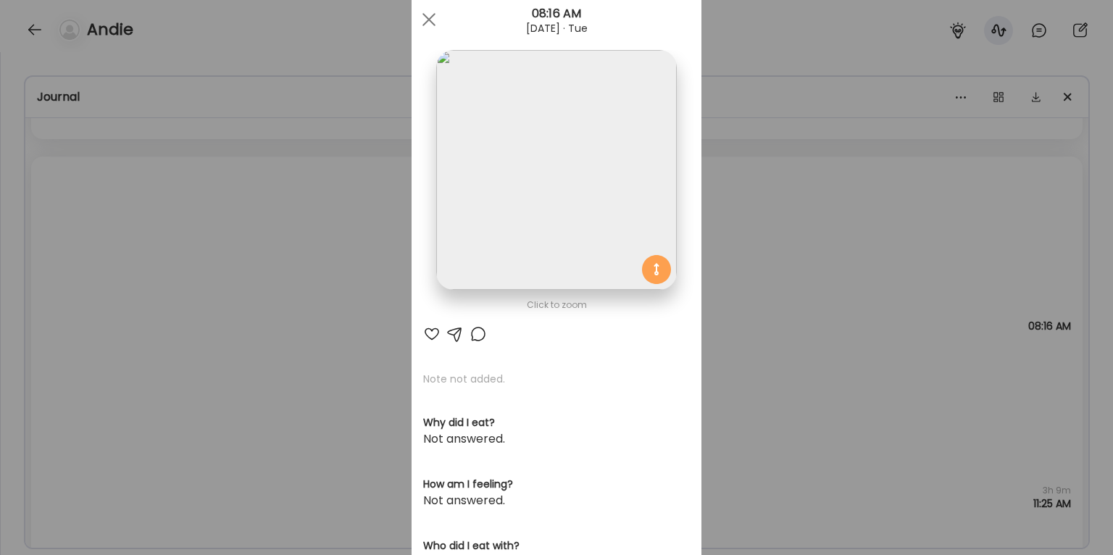
click at [750, 202] on div "Ate Coach Dashboard Wahoo! It’s official Take a moment to set up your Coach Pro…" at bounding box center [556, 277] width 1113 height 555
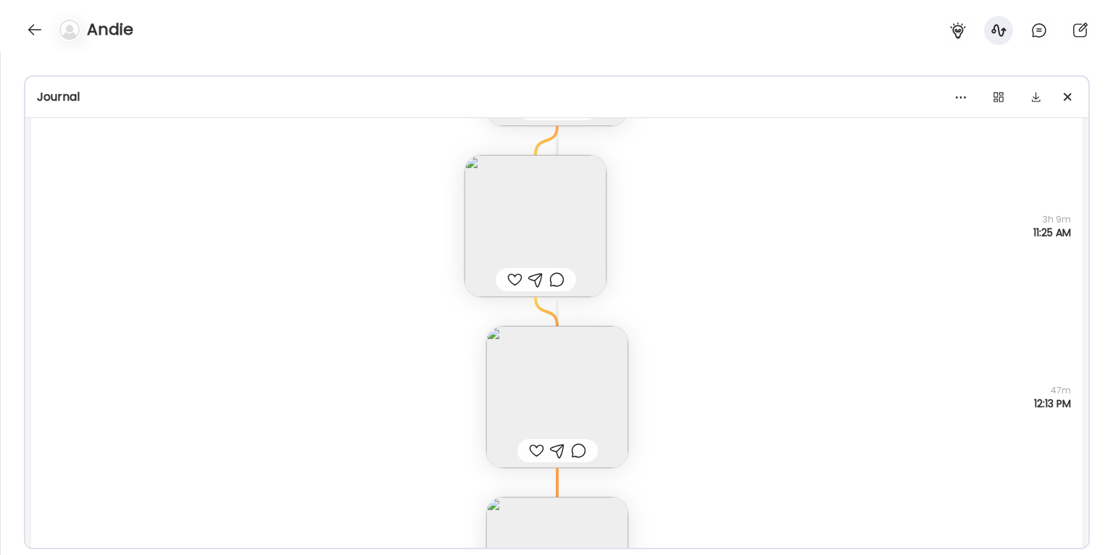
scroll to position [12855, 0]
click at [566, 225] on img at bounding box center [536, 229] width 142 height 142
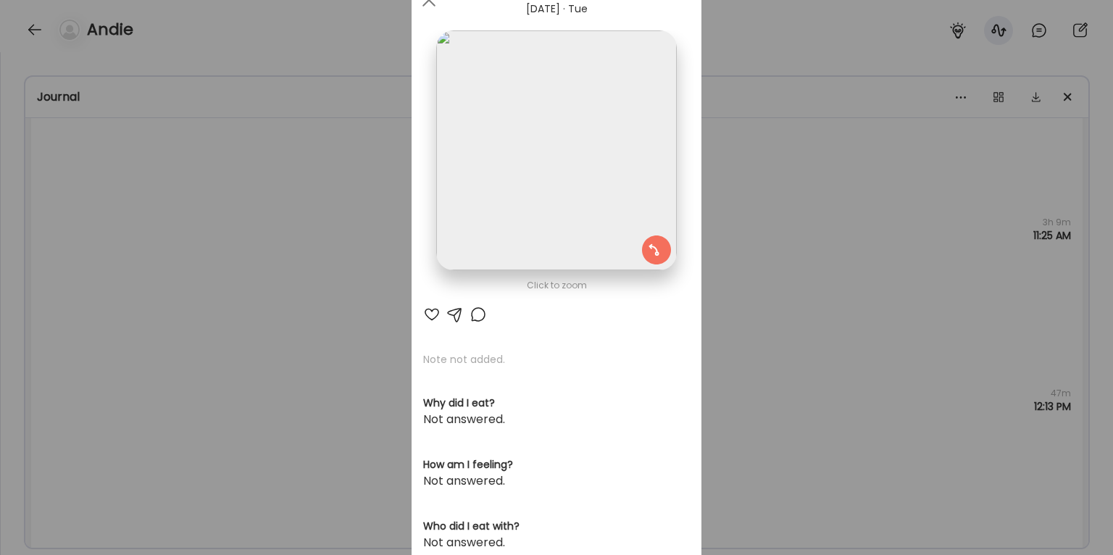
scroll to position [70, 0]
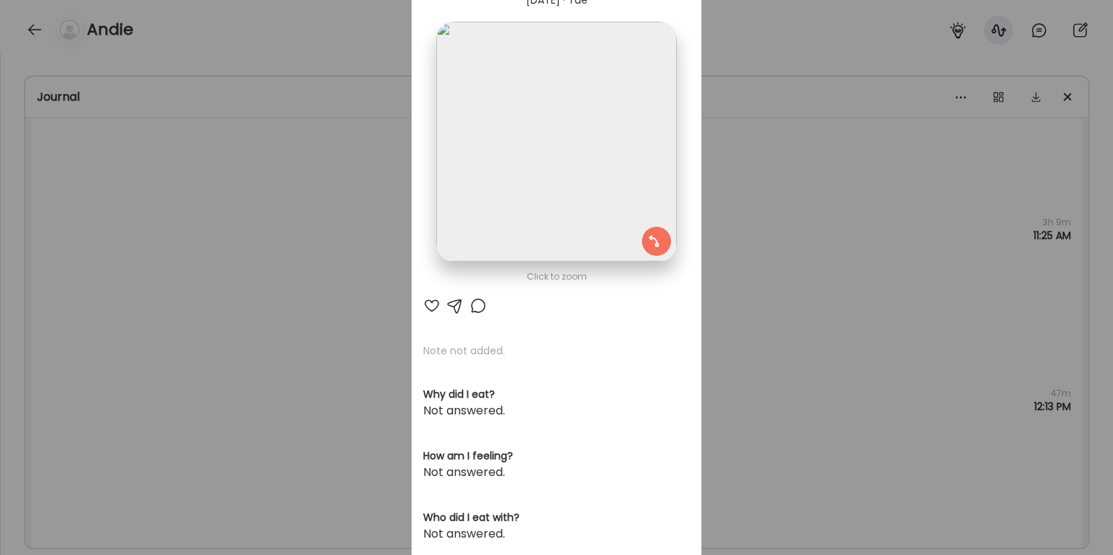
click at [813, 184] on div "Ate Coach Dashboard Wahoo! It’s official Take a moment to set up your Coach Pro…" at bounding box center [556, 277] width 1113 height 555
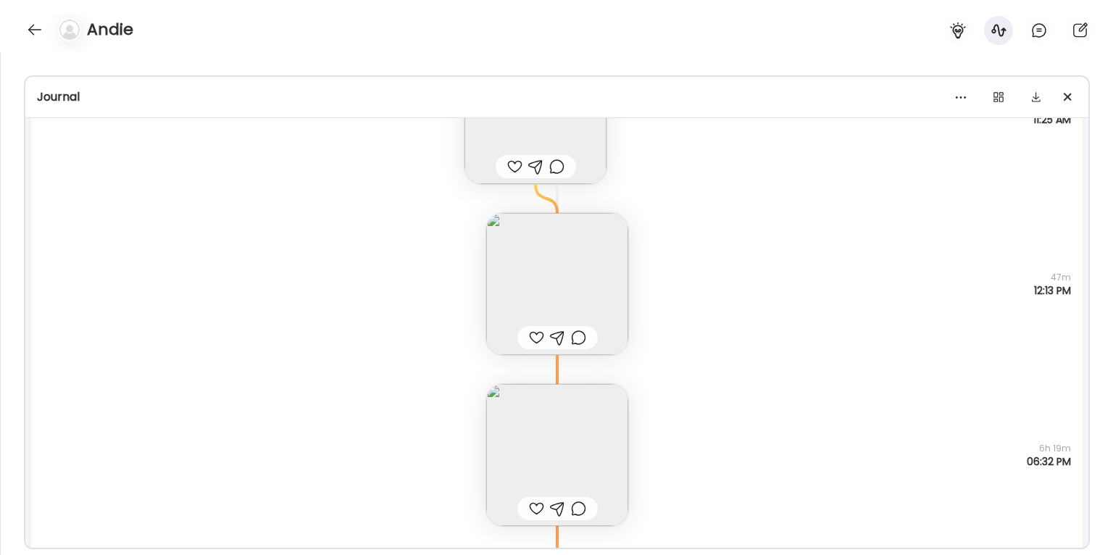
scroll to position [12967, 0]
click at [598, 448] on img at bounding box center [557, 459] width 142 height 142
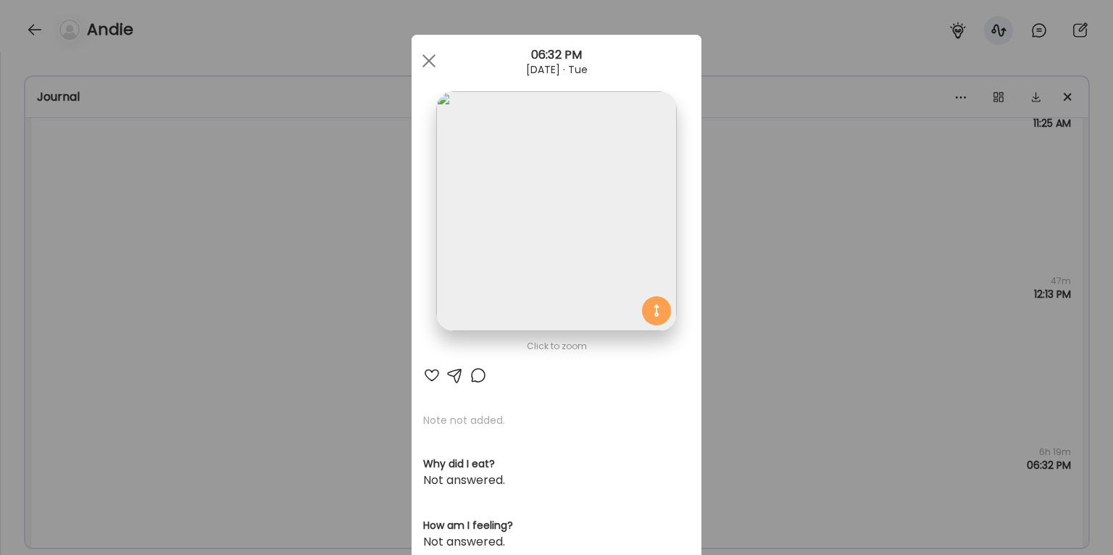
scroll to position [0, 0]
click at [832, 257] on div "Ate Coach Dashboard Wahoo! It’s official Take a moment to set up your Coach Pro…" at bounding box center [556, 277] width 1113 height 555
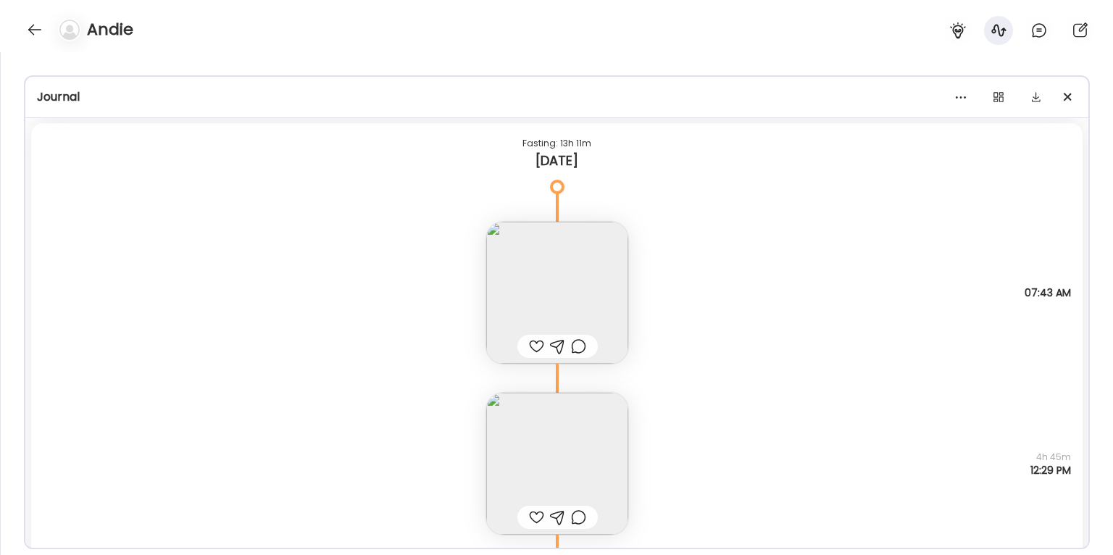
scroll to position [13497, 0]
click at [602, 297] on img at bounding box center [557, 286] width 142 height 142
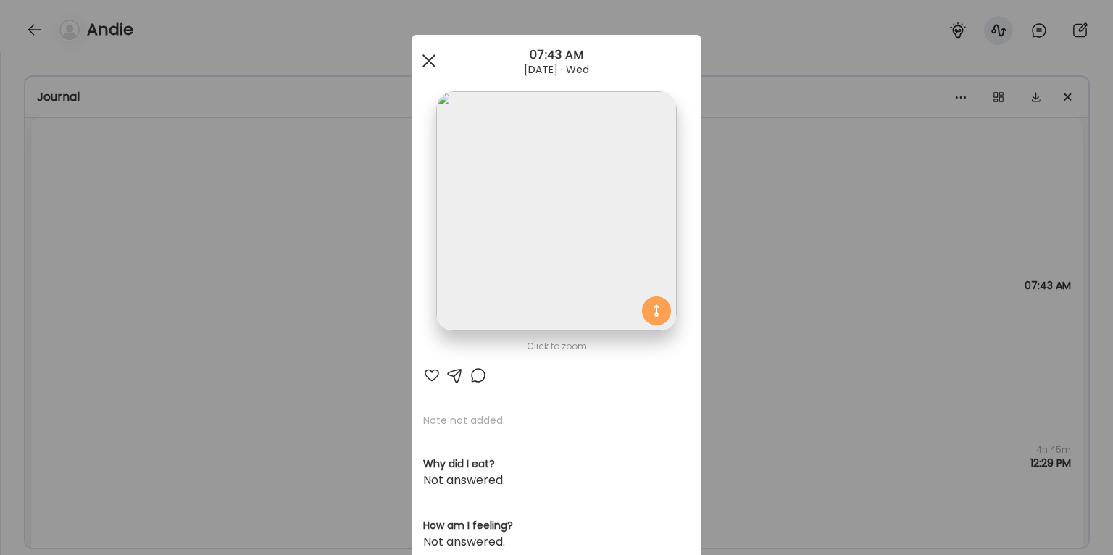
click at [432, 57] on span at bounding box center [429, 60] width 13 height 13
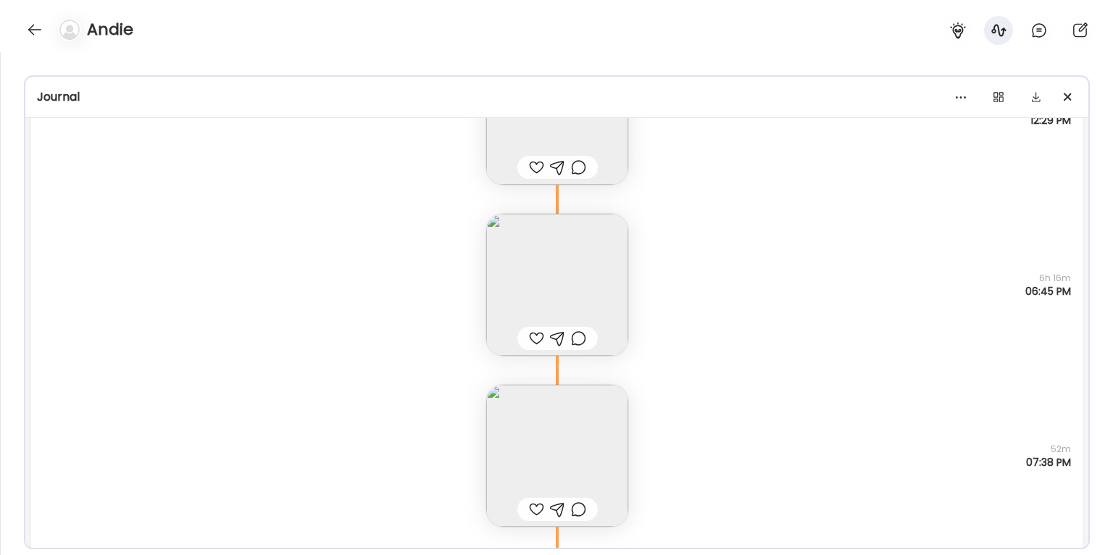
scroll to position [13837, 0]
click at [591, 283] on img at bounding box center [557, 288] width 142 height 142
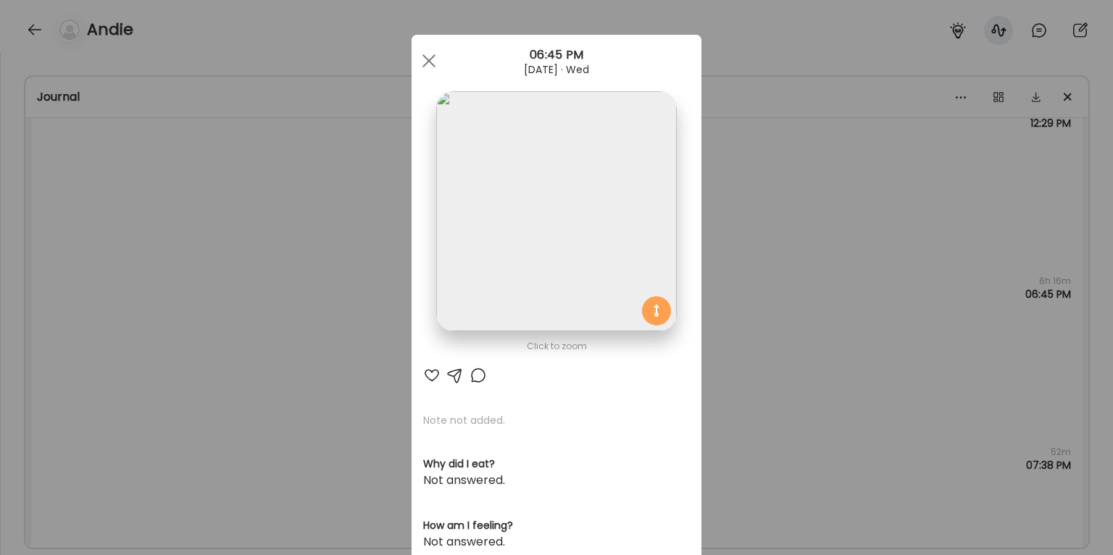
click at [804, 201] on div "Ate Coach Dashboard Wahoo! It’s official Take a moment to set up your Coach Pro…" at bounding box center [556, 277] width 1113 height 555
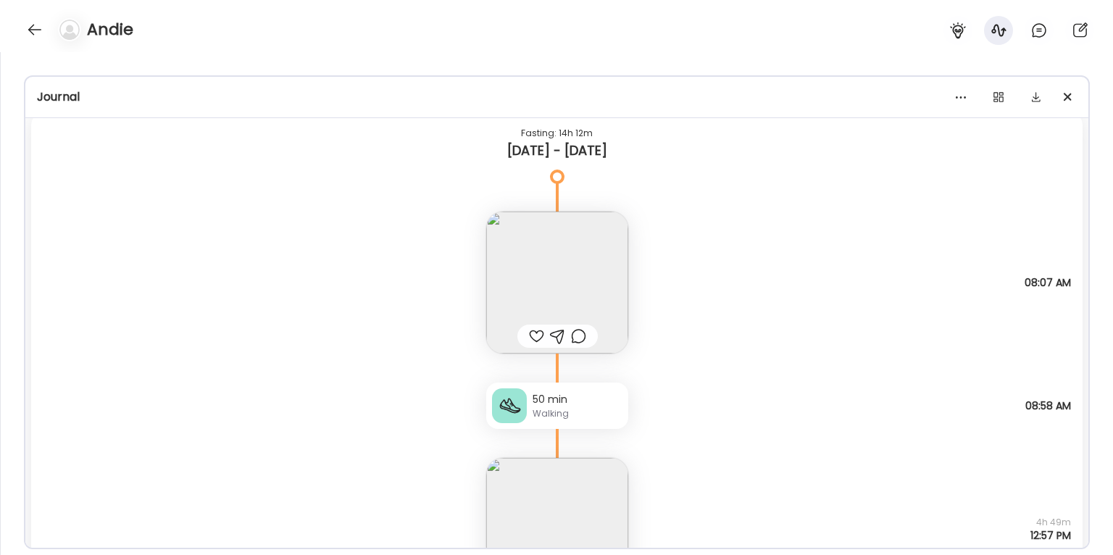
scroll to position [9295, 0]
